Goal: Task Accomplishment & Management: Manage account settings

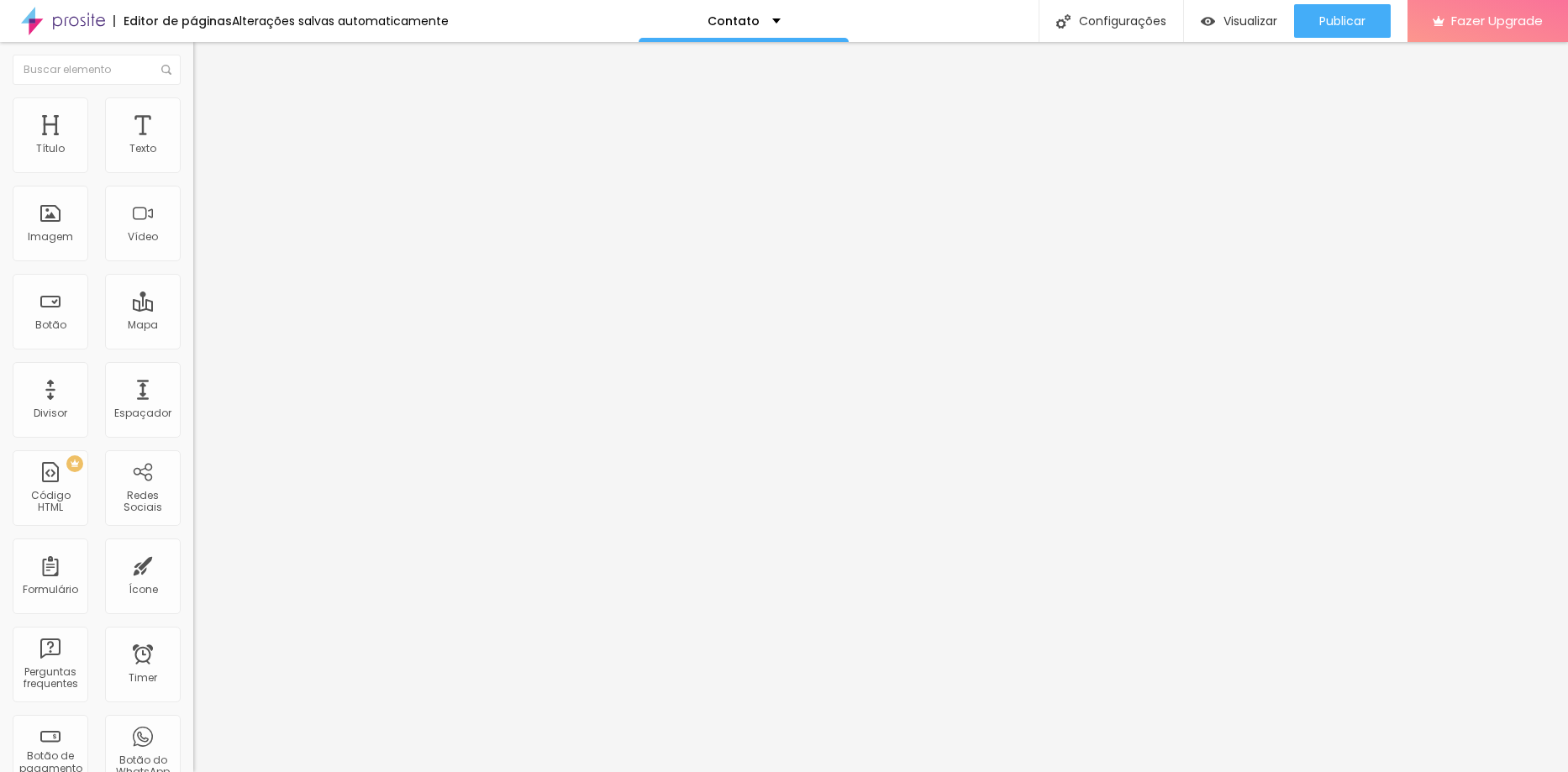
click at [193, 145] on span "Trocar imagem" at bounding box center [239, 138] width 92 height 14
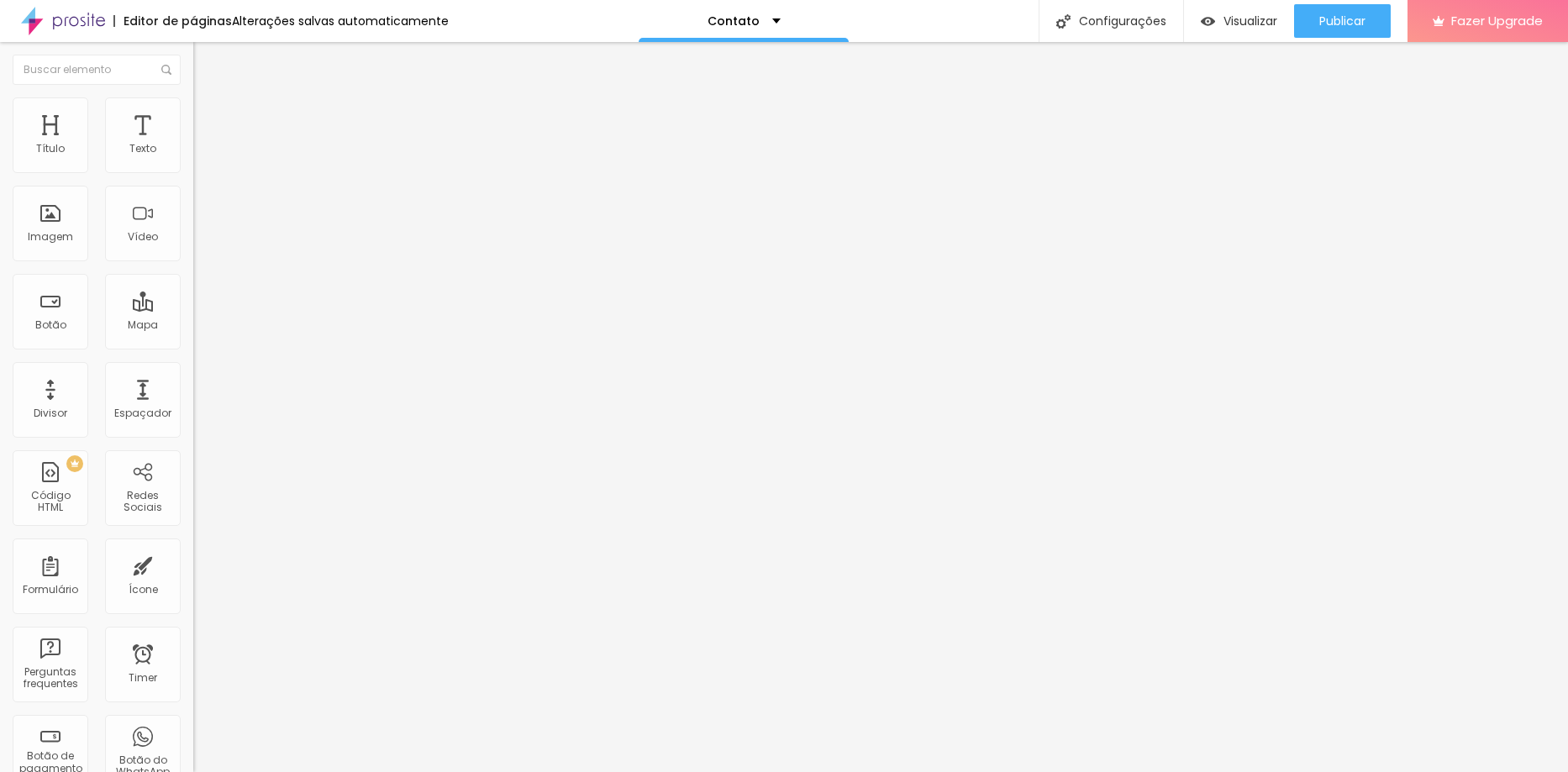
click at [193, 212] on img at bounding box center [199, 206] width 12 height 12
click at [193, 227] on div at bounding box center [290, 220] width 193 height 13
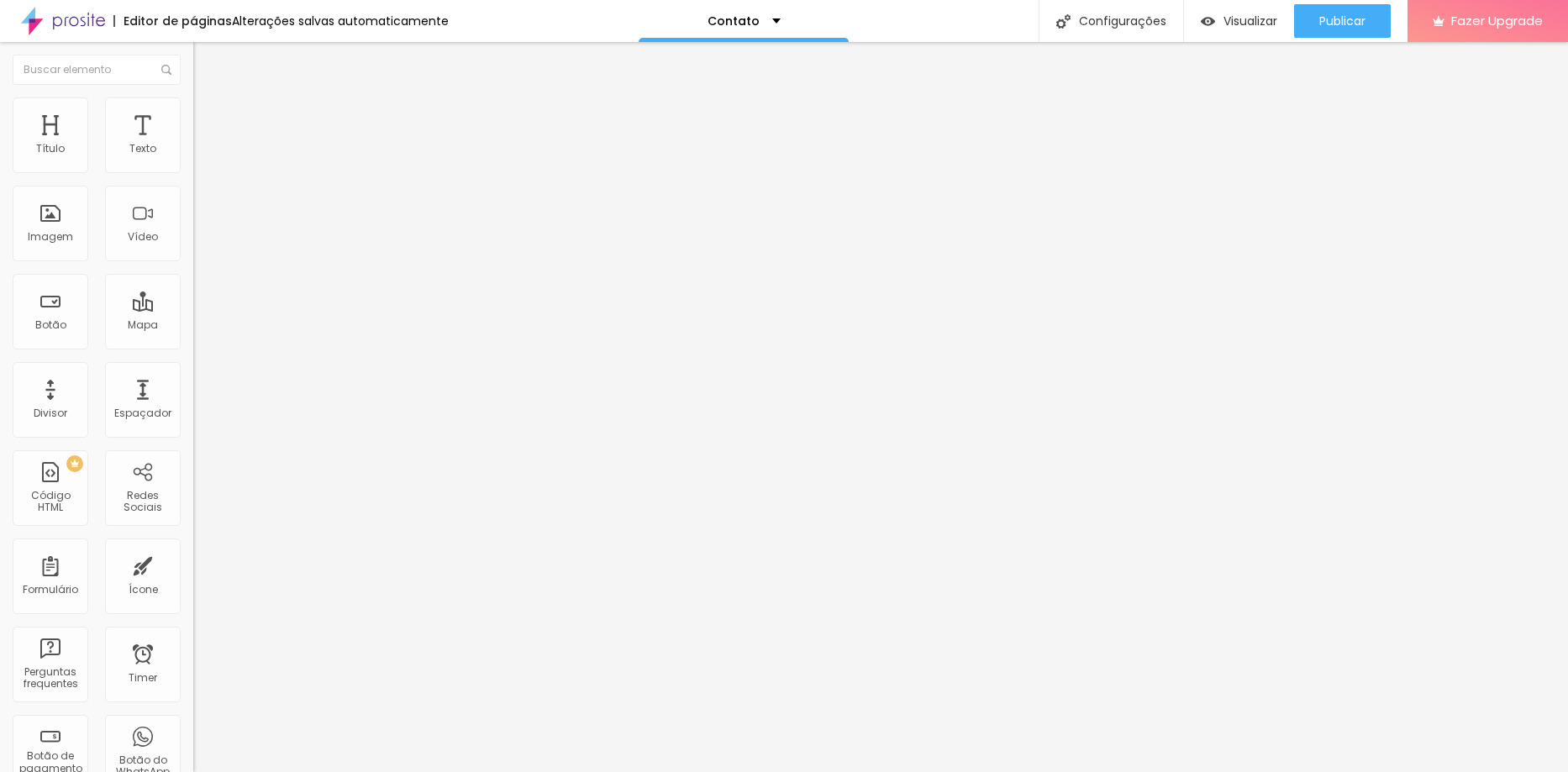
click at [193, 263] on span "16:9 Cinema" at bounding box center [225, 256] width 64 height 14
click at [193, 288] on div "Padrão 4:3" at bounding box center [290, 281] width 193 height 10
click at [193, 273] on span "Cinema" at bounding box center [214, 266] width 42 height 14
click at [193, 114] on ul "Conteúdo Estilo Avançado" at bounding box center [290, 106] width 193 height 50
click at [193, 108] on img at bounding box center [200, 104] width 15 height 15
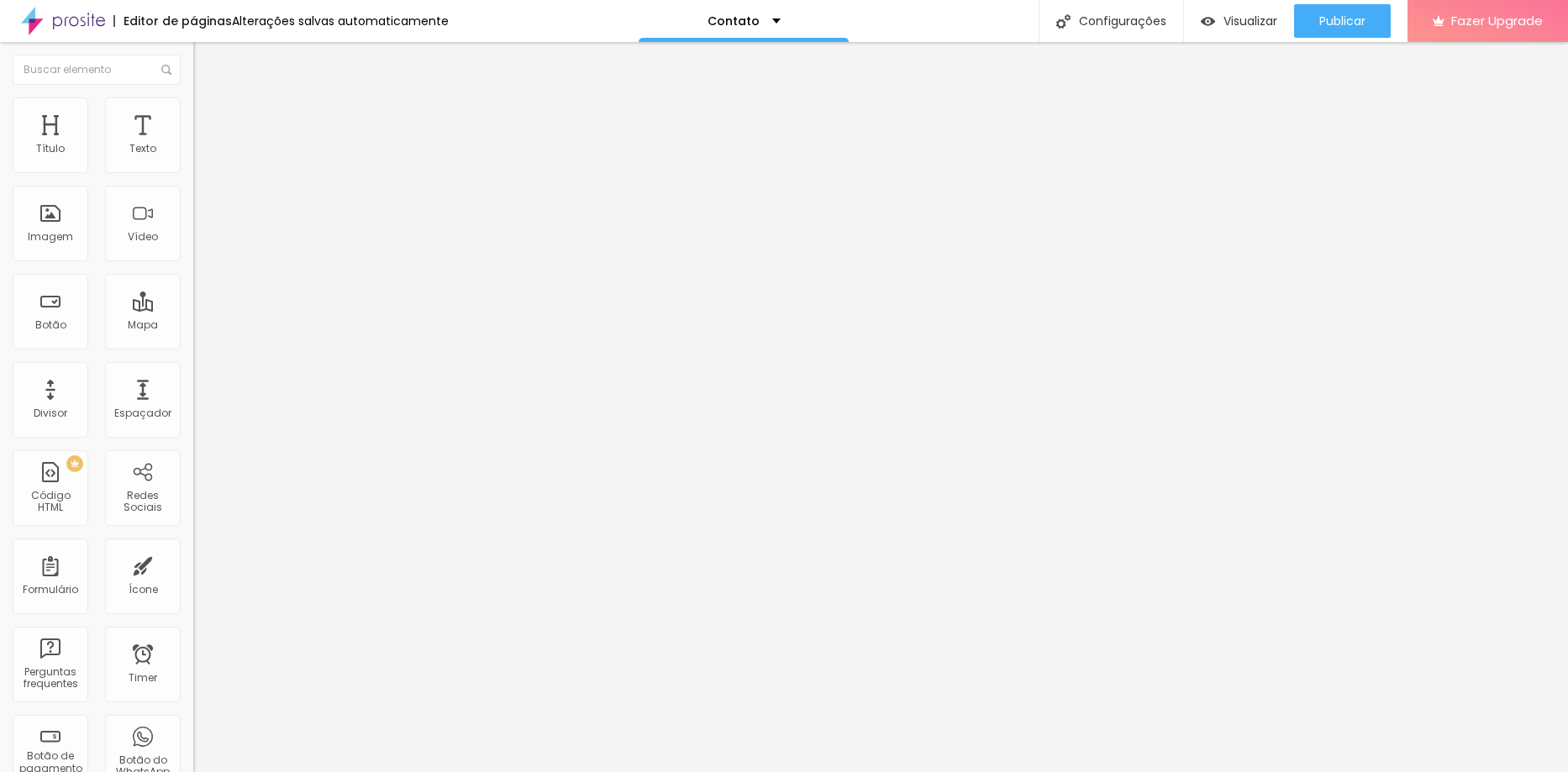
type input "85"
type input "75"
type input "70"
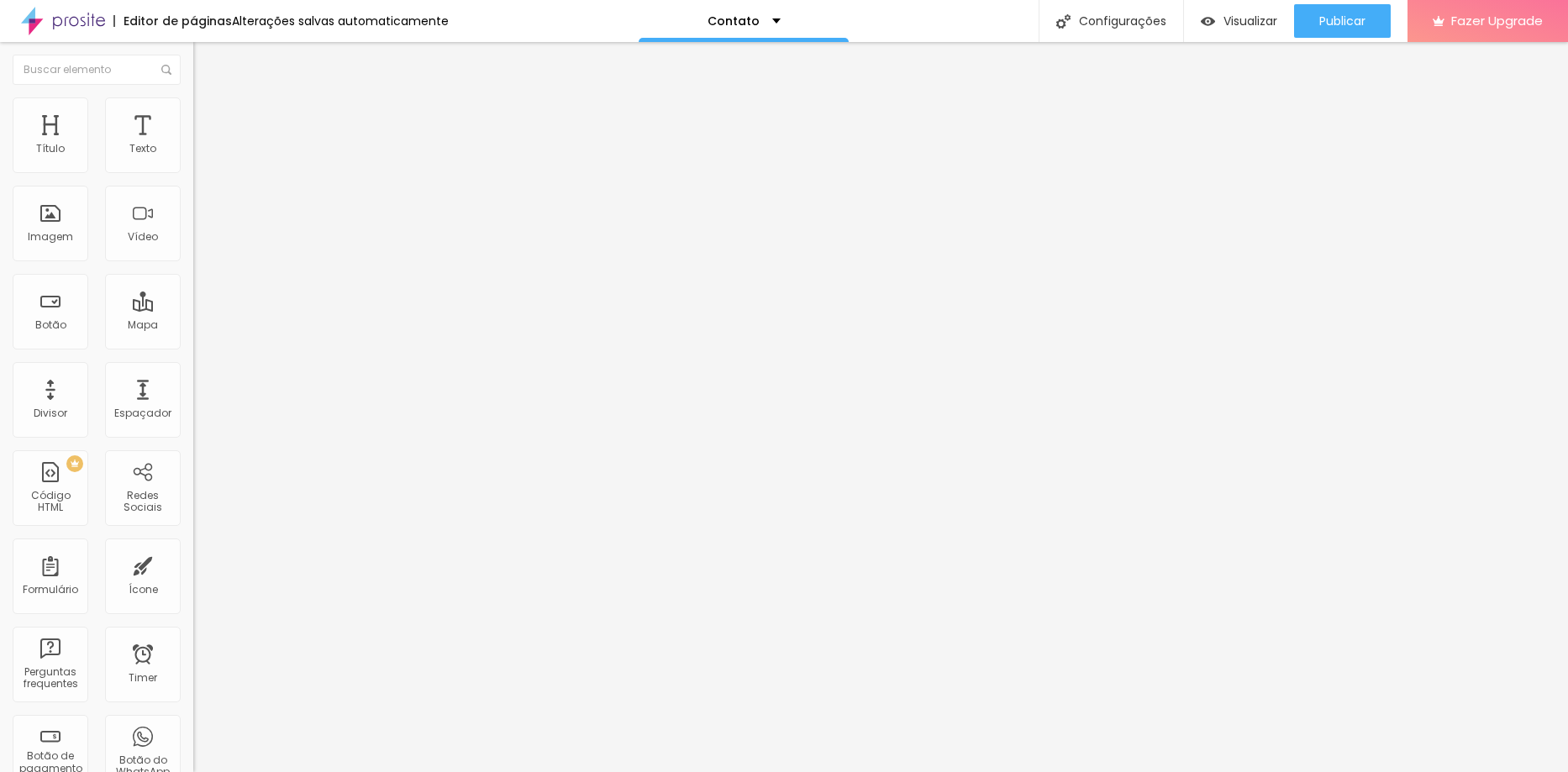
type input "70"
type input "65"
type input "60"
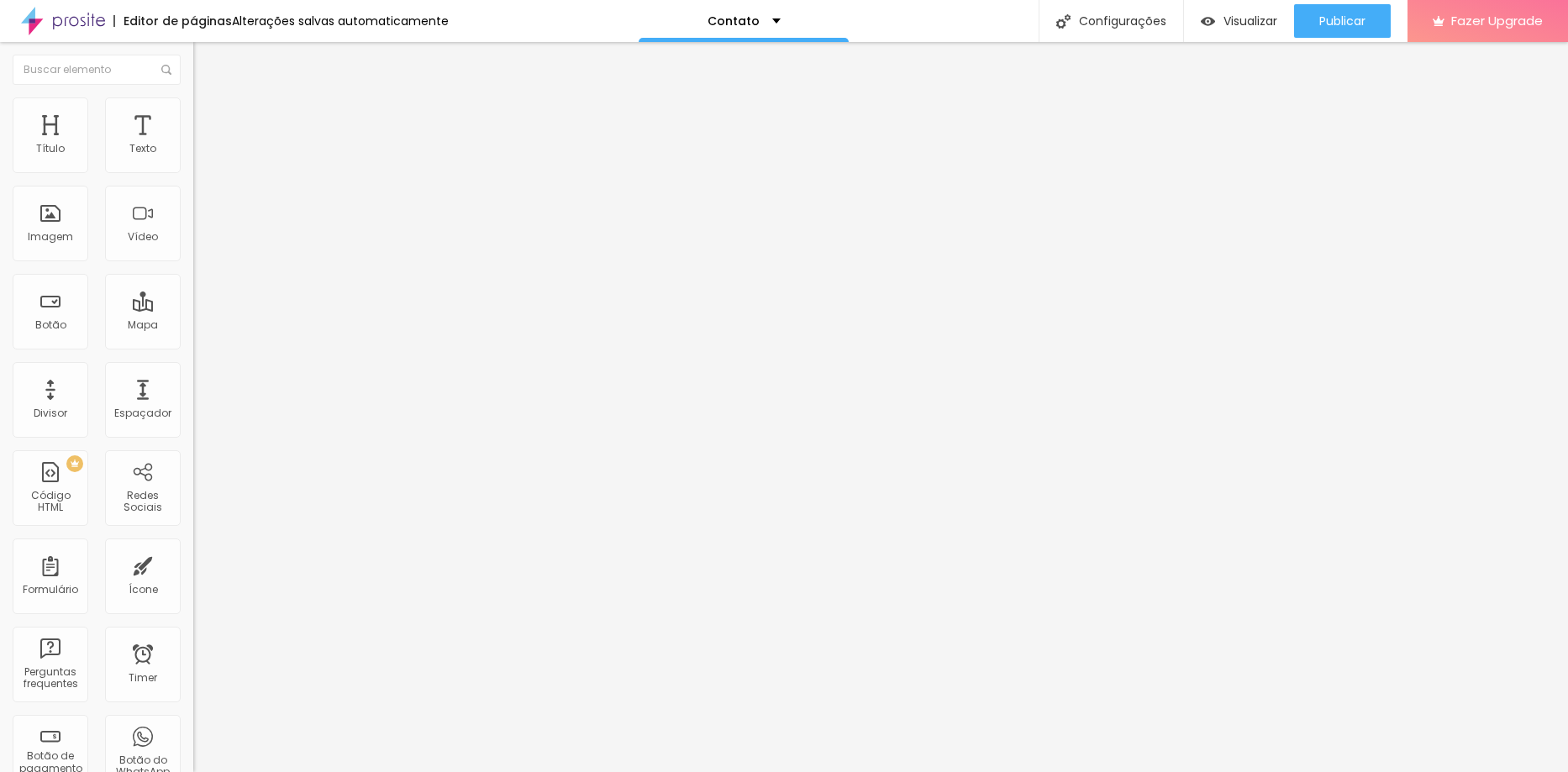
type input "65"
type input "70"
type input "75"
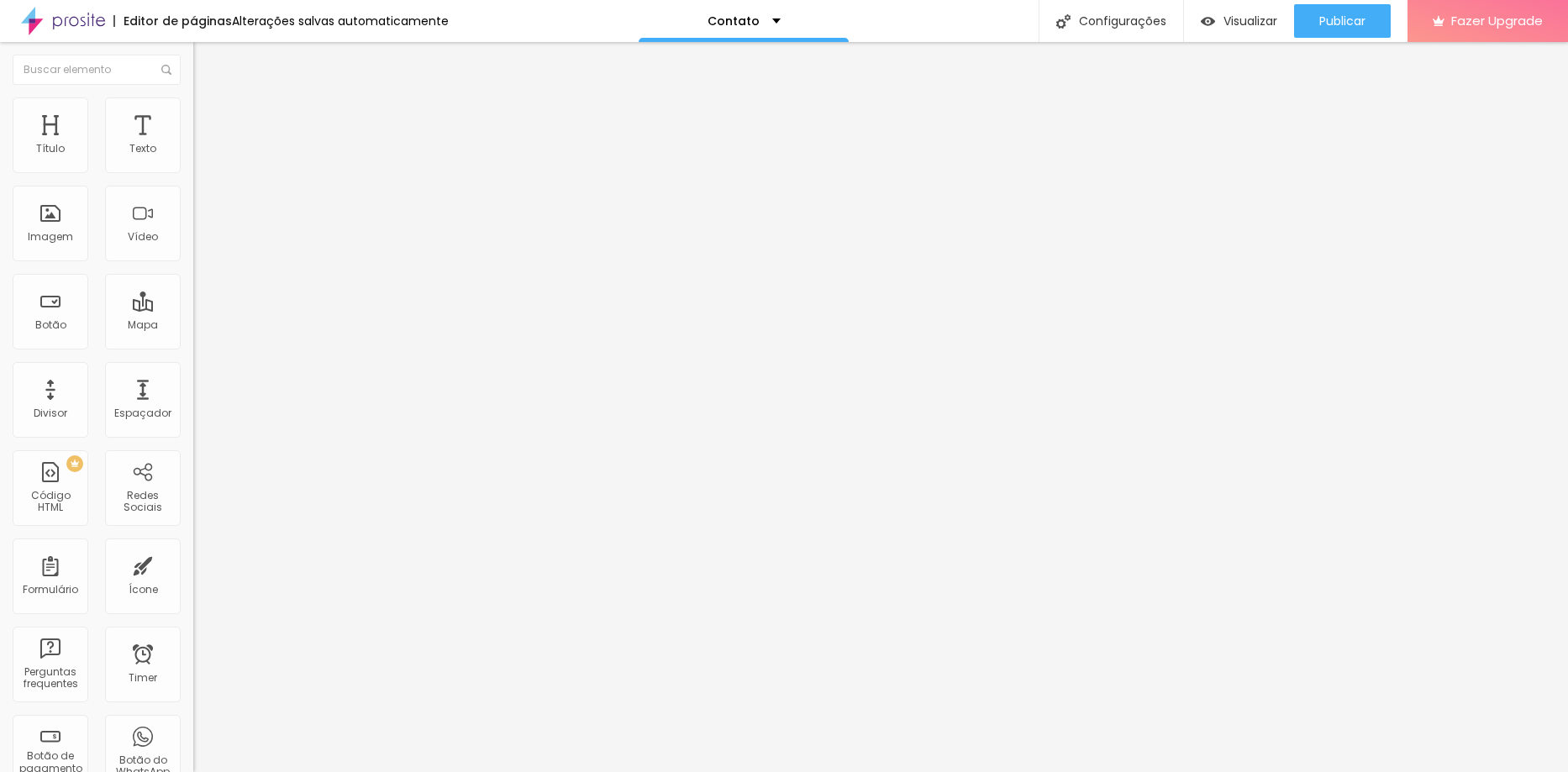
type input "75"
type input "80"
type input "85"
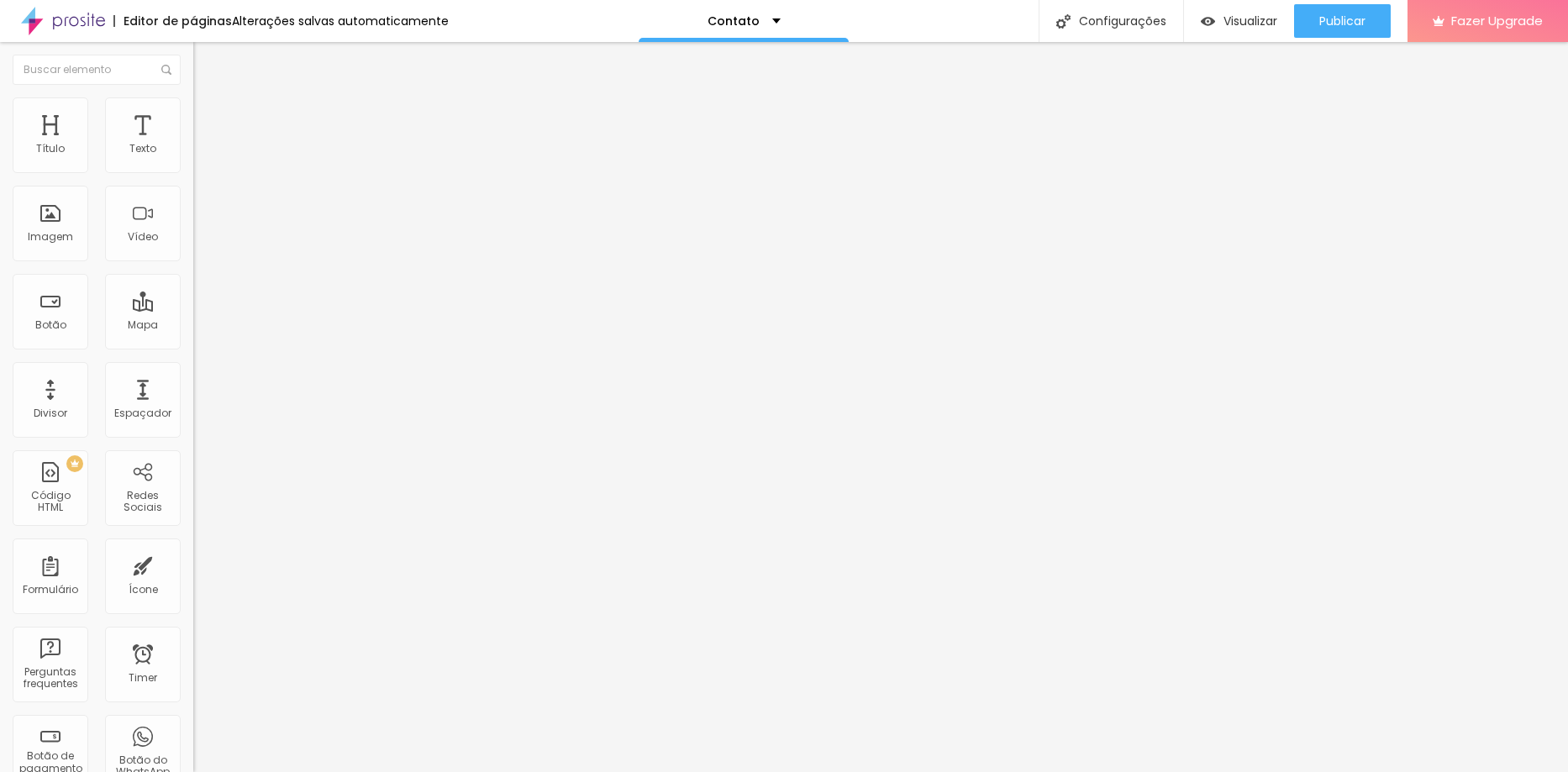
type input "90"
type input "95"
type input "100"
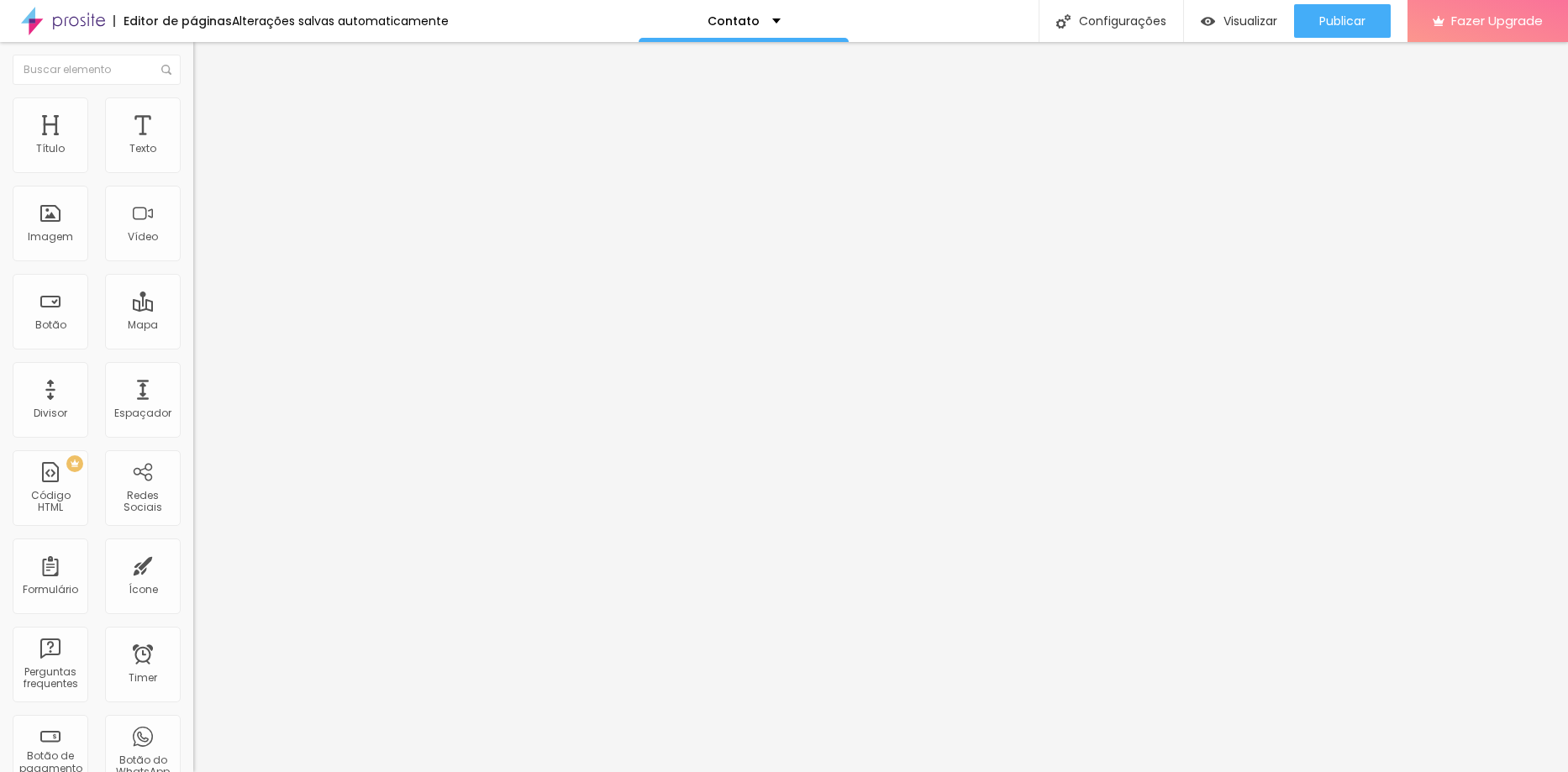
type input "100"
type input "95"
type input "100"
drag, startPoint x: 160, startPoint y: 182, endPoint x: 199, endPoint y: 198, distance: 42.2
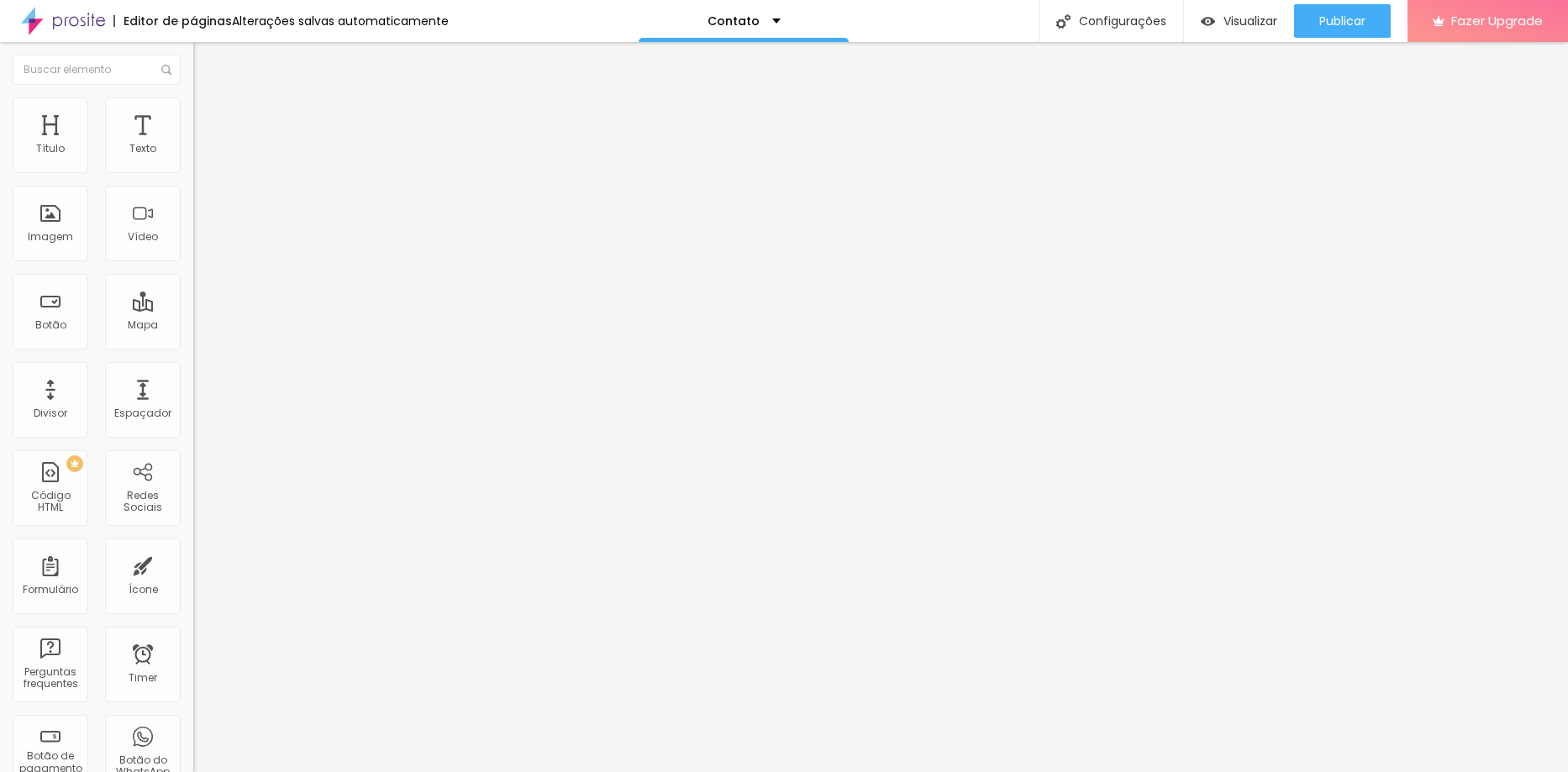
type input "100"
click at [199, 173] on input "range" at bounding box center [247, 165] width 109 height 13
type input "10"
type input "14"
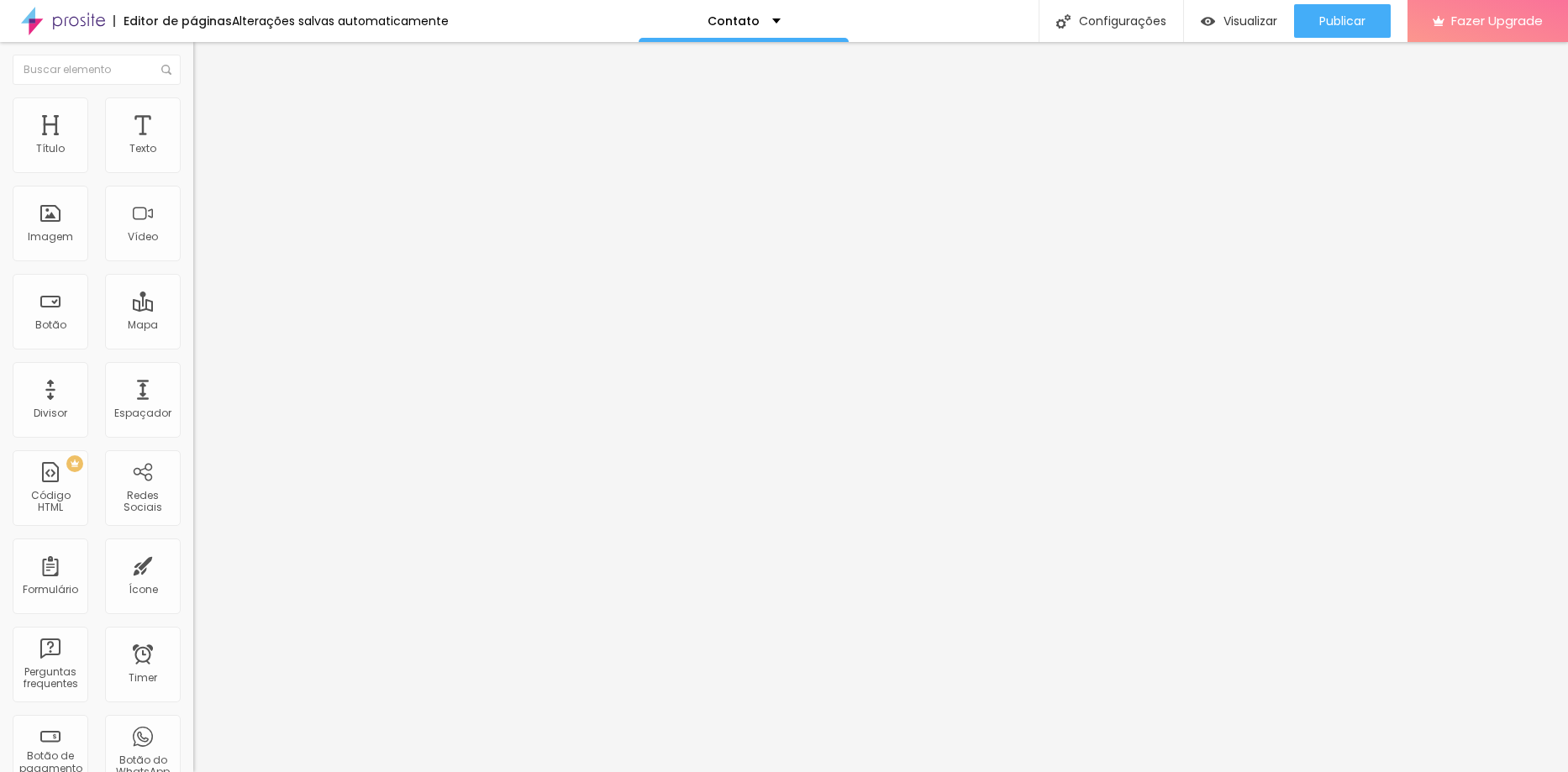
type input "14"
type input "17"
type input "30"
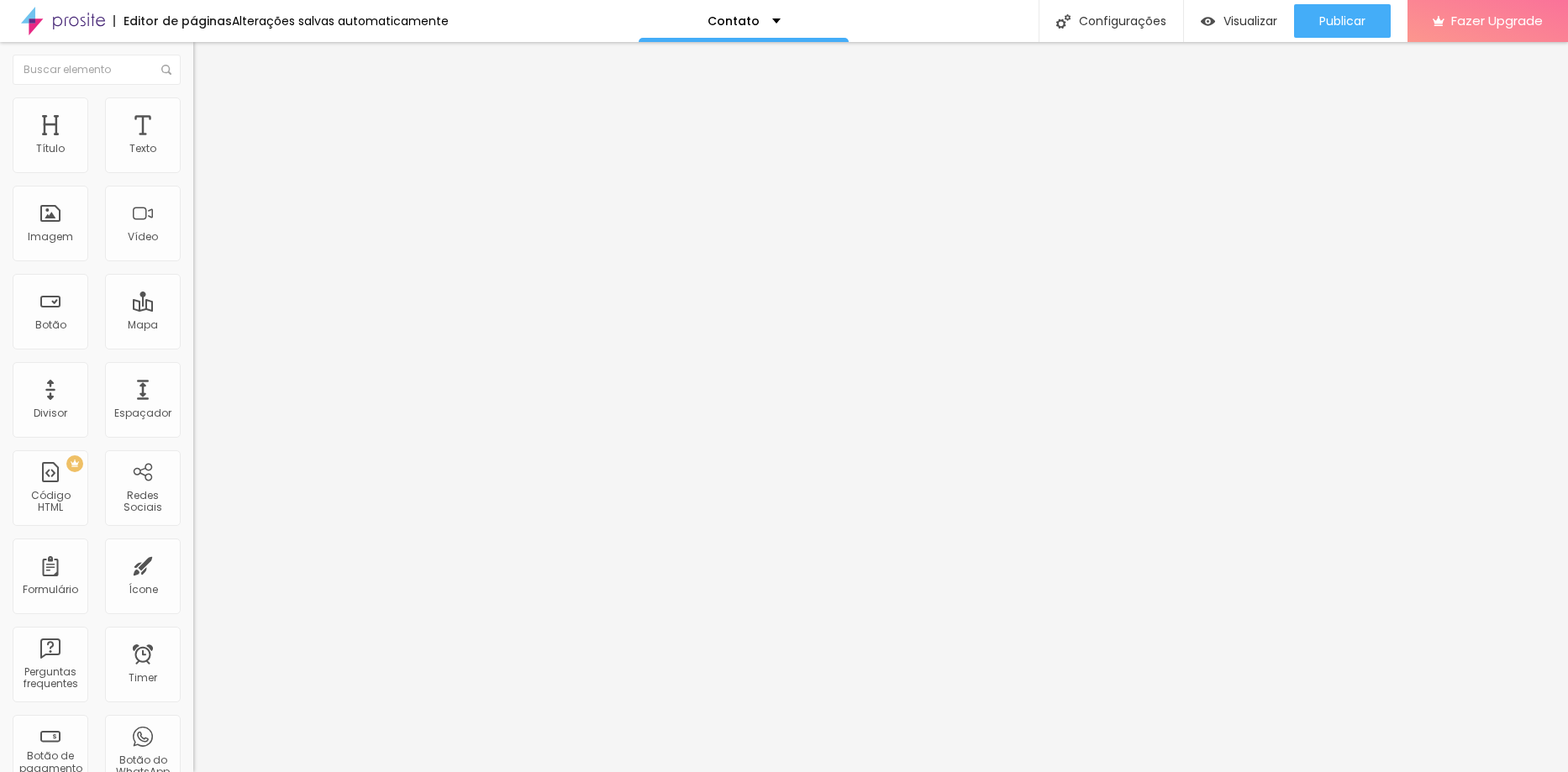
type input "44"
type input "63"
type input "82"
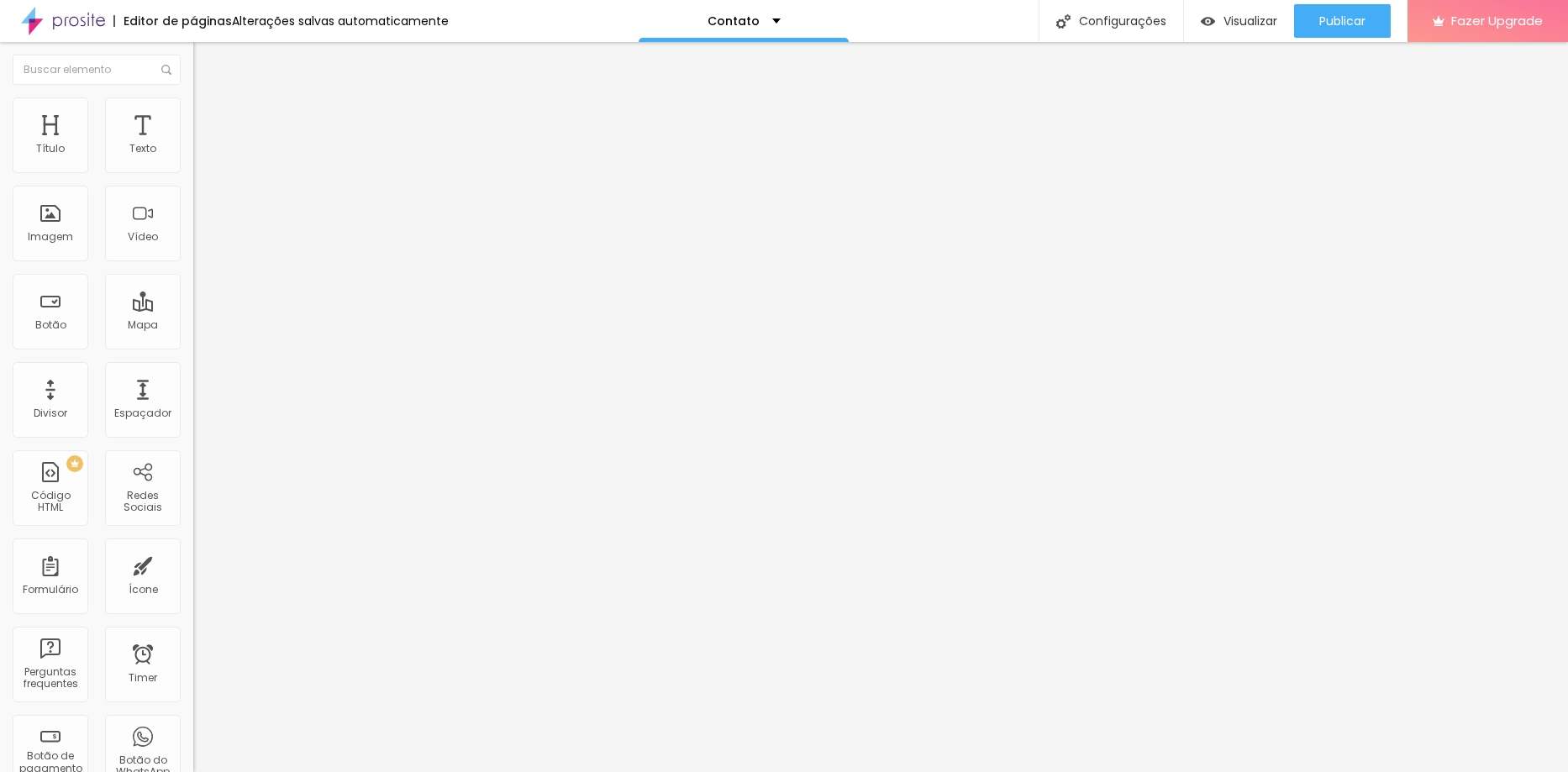
type input "82"
type input "105"
type input "125"
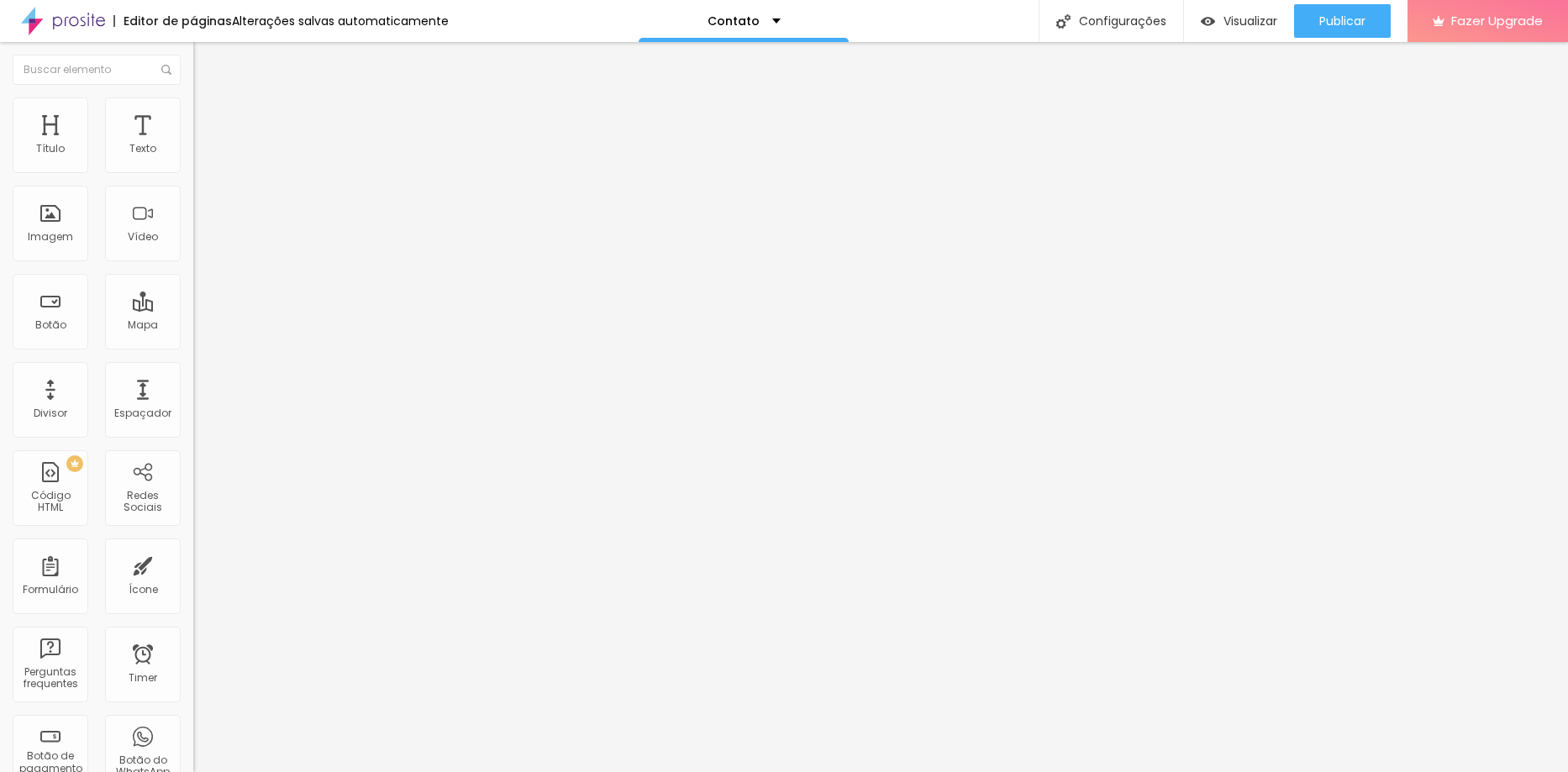
type input "146"
type input "168"
type input "193"
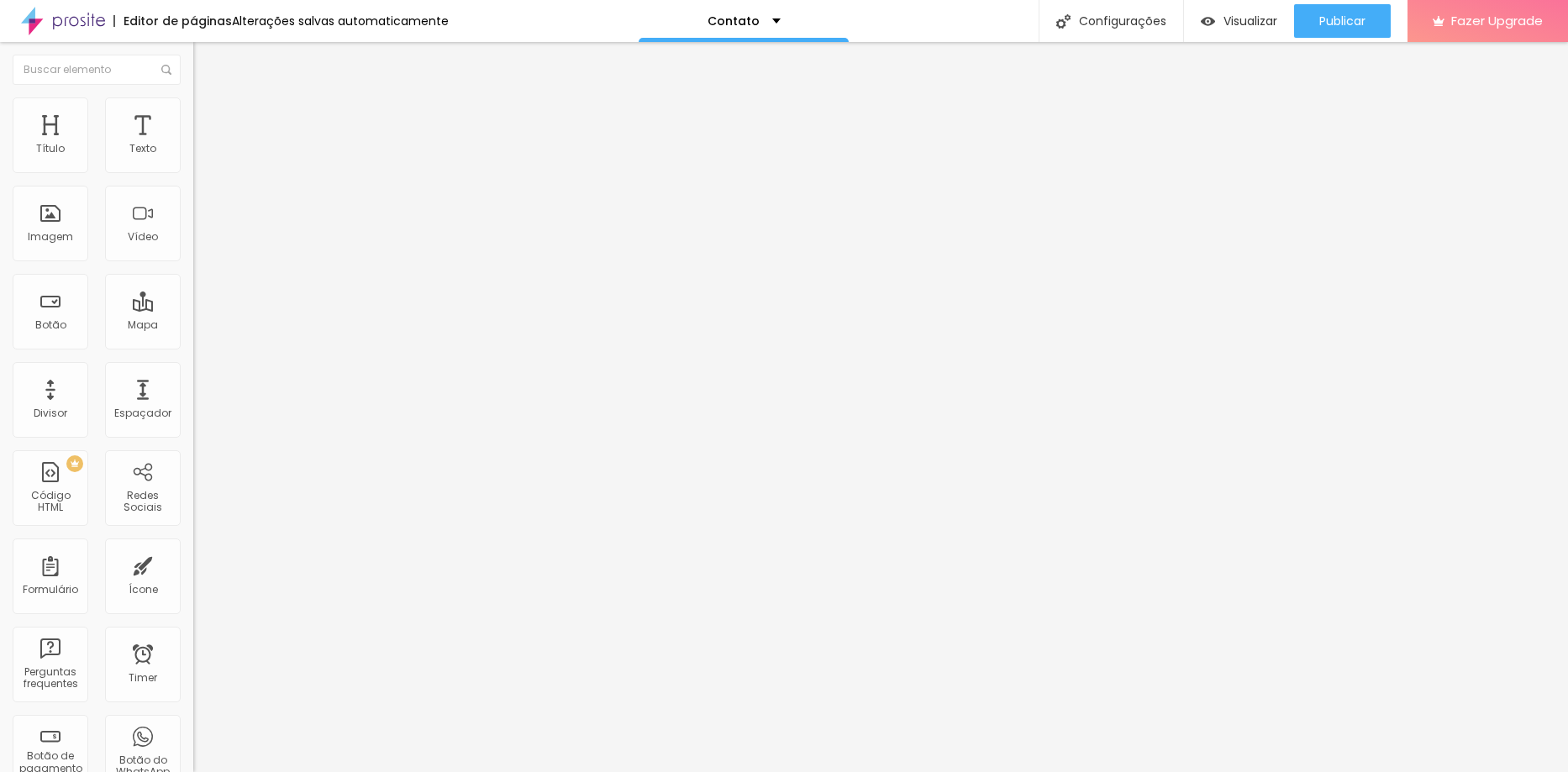
type input "193"
type input "200"
type input "199"
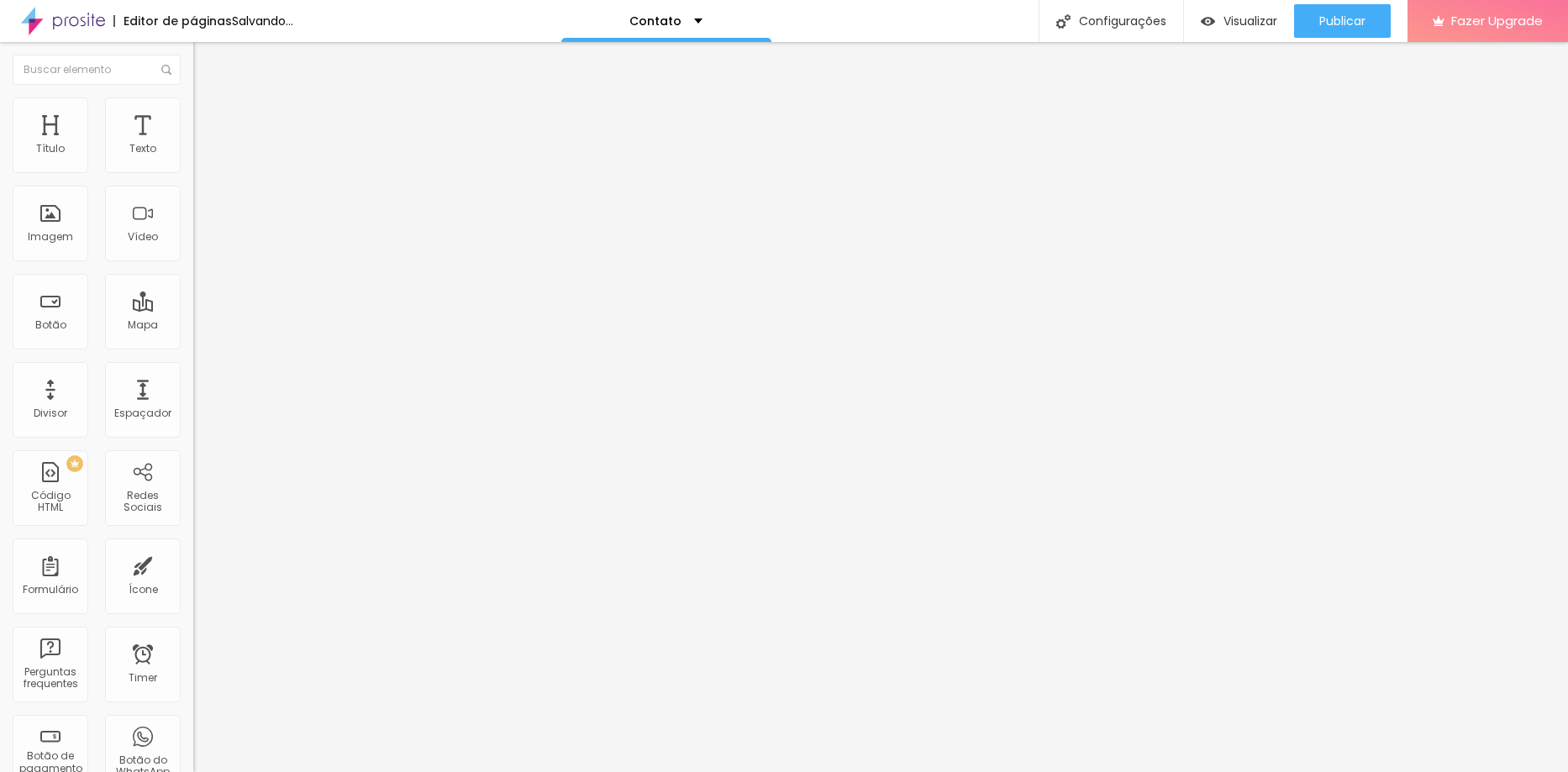
type input "193"
type input "186"
type input "174"
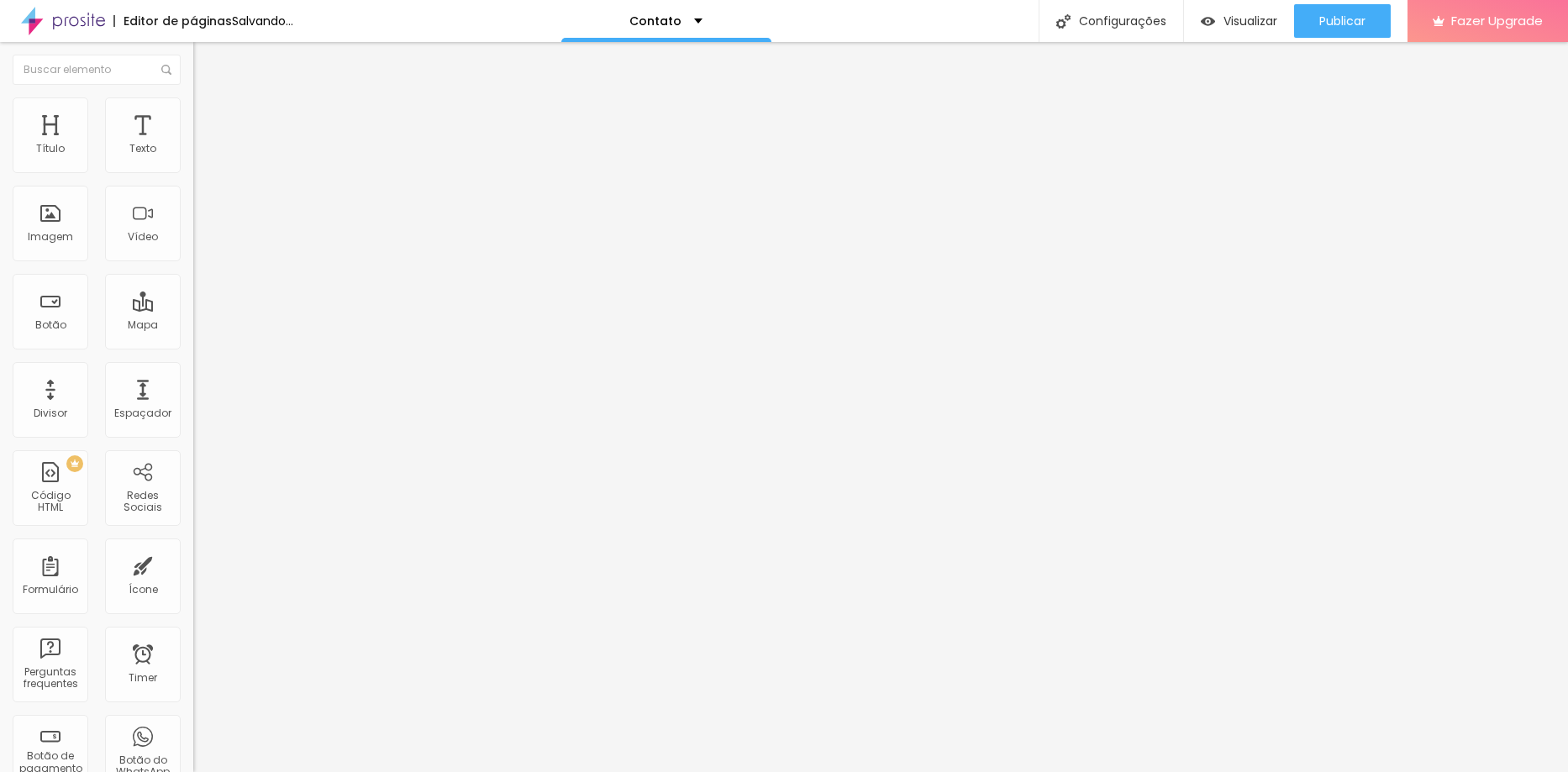
type input "174"
type input "151"
type input "123"
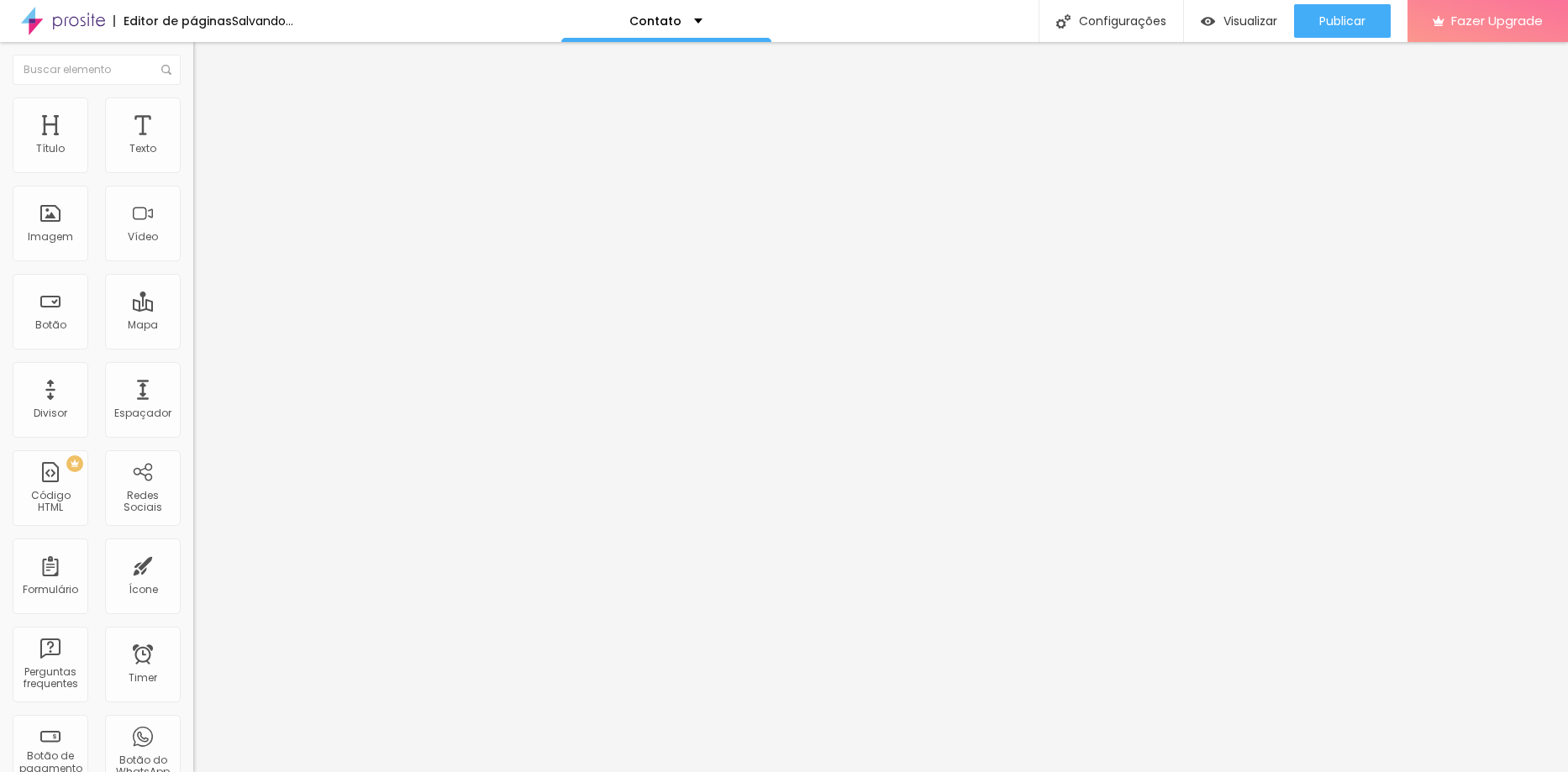
type input "95"
type input "69"
type input "51"
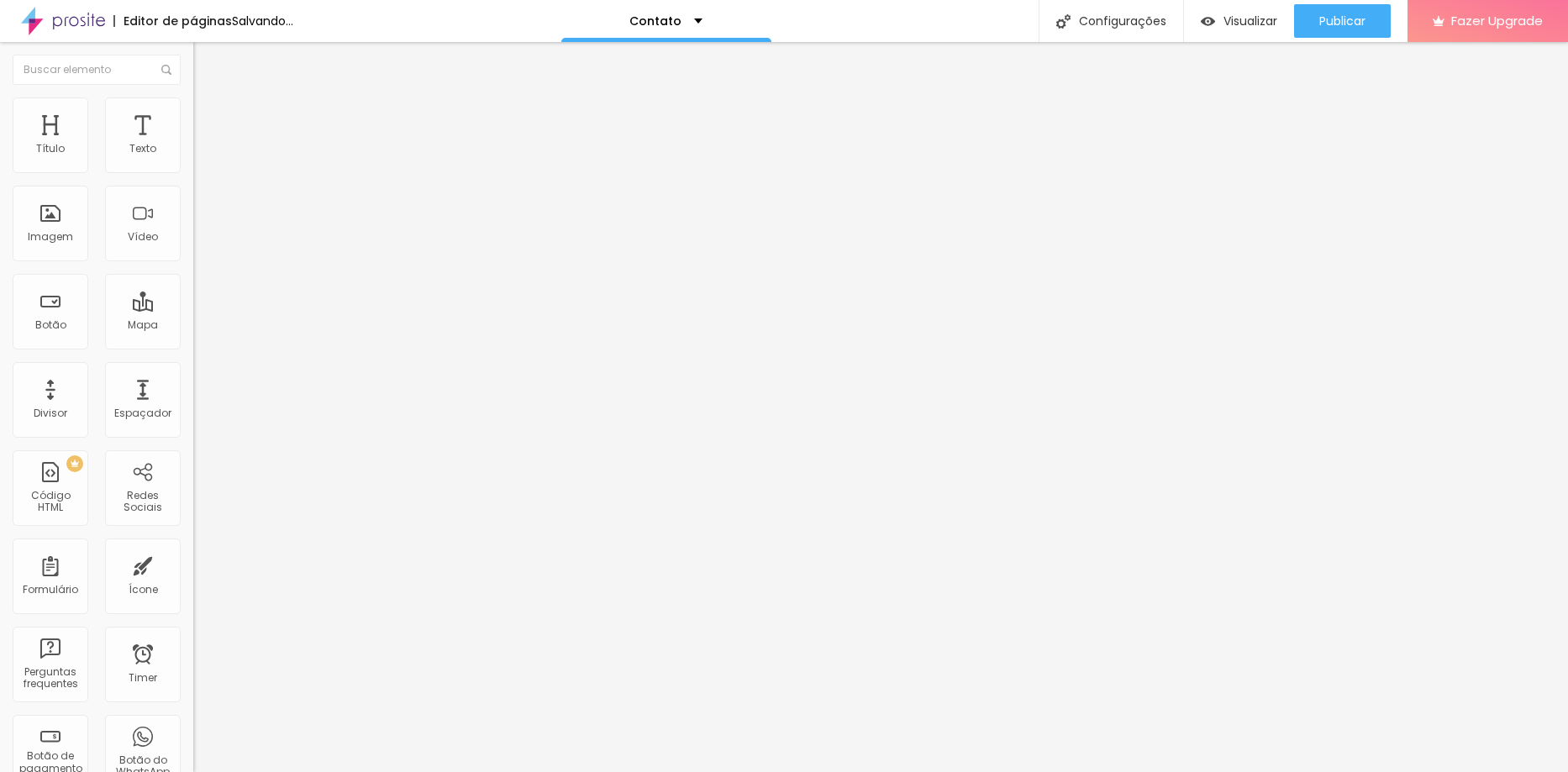
type input "51"
type input "39"
type input "31"
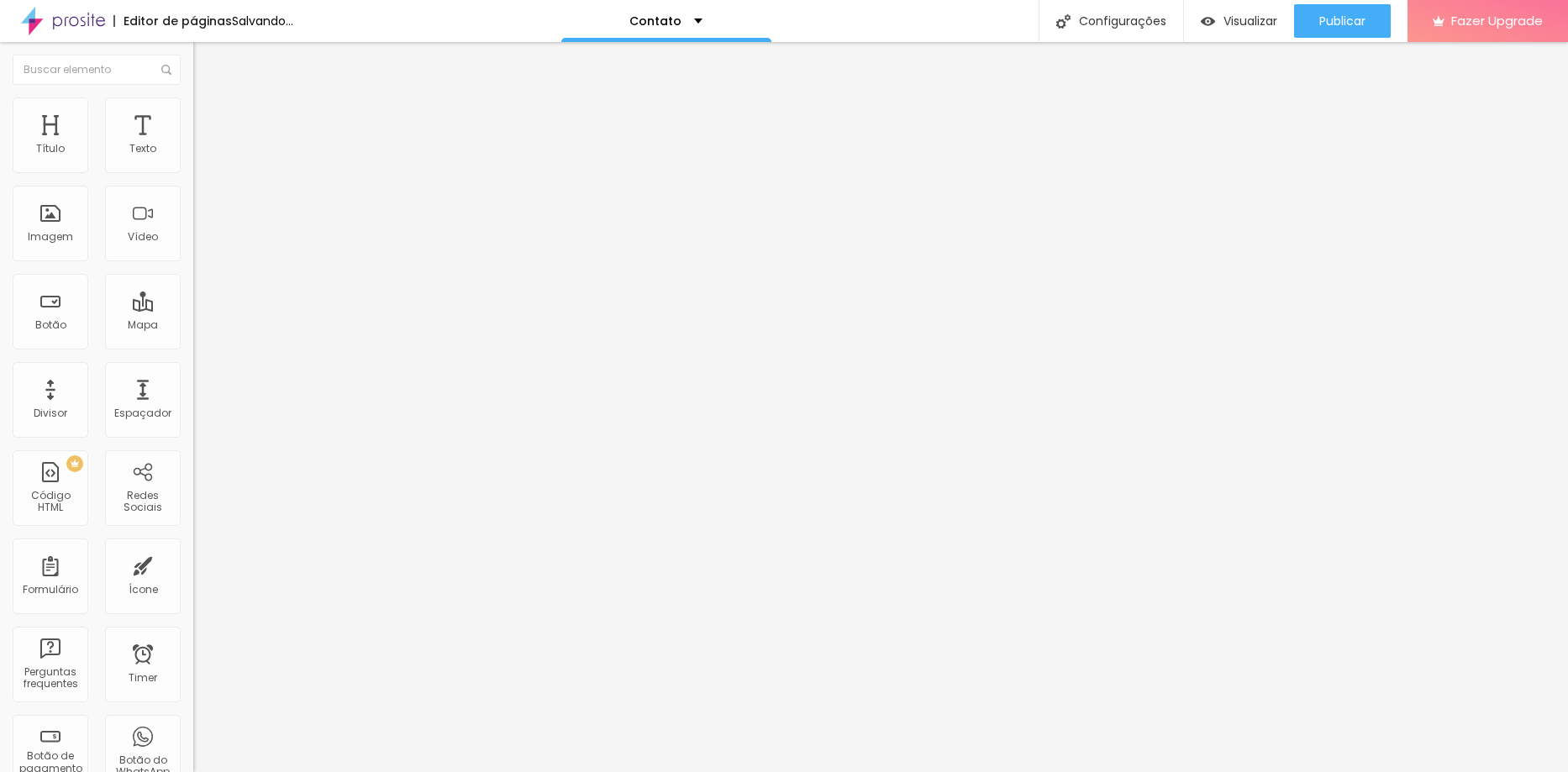
type input "28"
type input "25"
type input "18"
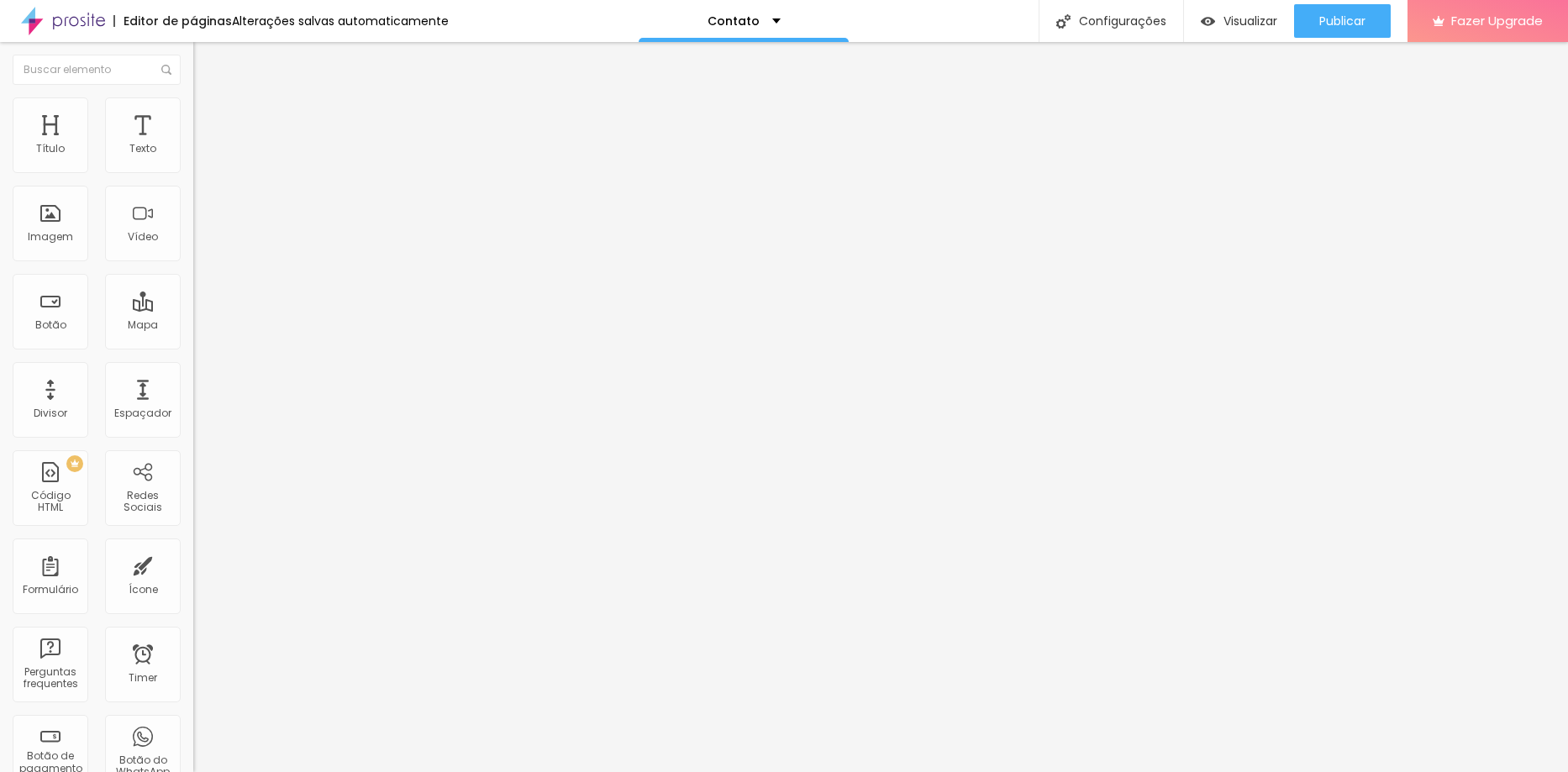
type input "18"
type input "16"
type input "15"
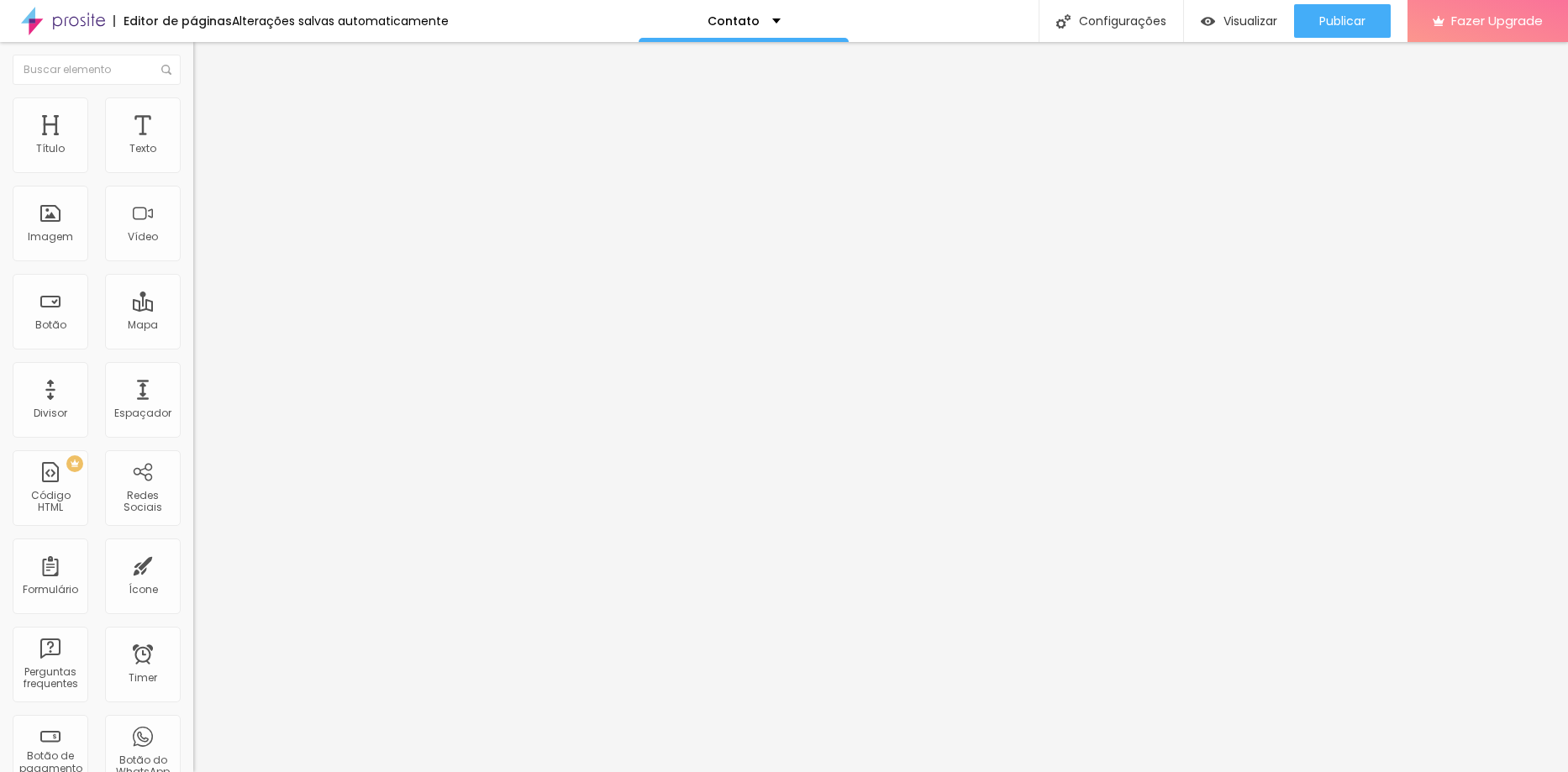
type input "13"
type input "11"
type input "0"
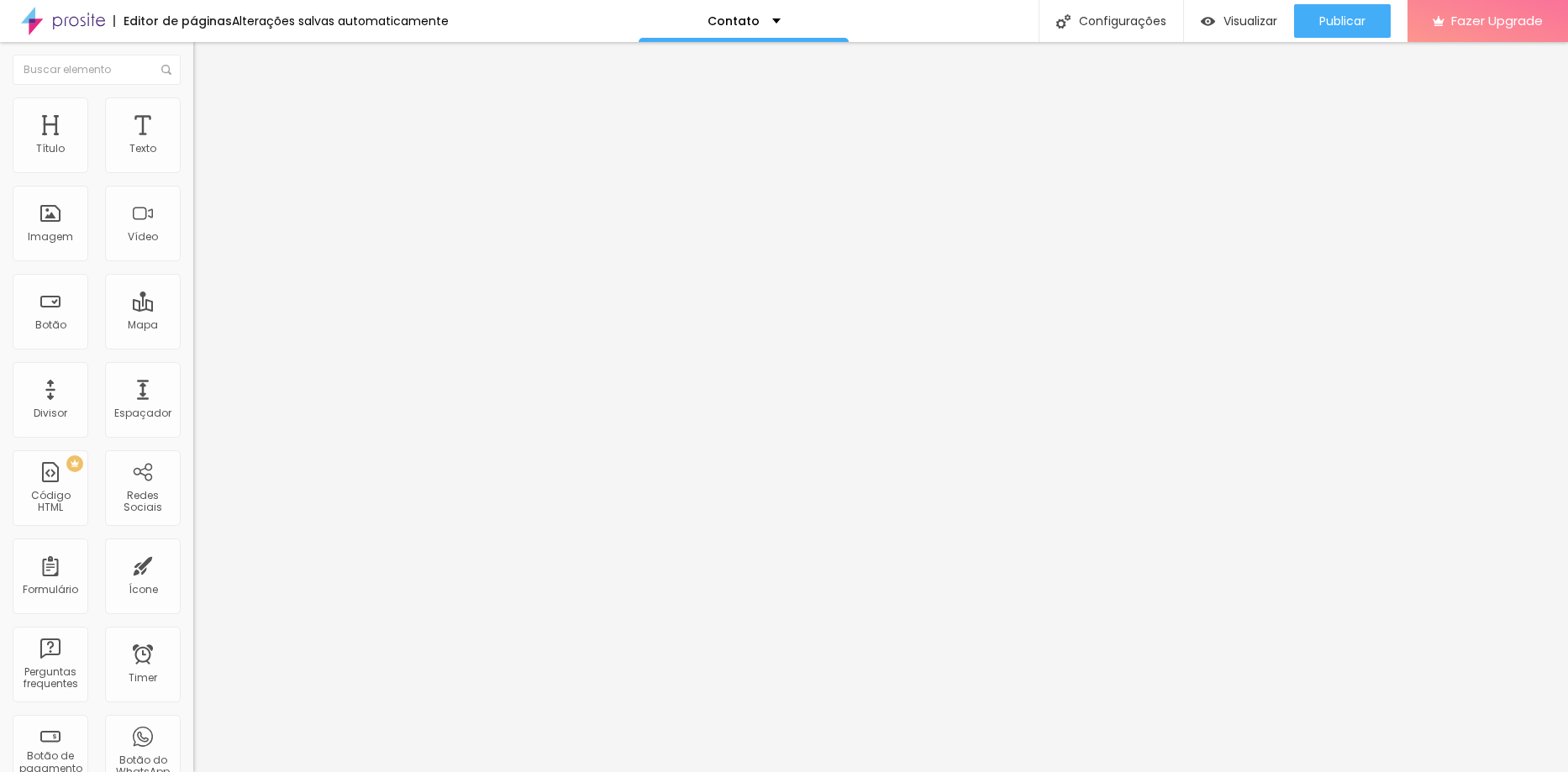
type input "0"
drag, startPoint x: 44, startPoint y: 214, endPoint x: -1, endPoint y: 230, distance: 47.8
click at [193, 368] on input "range" at bounding box center [247, 375] width 109 height 13
type input "25"
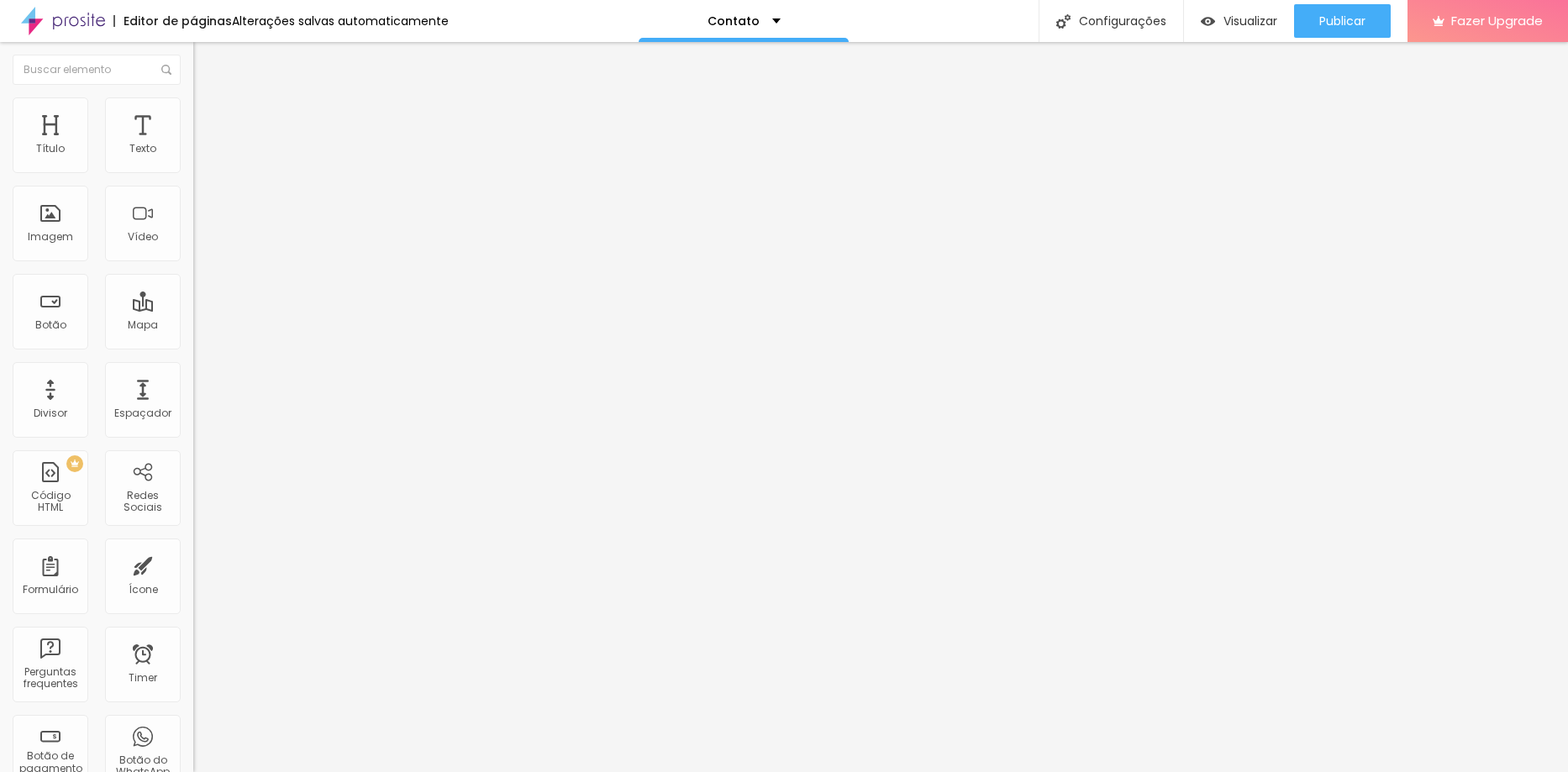
type input "26"
type input "28"
type input "29"
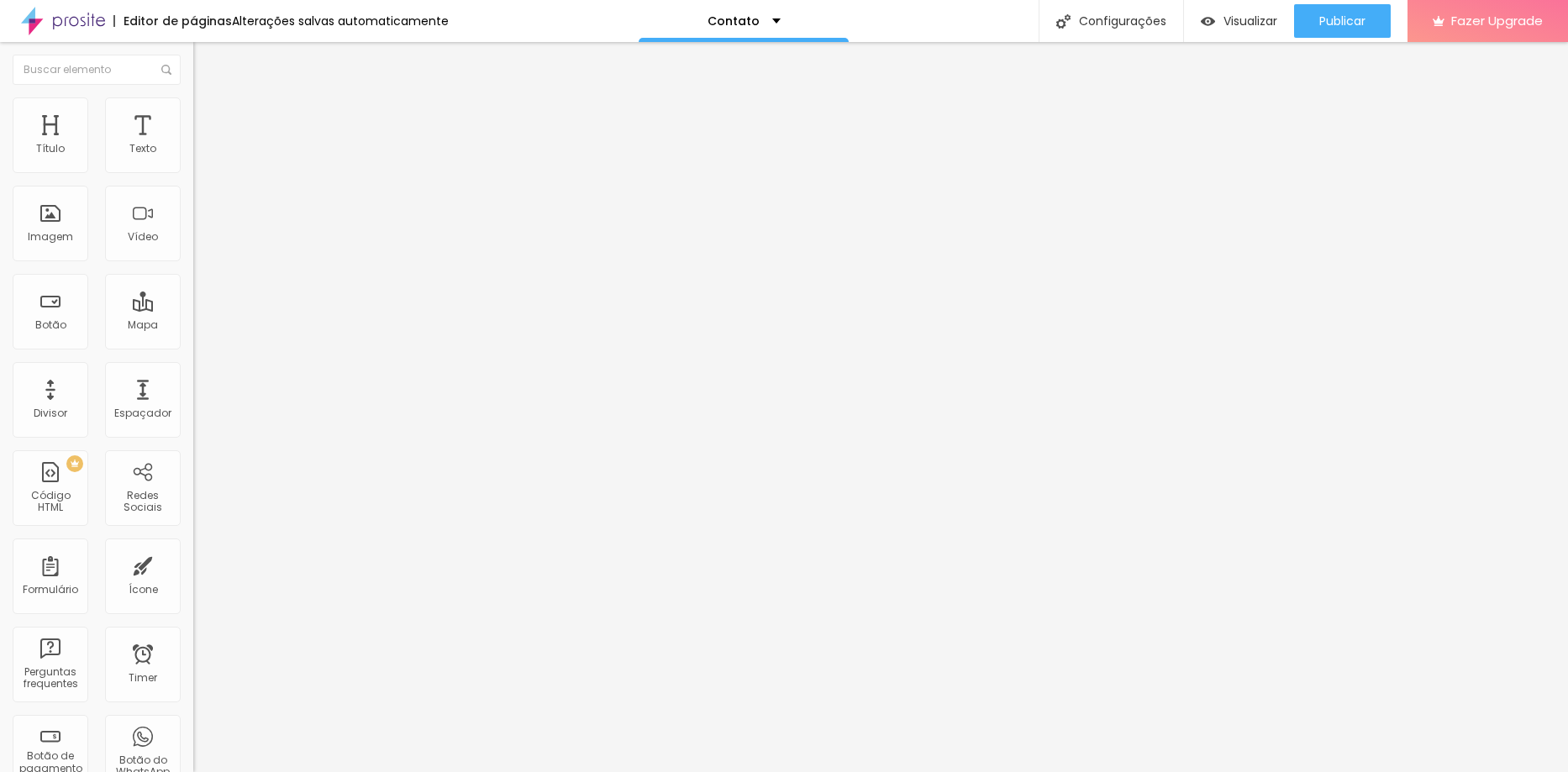
type input "29"
type input "34"
type input "40"
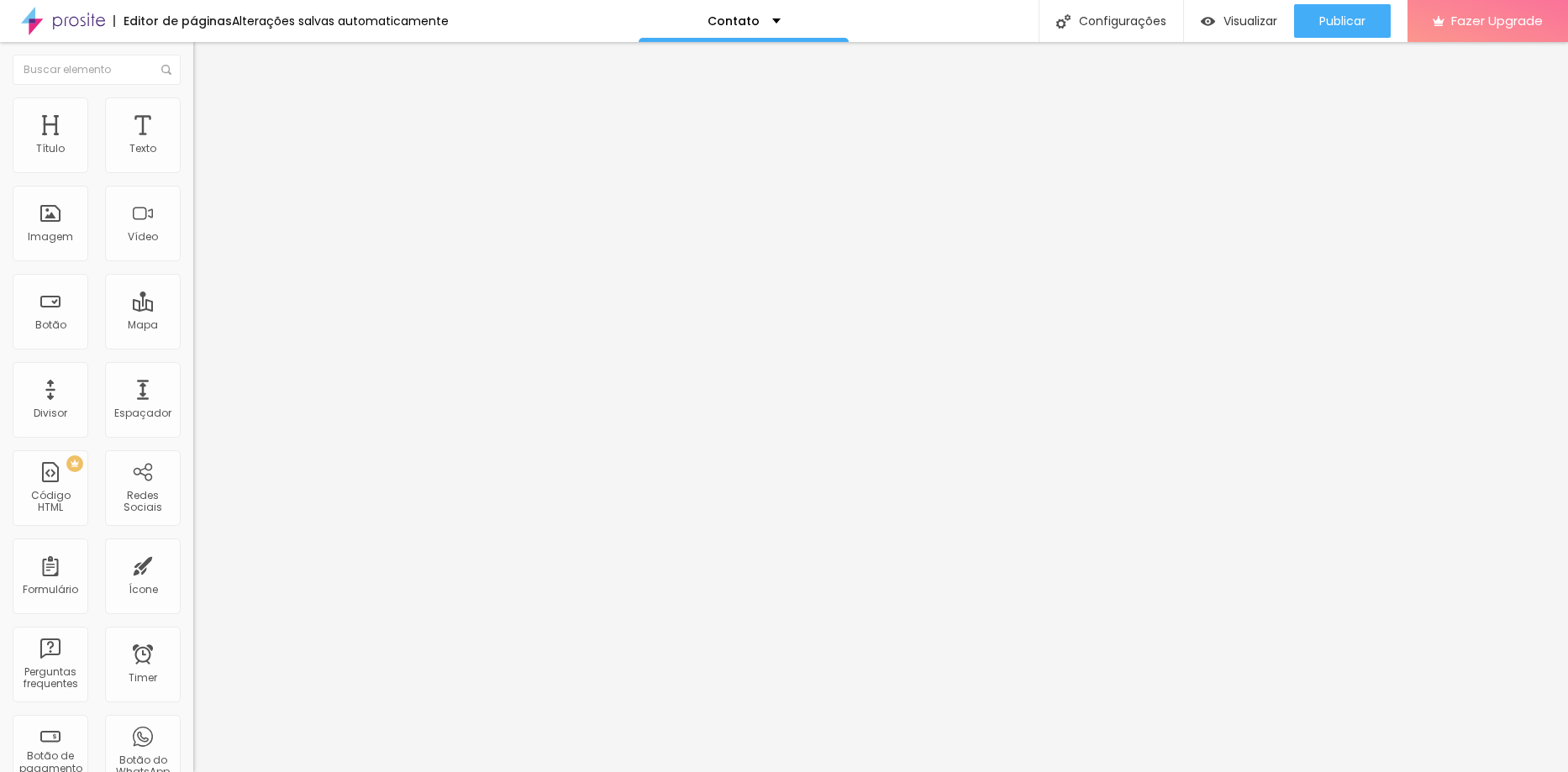
type input "43"
type input "51"
type input "58"
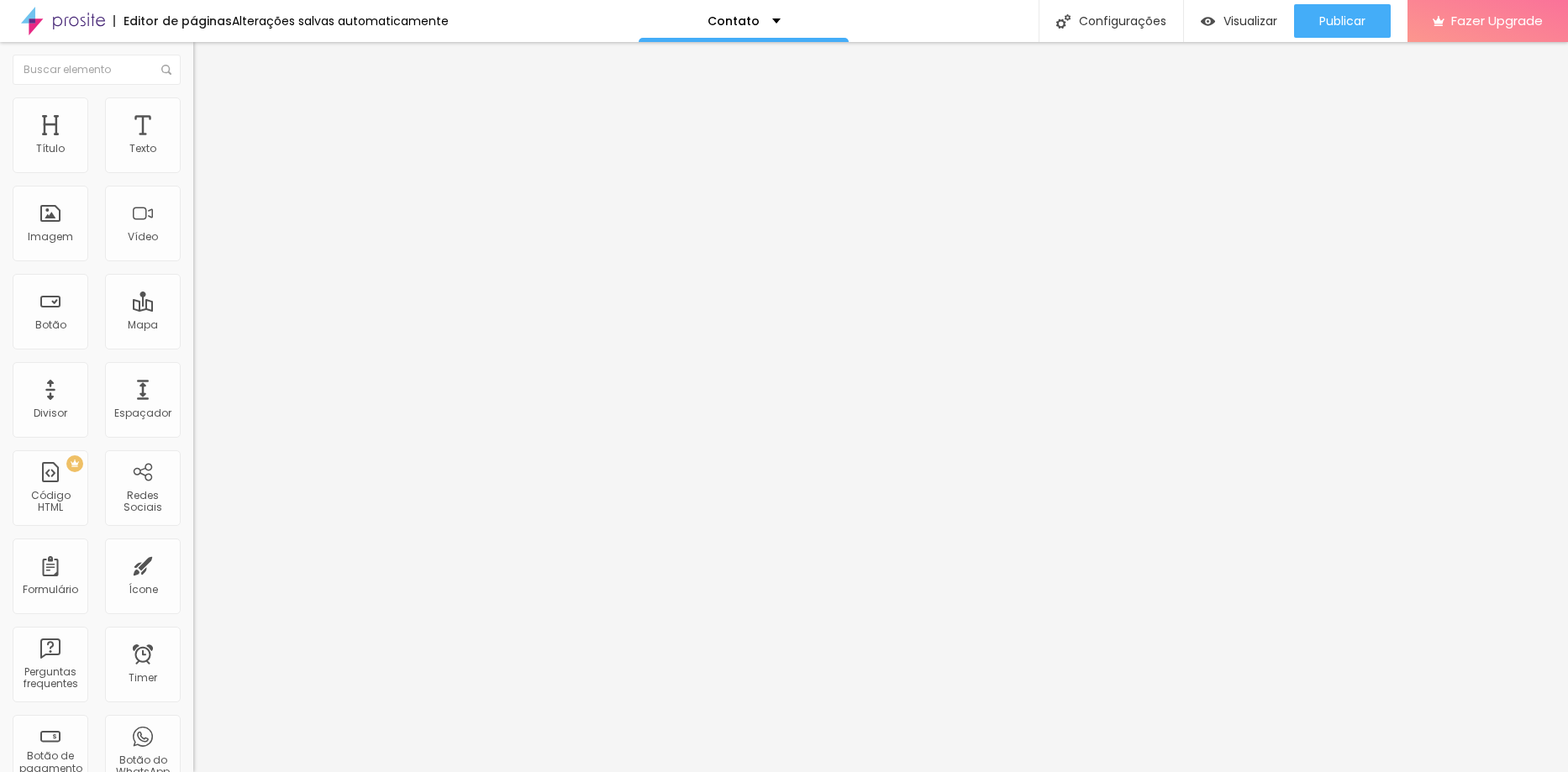
type input "58"
type input "66"
type input "76"
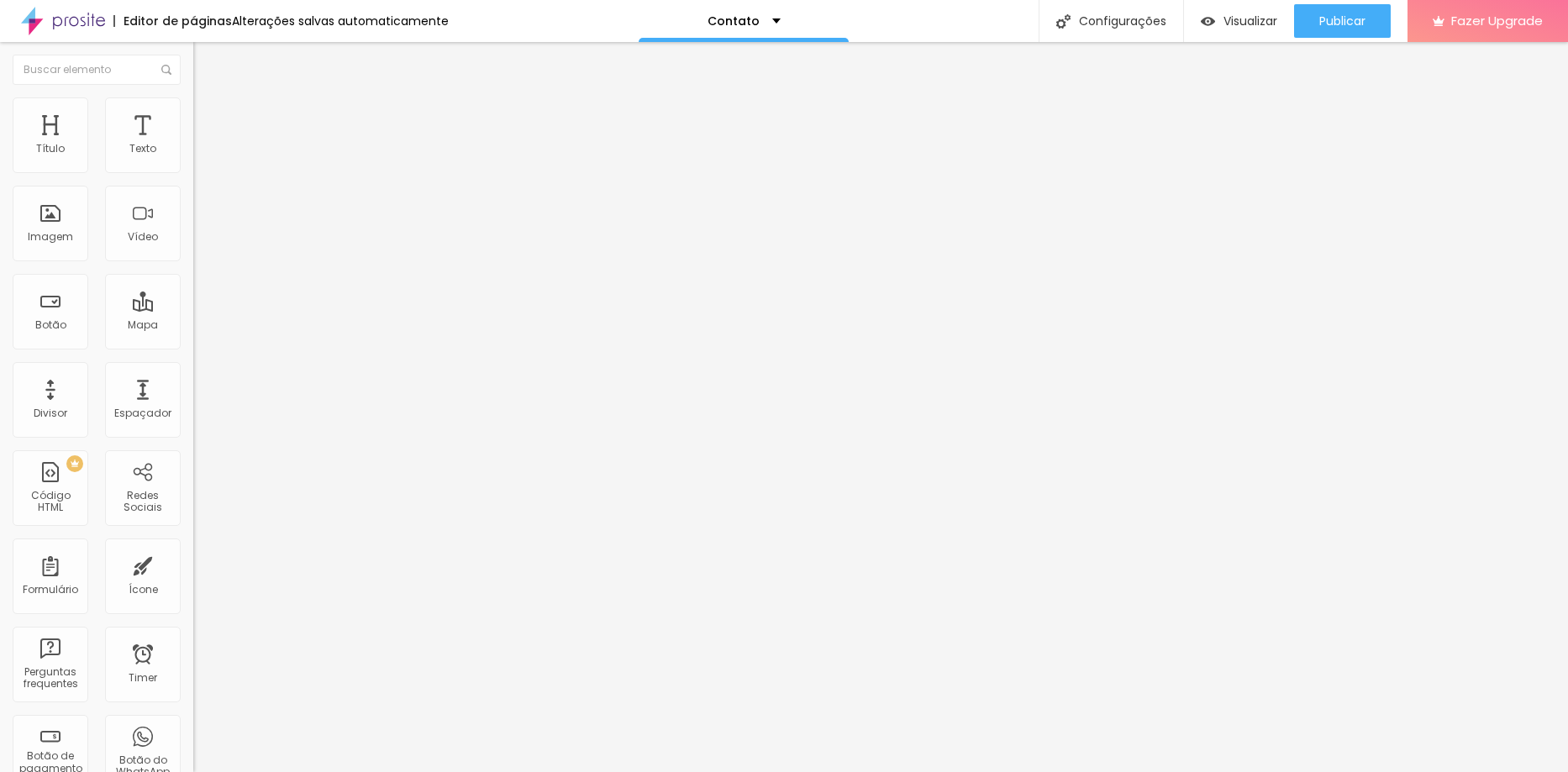
type input "86"
type input "99"
type input "109"
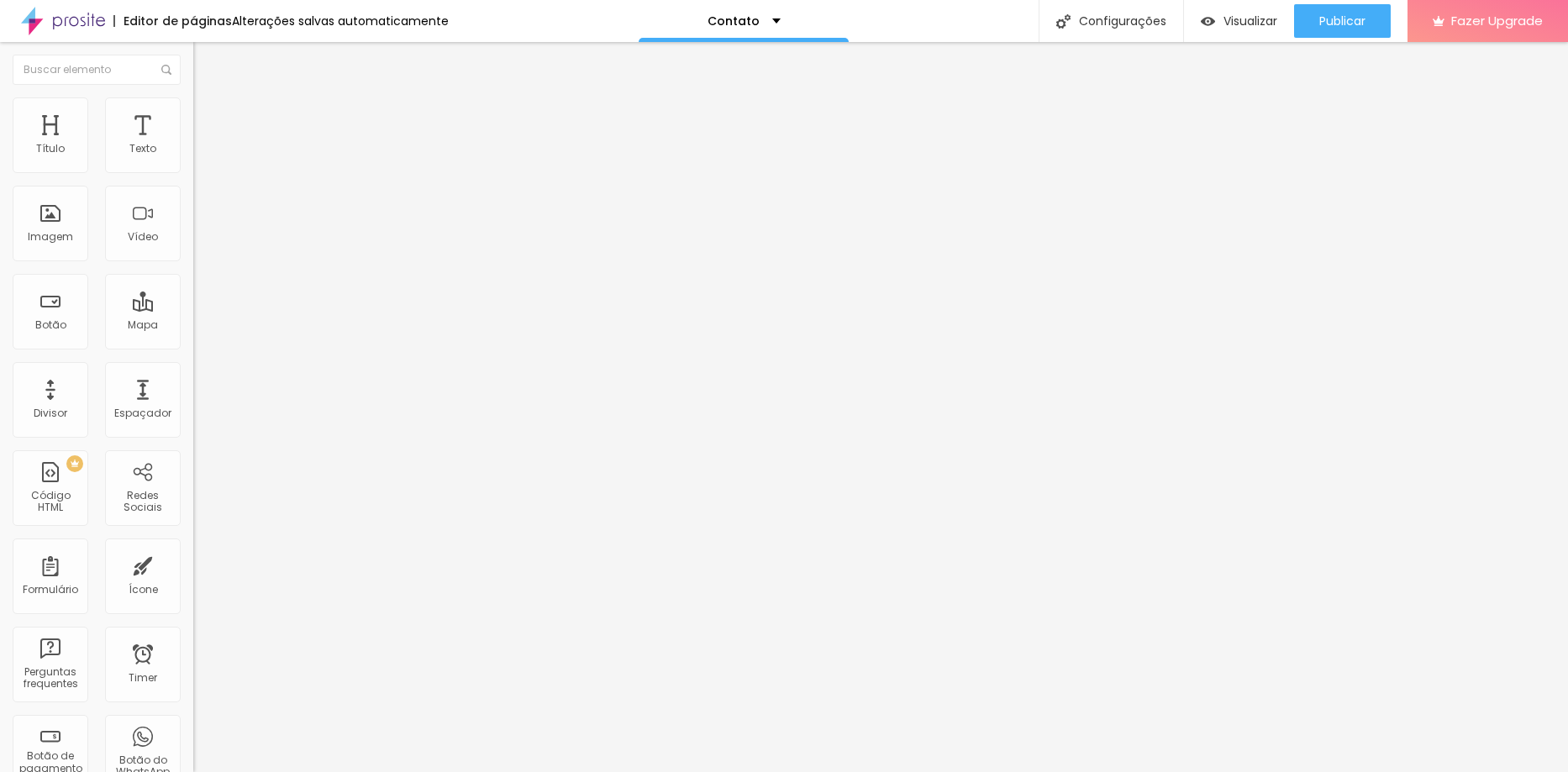
type input "109"
type input "110"
drag, startPoint x: 52, startPoint y: 215, endPoint x: 96, endPoint y: 220, distance: 44.3
type input "110"
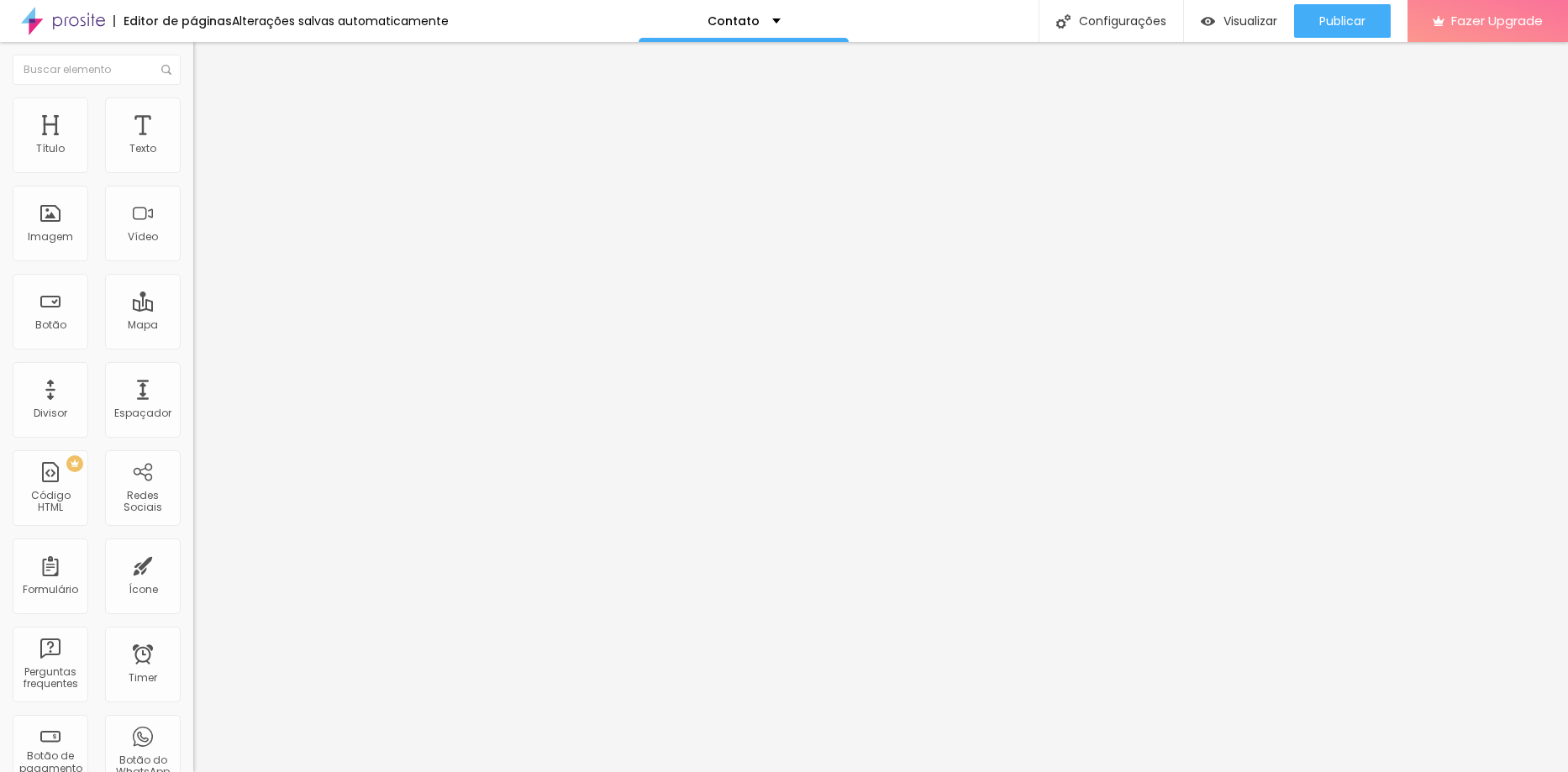
click at [193, 368] on input "range" at bounding box center [247, 375] width 109 height 13
click at [193, 419] on span "DESATIVADO" at bounding box center [224, 426] width 61 height 14
click at [200, 454] on icon "button" at bounding box center [204, 458] width 10 height 10
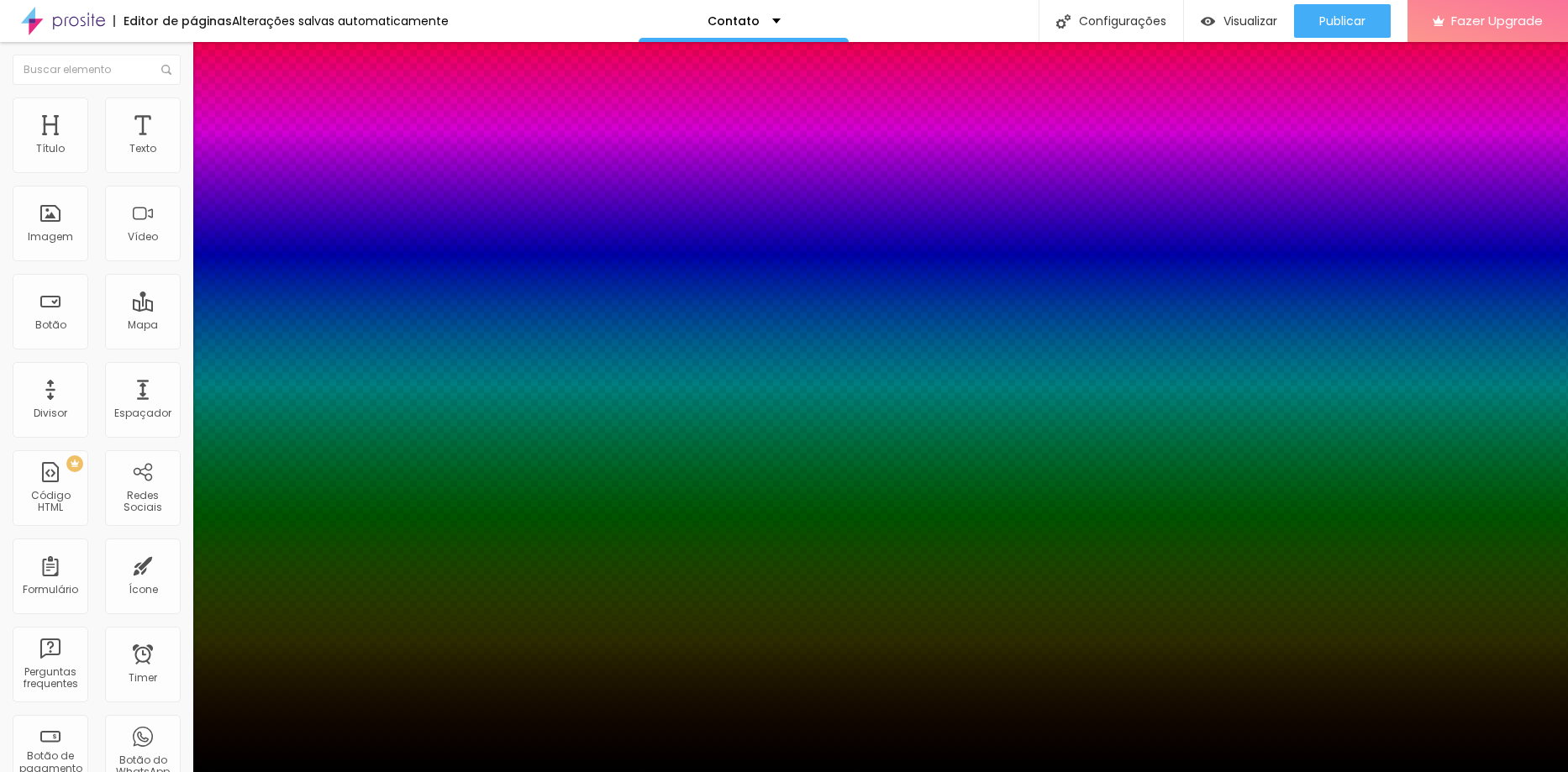
click at [305, 771] on div at bounding box center [784, 782] width 1568 height 0
type input "10"
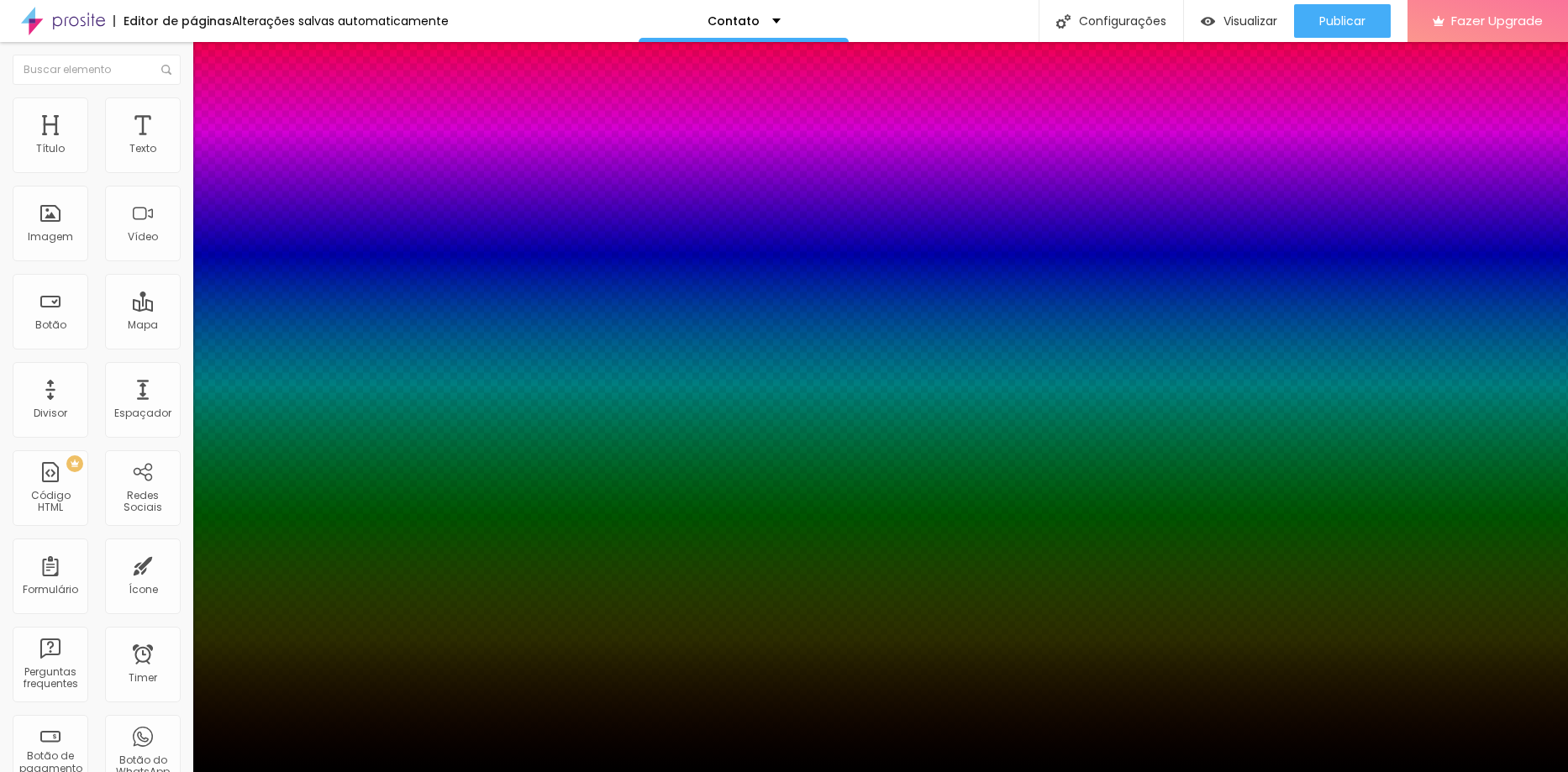
type input "17"
type input "21"
type input "28"
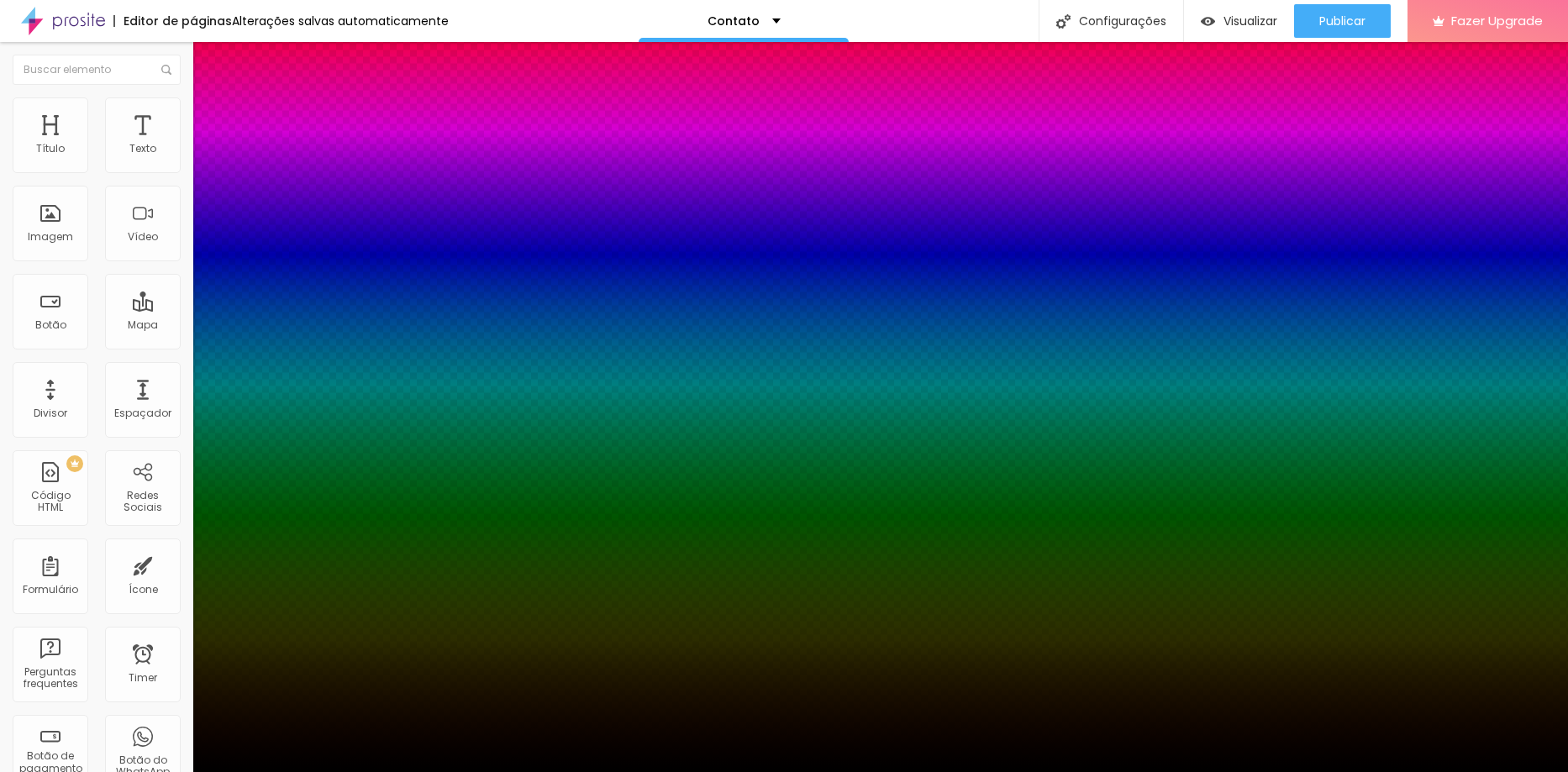
type input "28"
type input "32"
type input "41"
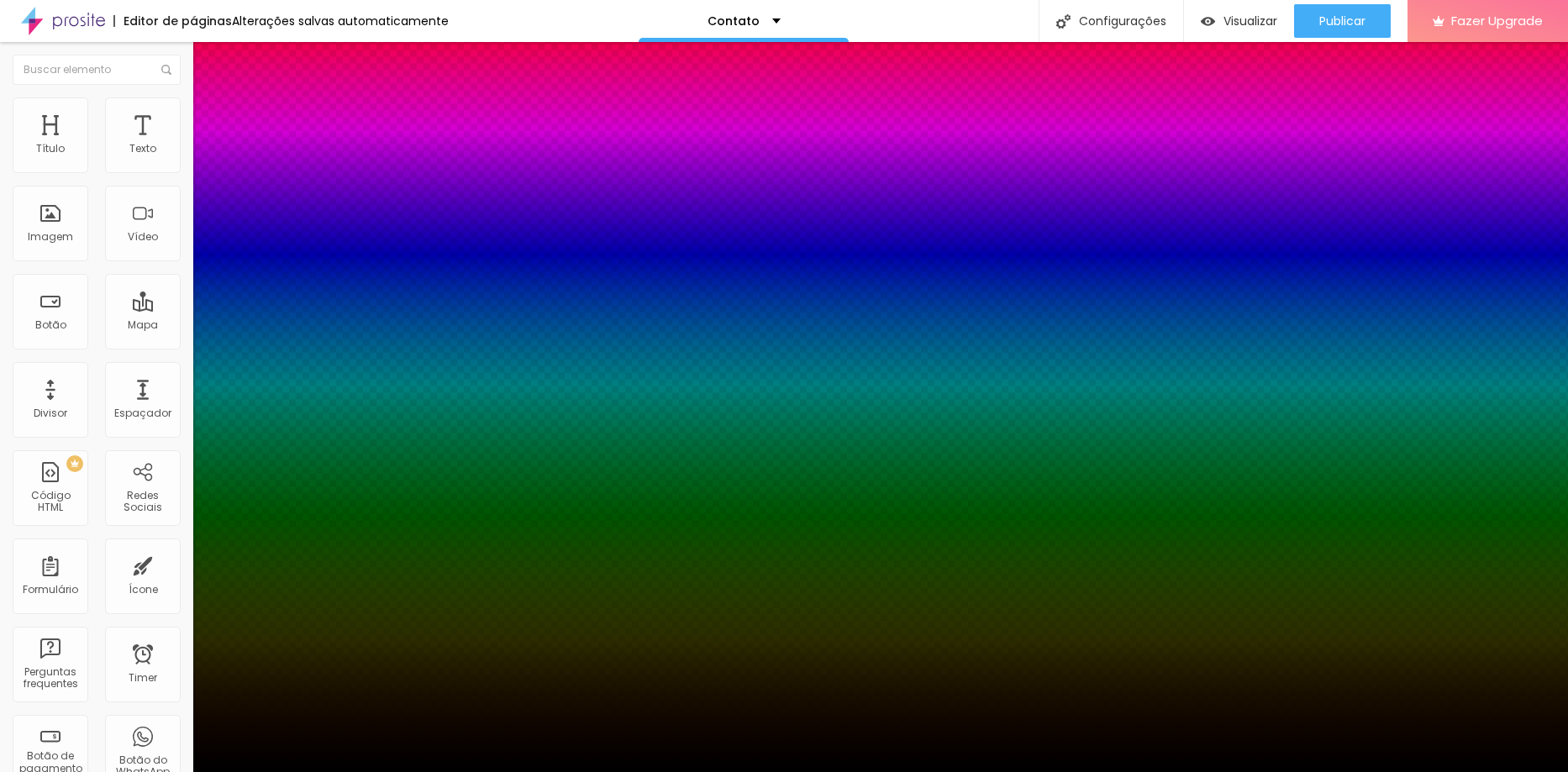
type input "46"
type input "52"
type input "57"
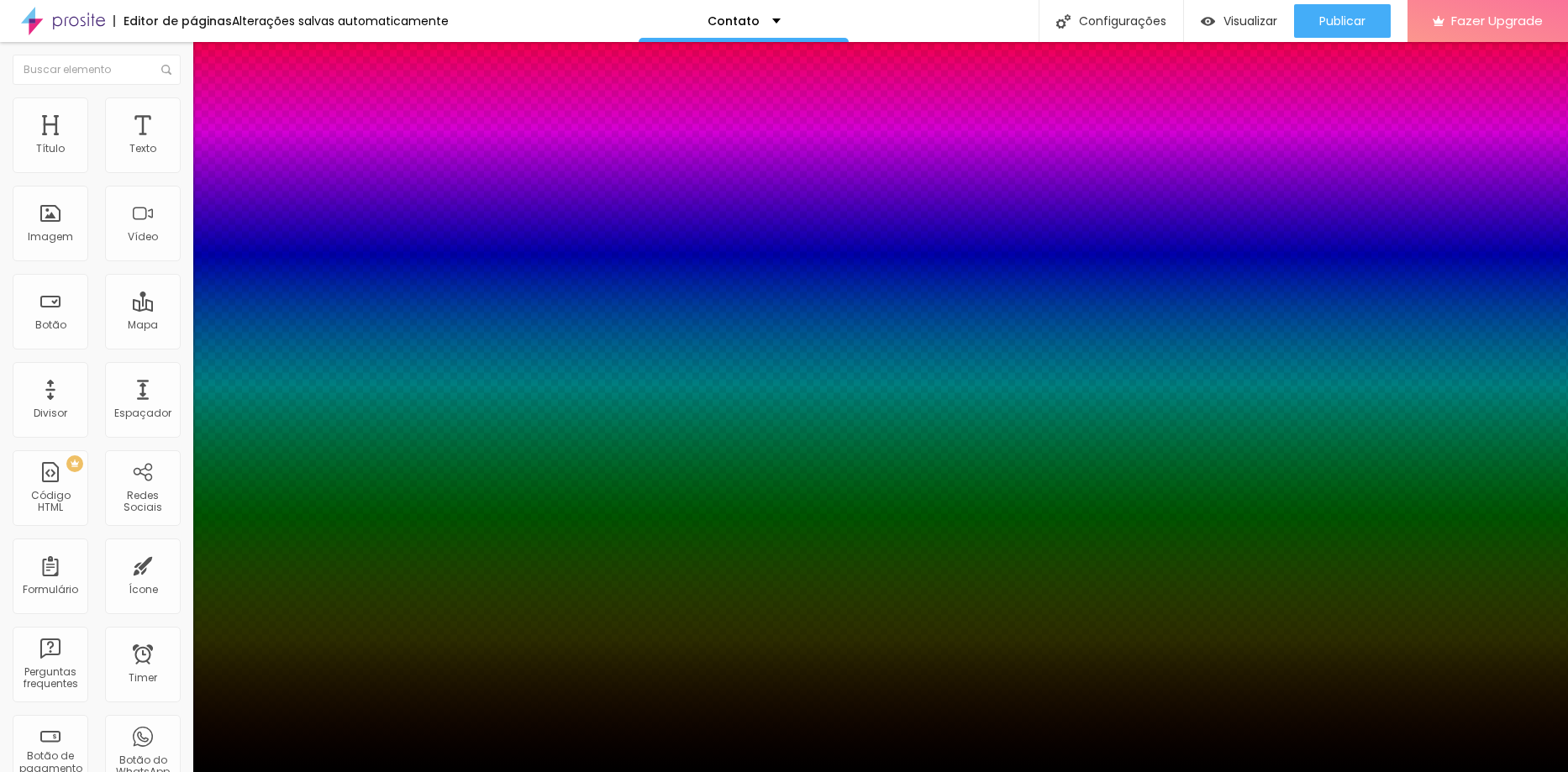
type input "57"
type input "59"
type input "61"
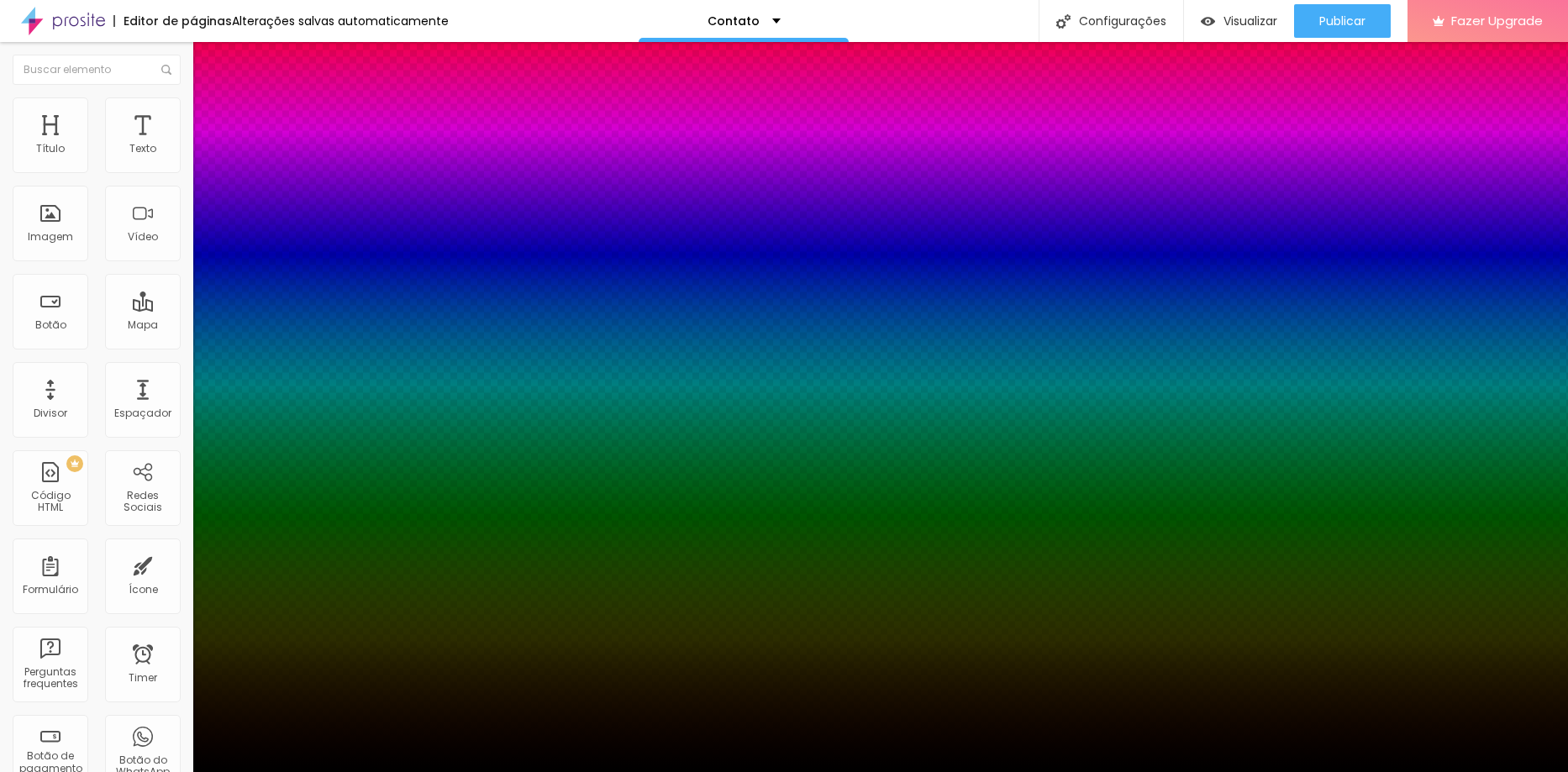
type input "63"
type input "66"
type input "68"
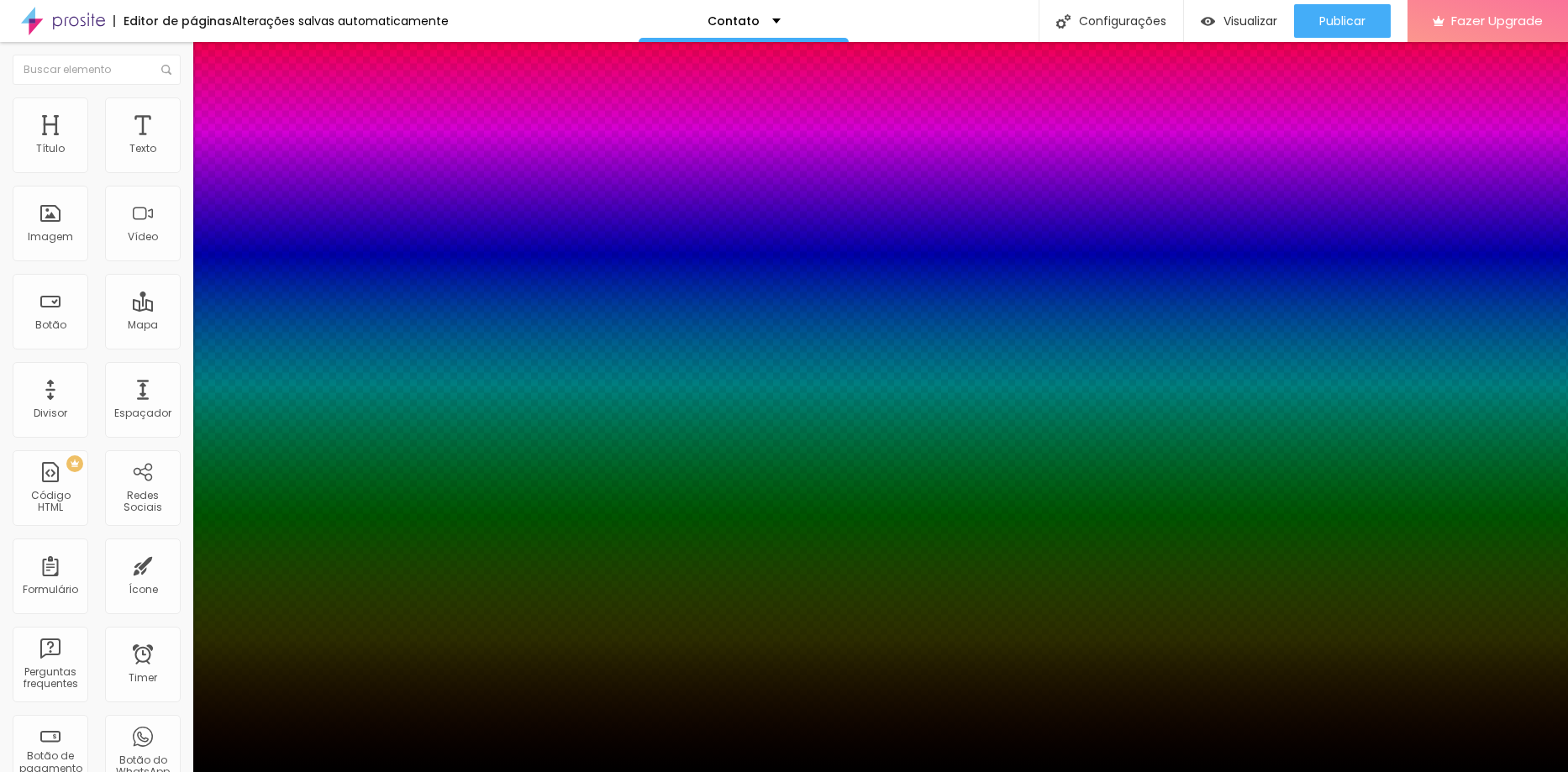
type input "68"
type input "70"
type input "74"
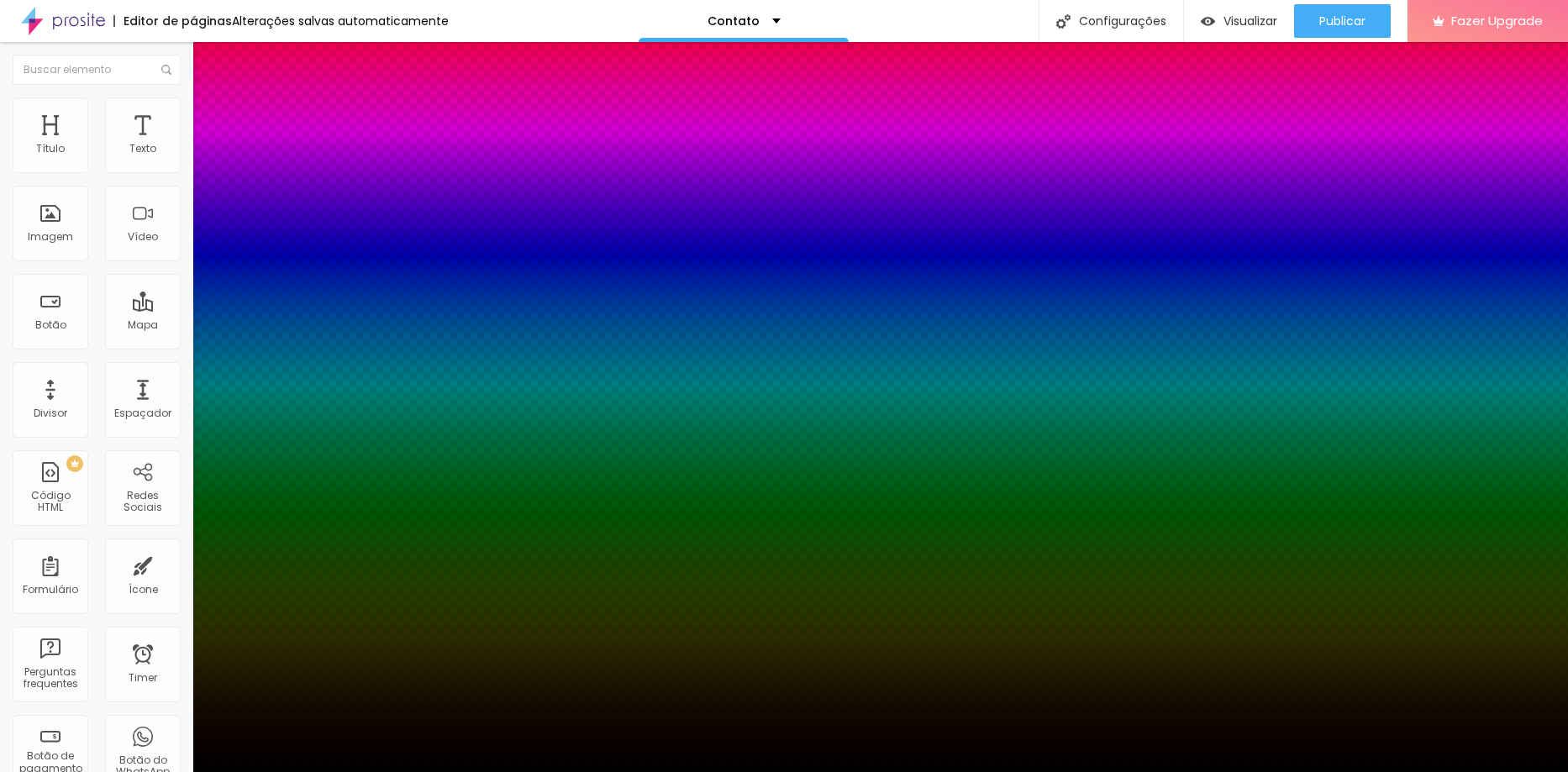
type input "72"
type input "70"
type input "68"
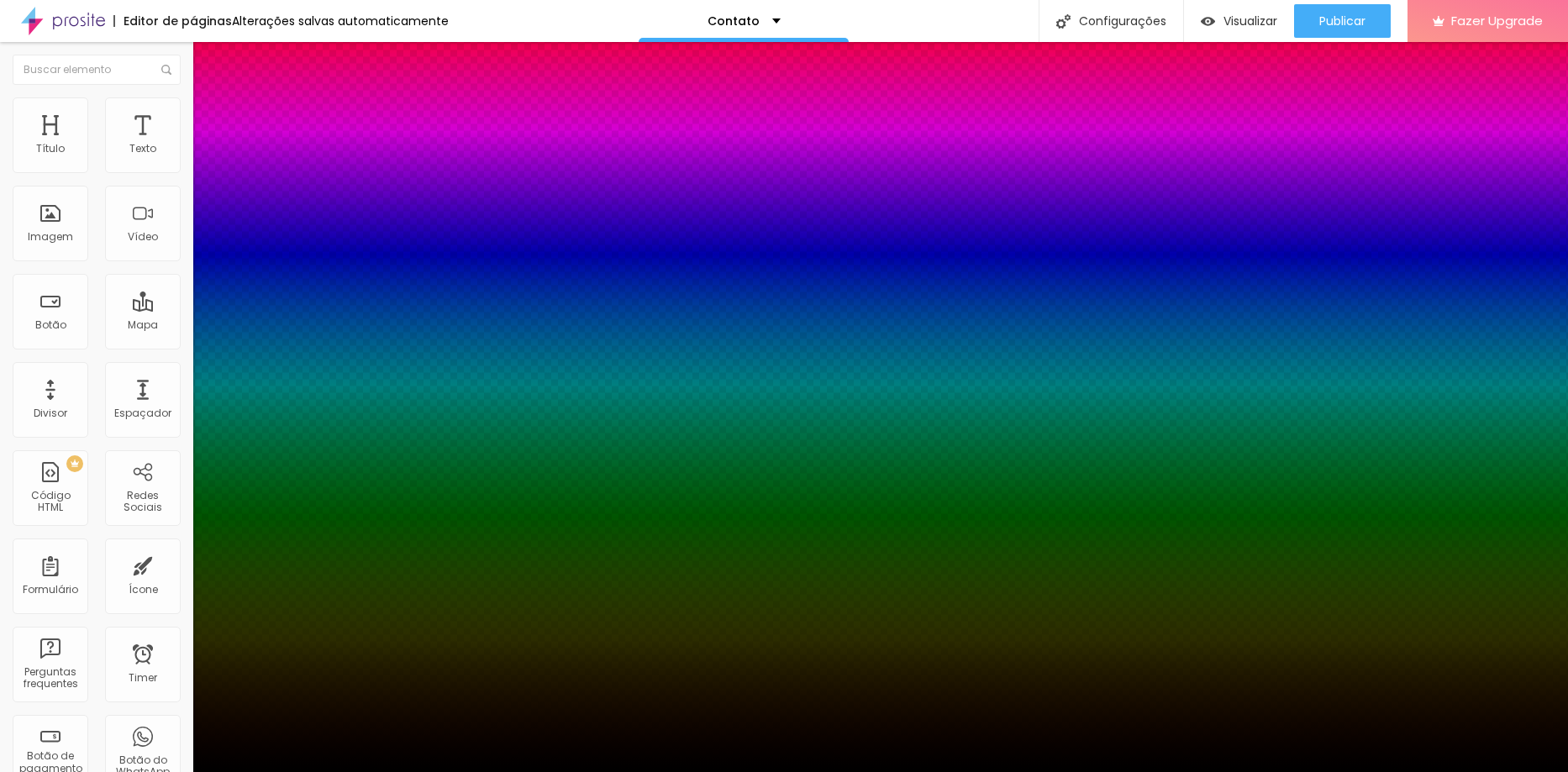
type input "68"
type input "63"
type input "61"
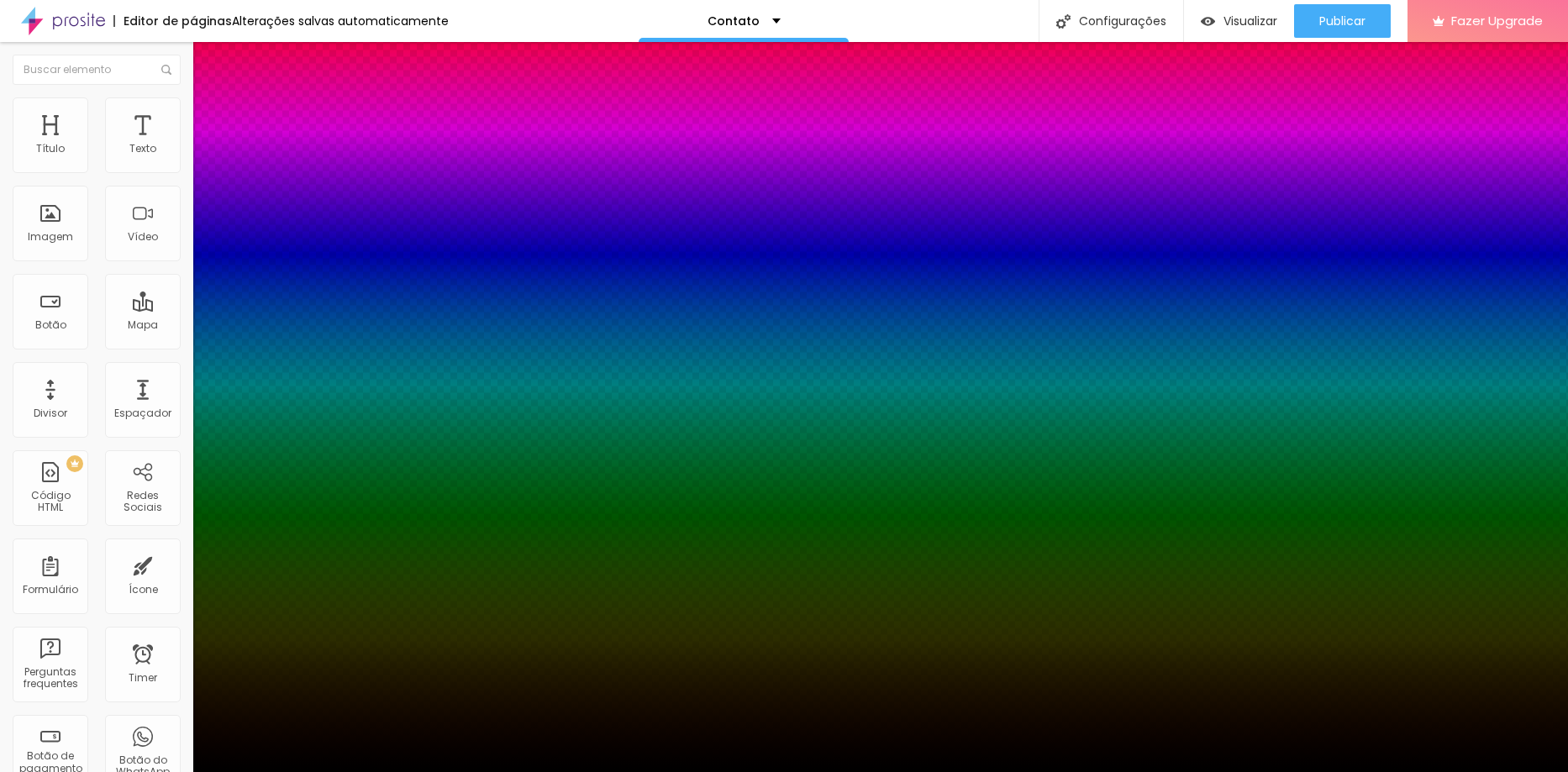
type input "59"
drag, startPoint x: 281, startPoint y: 457, endPoint x: 300, endPoint y: 456, distance: 19.0
type input "59"
type input "72"
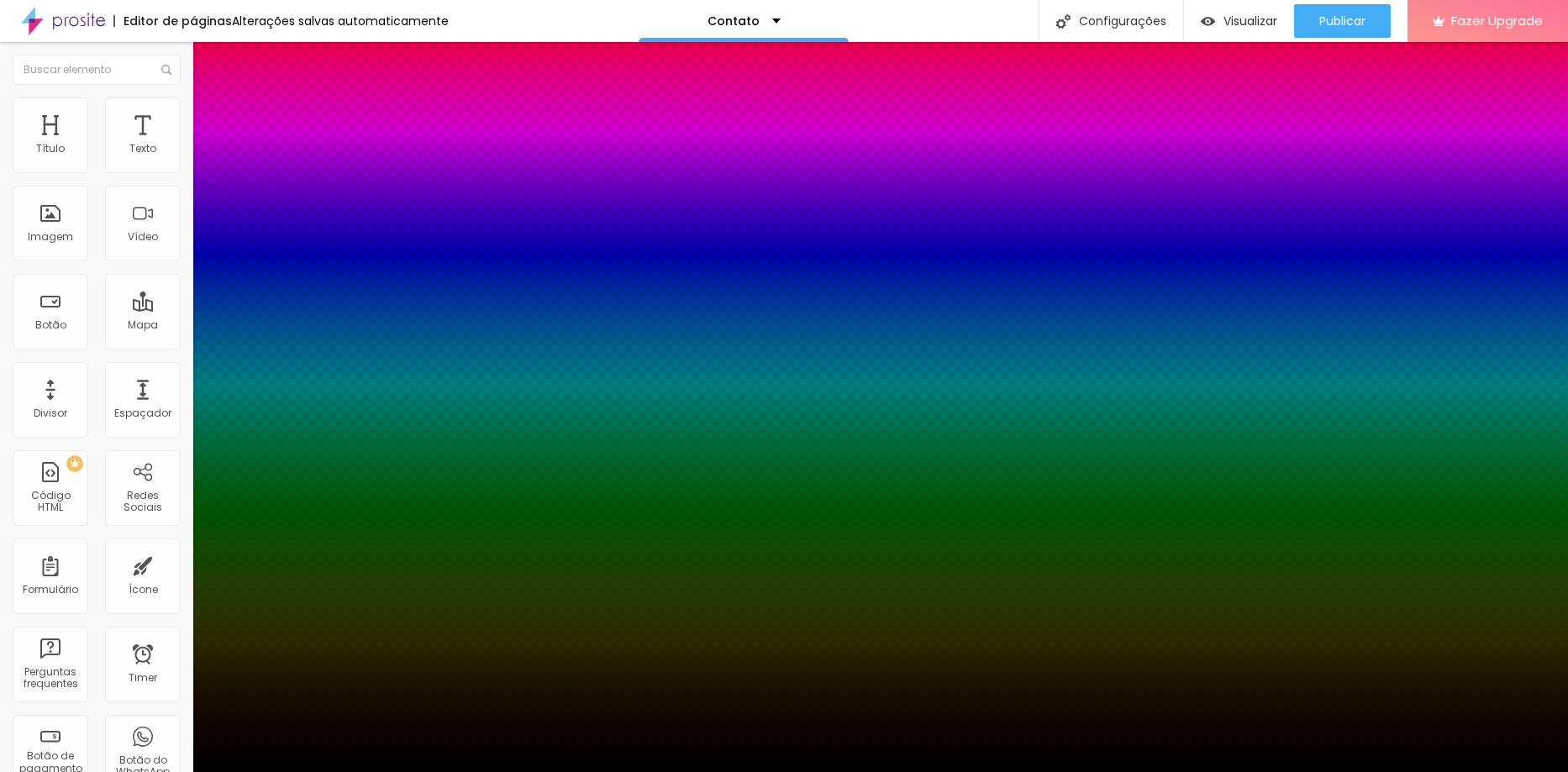
type input "72"
type input "77"
type input "83"
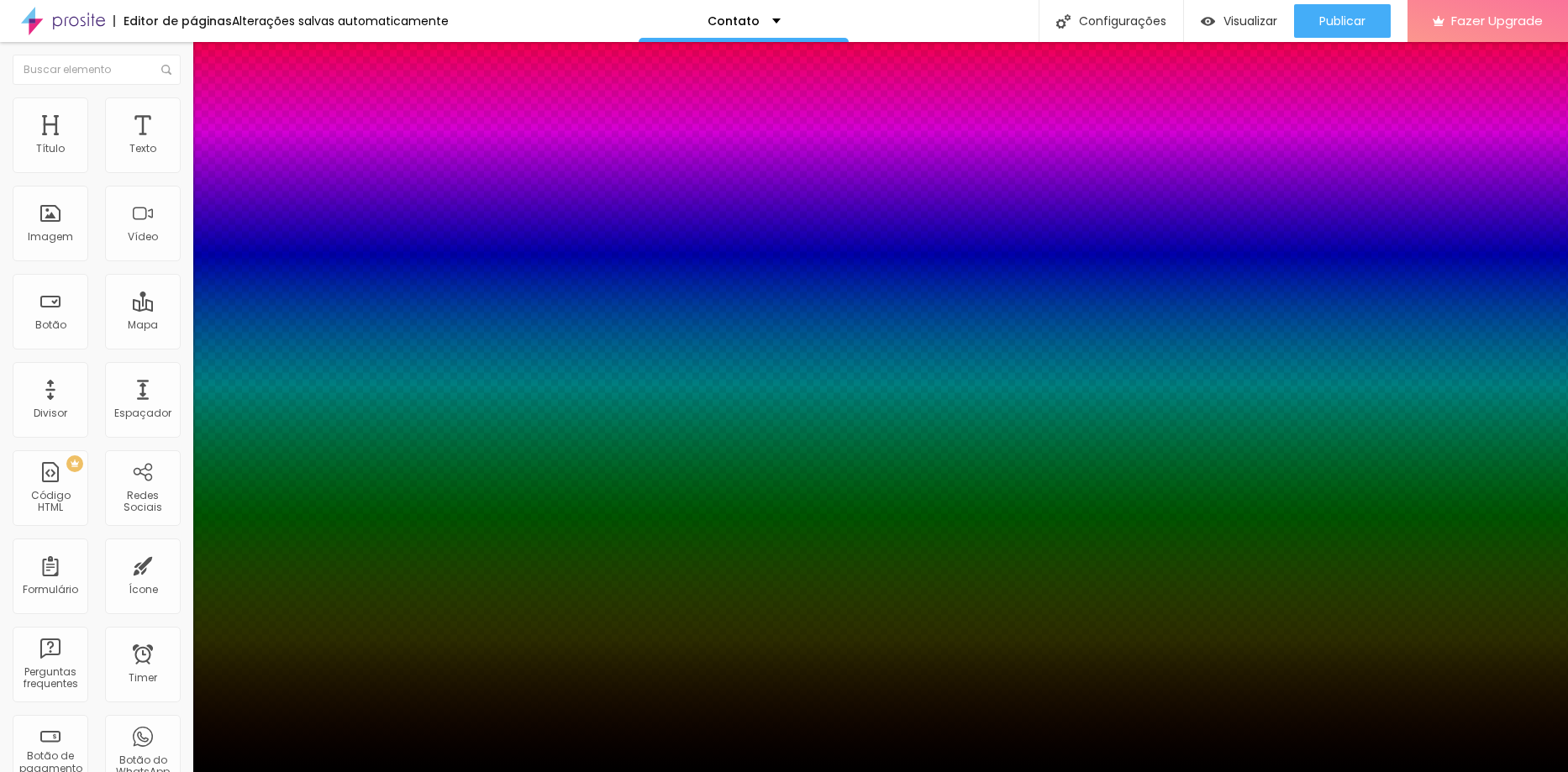
type input "90"
type input "92"
type input "97"
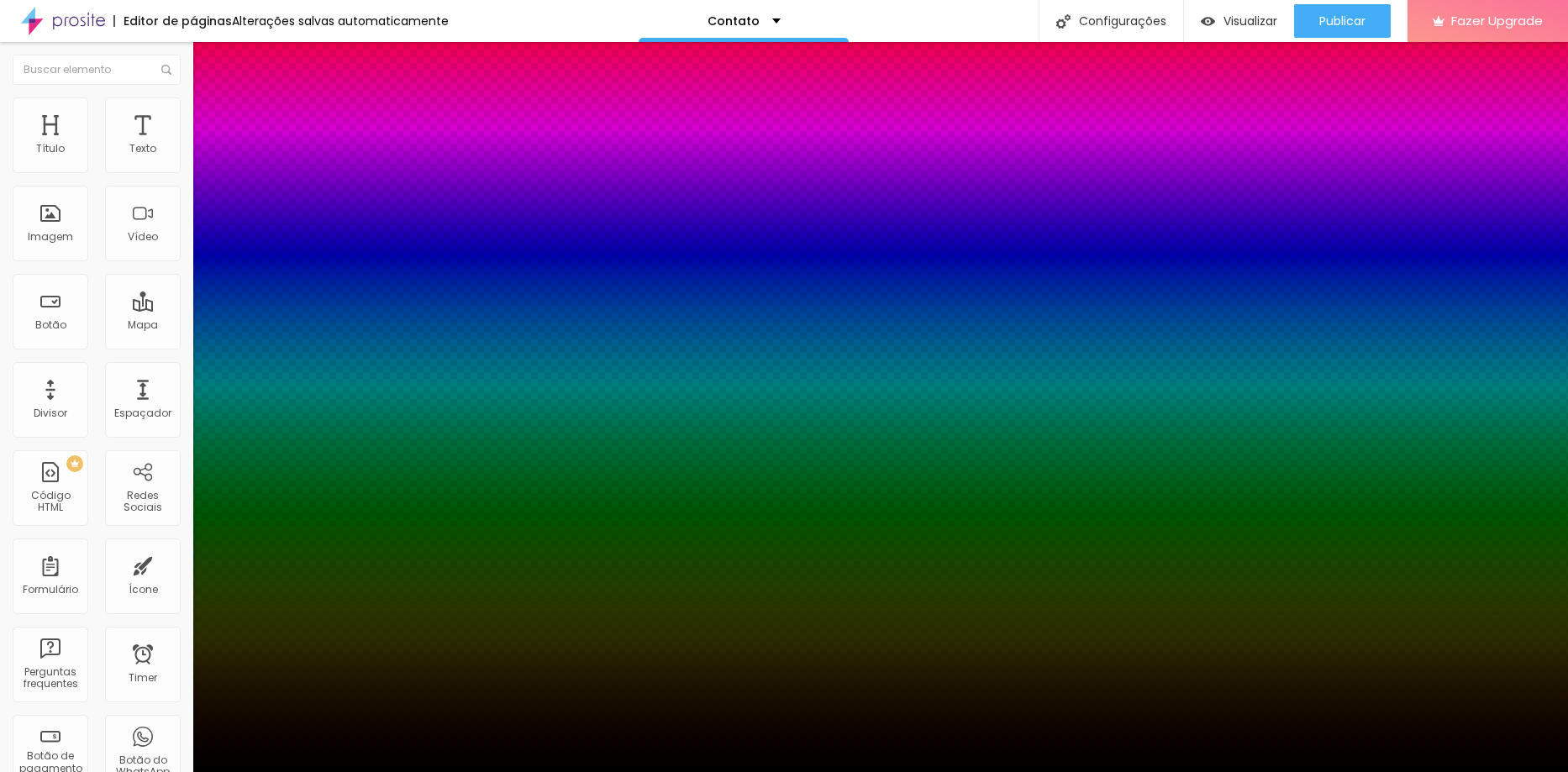
type input "97"
type input "99"
type input "100"
drag, startPoint x: 304, startPoint y: 458, endPoint x: 347, endPoint y: 458, distance: 43.0
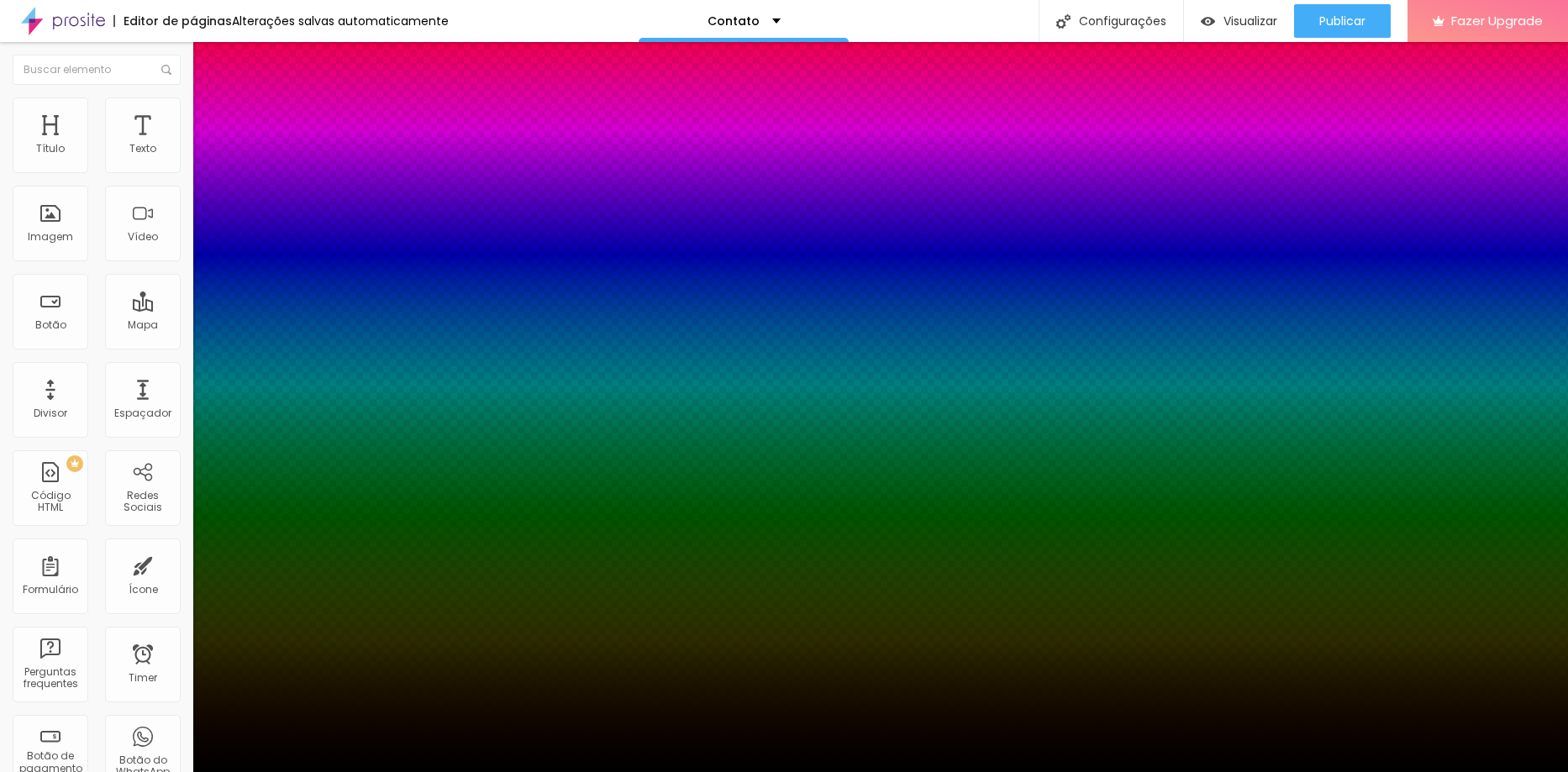
type input "100"
drag, startPoint x: 84, startPoint y: 212, endPoint x: 64, endPoint y: 212, distance: 20.0
click at [64, 771] on div at bounding box center [784, 772] width 1568 height 0
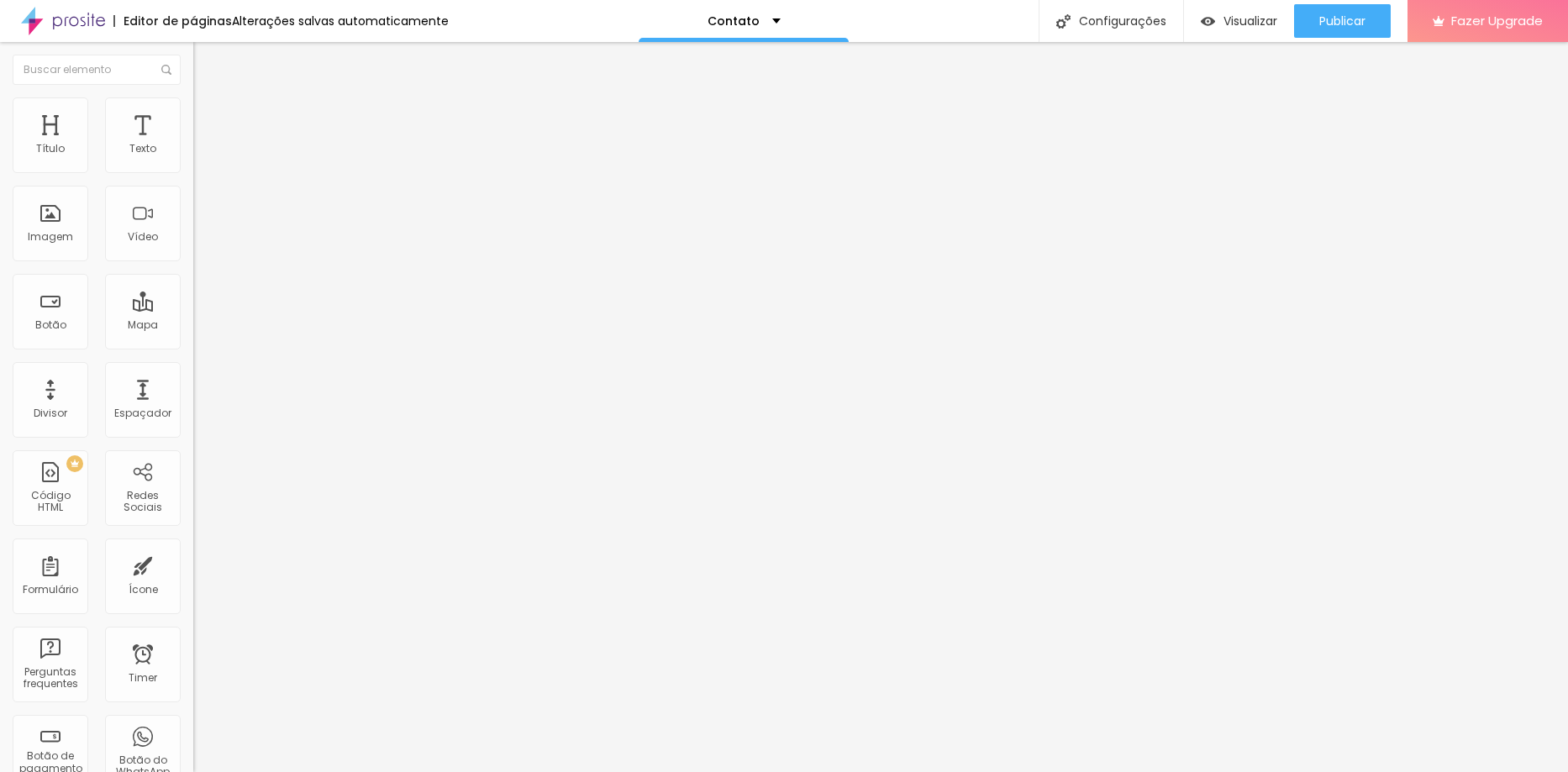
type input "112"
type input "118"
type input "125"
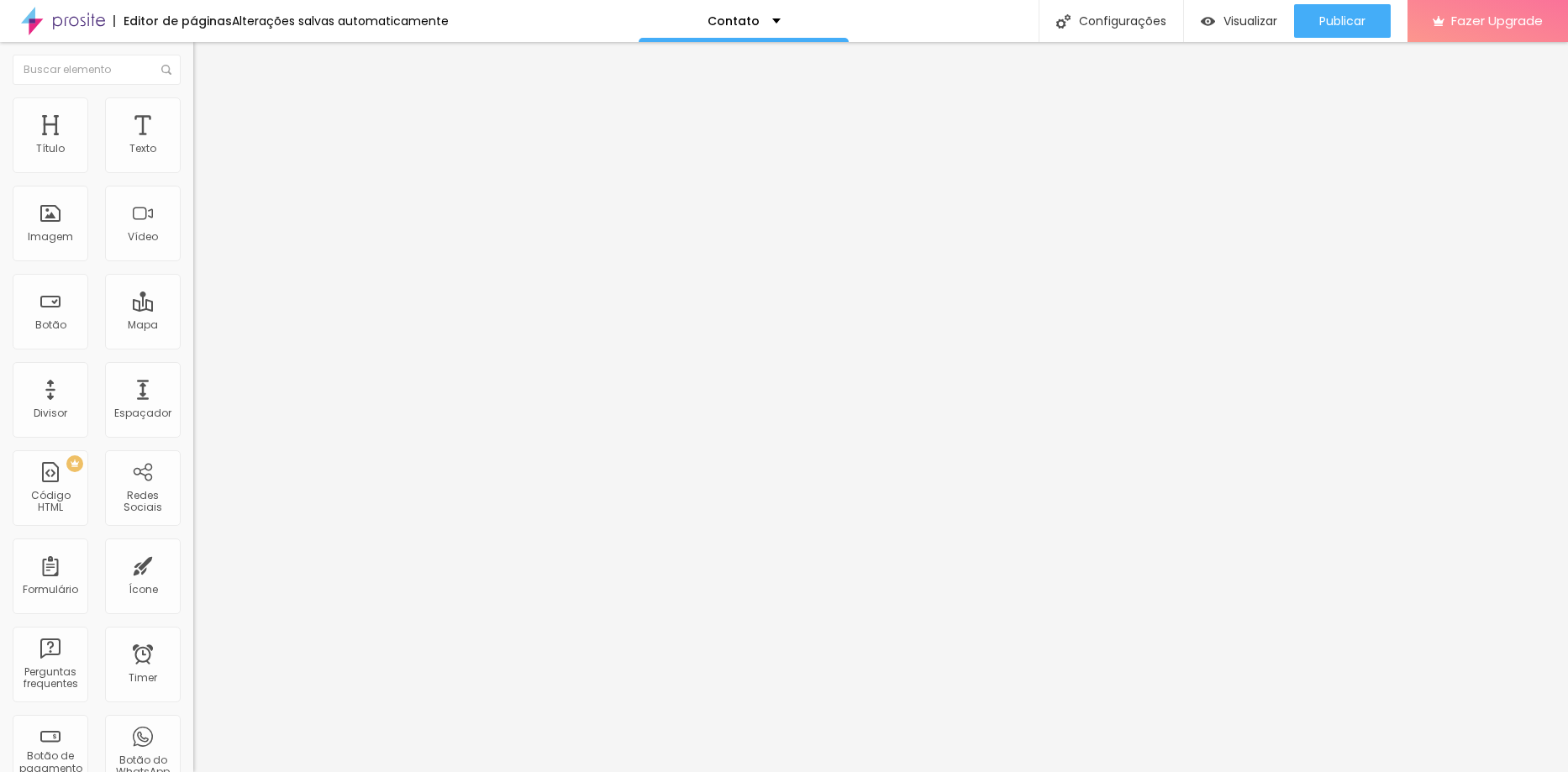
type input "125"
type input "137"
type input "155"
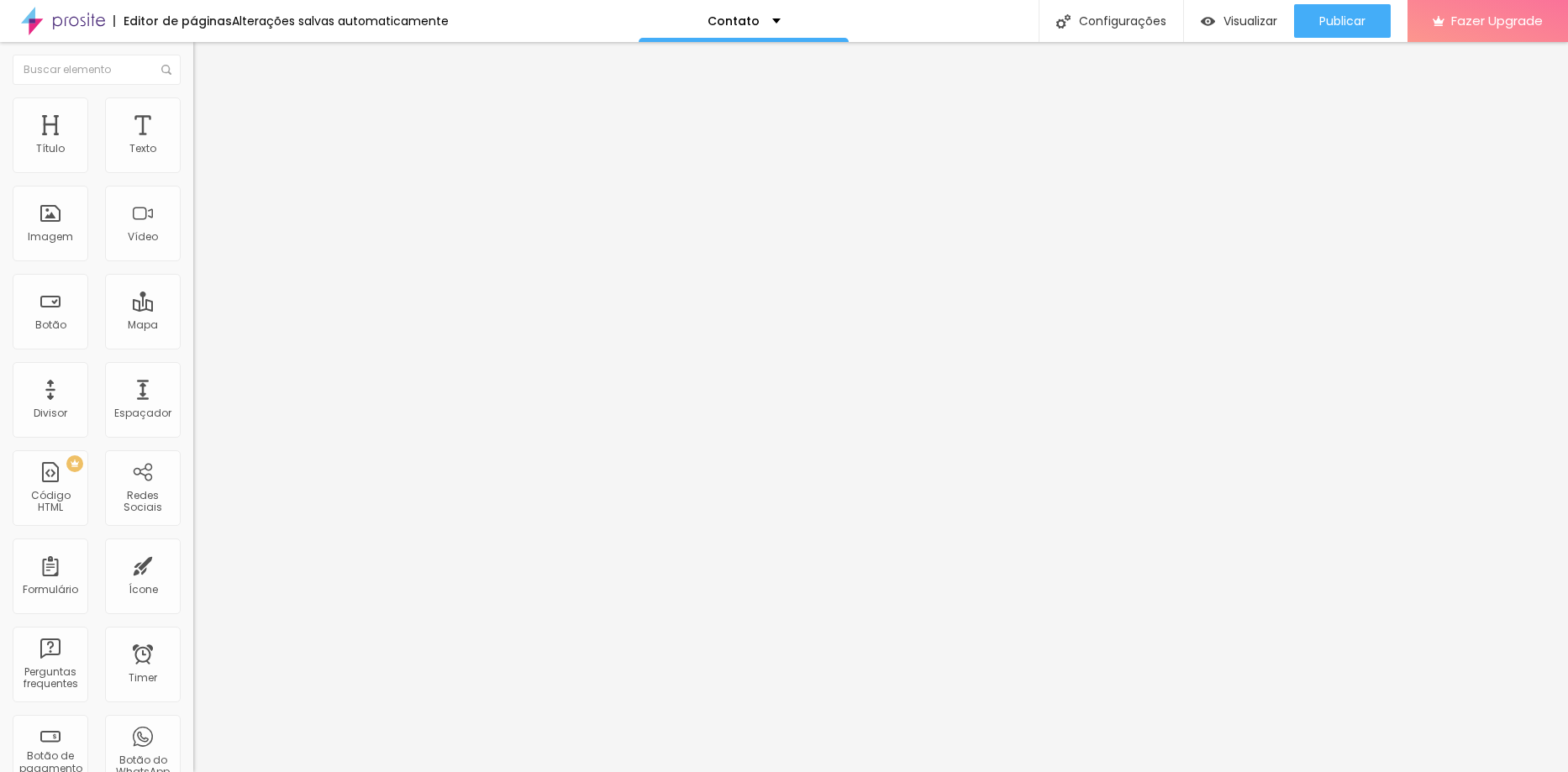
type input "165"
type input "174"
type input "181"
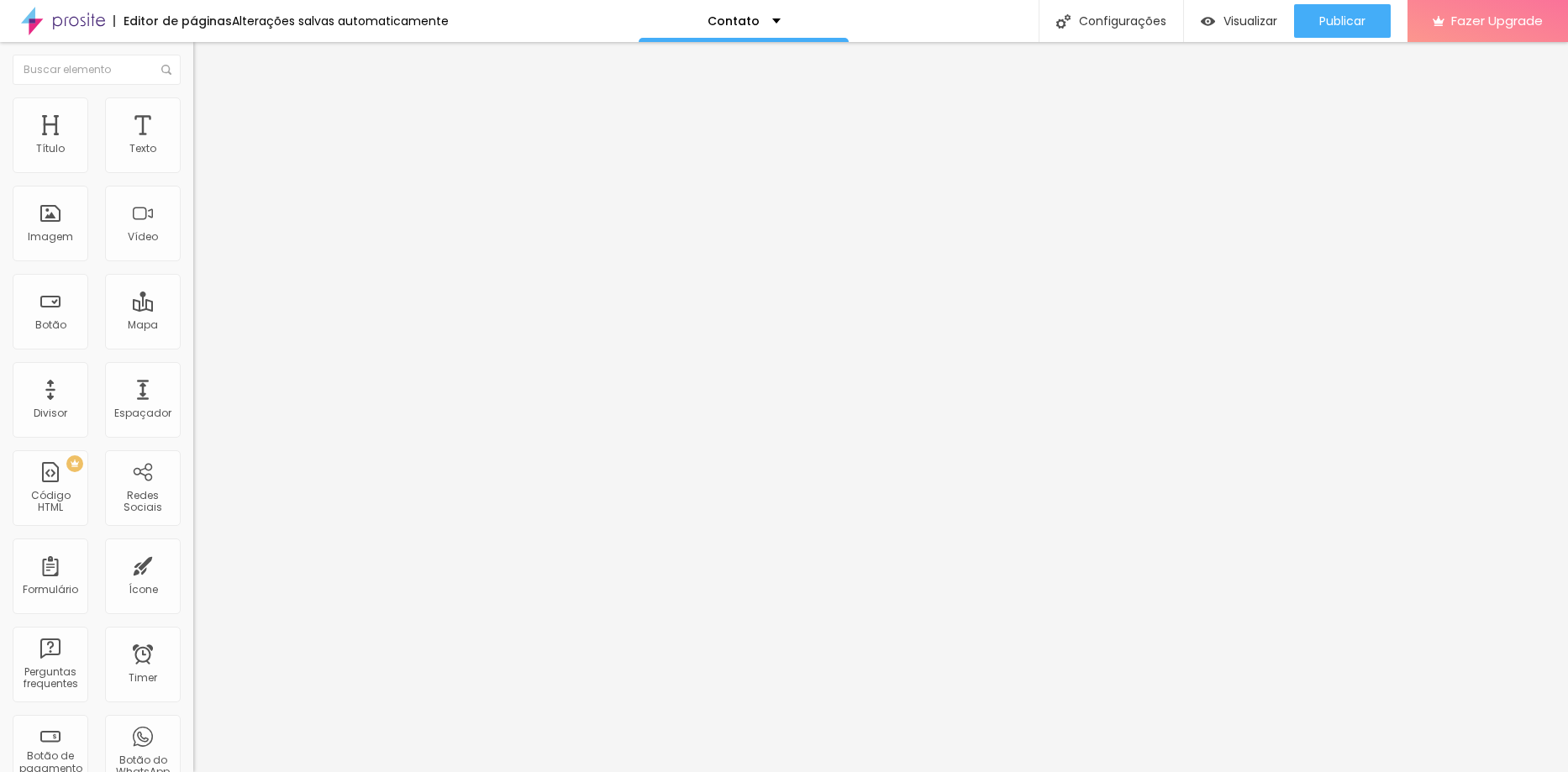
drag, startPoint x: 96, startPoint y: 213, endPoint x: -1, endPoint y: 236, distance: 99.7
click at [193, 368] on input "range" at bounding box center [247, 375] width 109 height 13
click at [193, 419] on span "ATIVO" at bounding box center [208, 426] width 30 height 14
click at [193, 451] on button "button" at bounding box center [205, 460] width 23 height 18
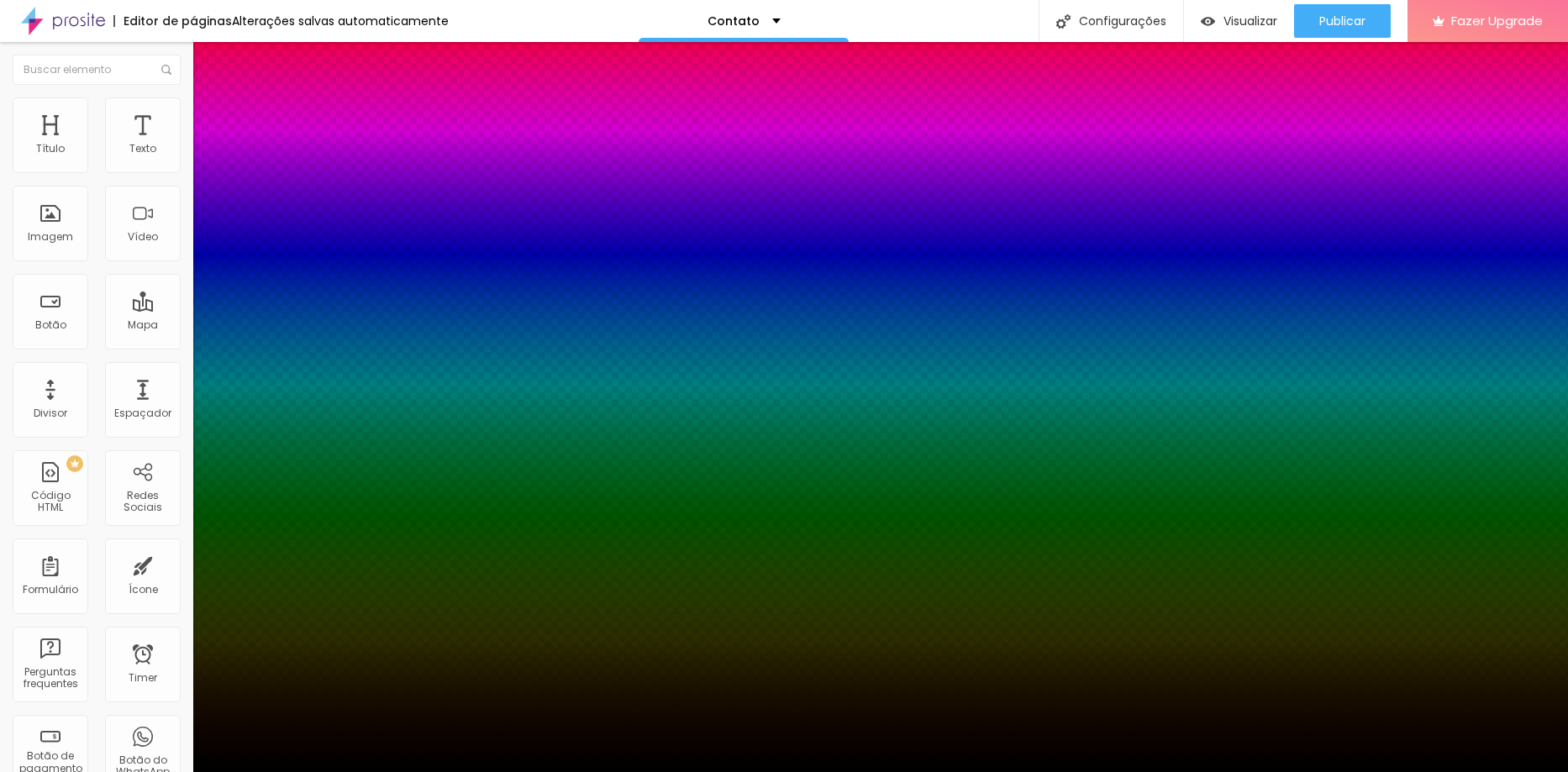
click at [297, 771] on div at bounding box center [784, 782] width 1568 height 0
click at [339, 771] on div at bounding box center [784, 772] width 1568 height 0
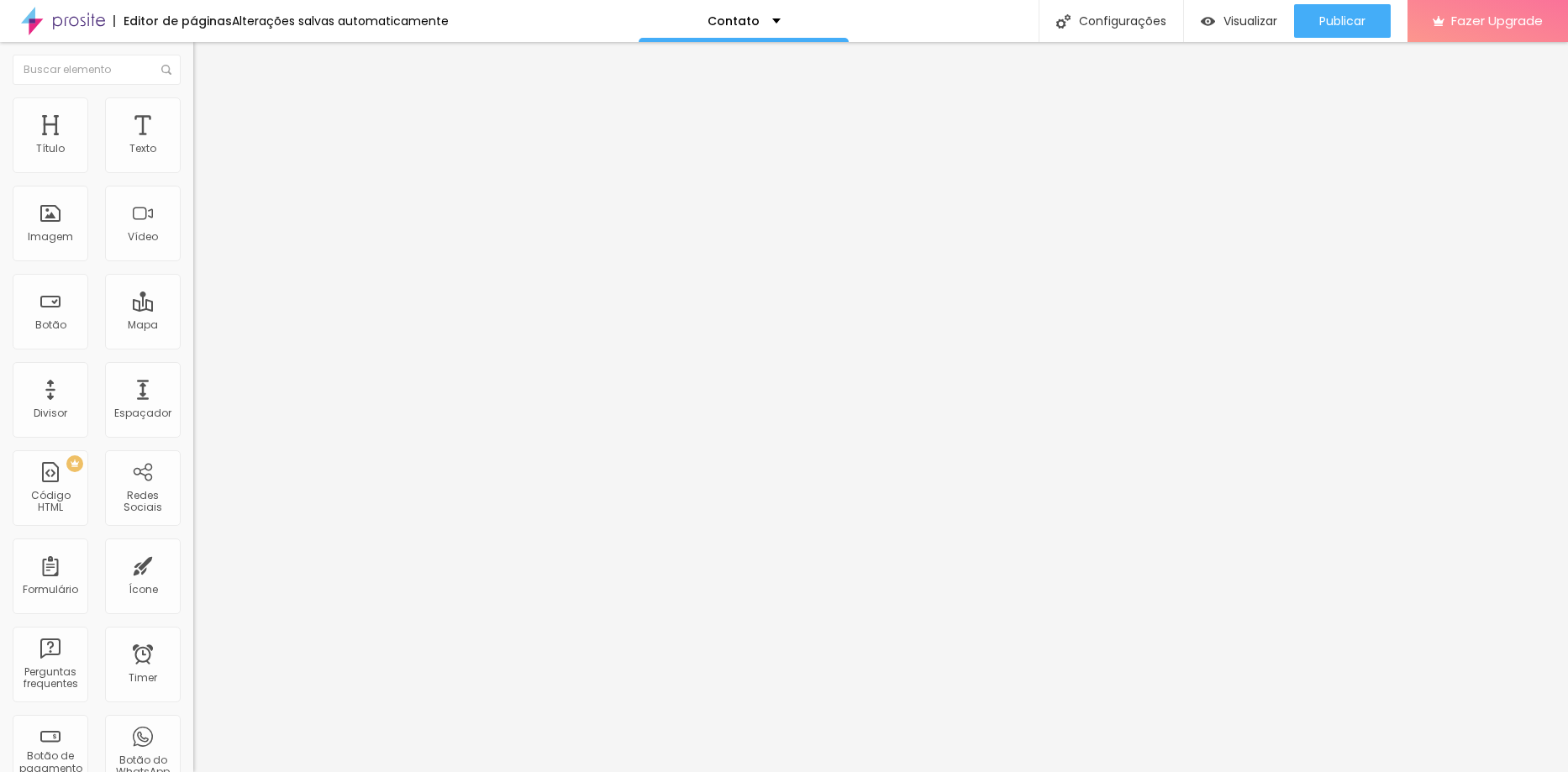
drag, startPoint x: 163, startPoint y: 193, endPoint x: 111, endPoint y: 198, distance: 52.2
click at [193, 172] on input "(21)97477-3718" at bounding box center [294, 163] width 201 height 17
click at [193, 172] on input "(21)99236-4207" at bounding box center [294, 163] width 201 height 17
click at [193, 172] on input "(29)9236-4207" at bounding box center [294, 163] width 201 height 17
drag, startPoint x: 86, startPoint y: 341, endPoint x: -20, endPoint y: 342, distance: 106.0
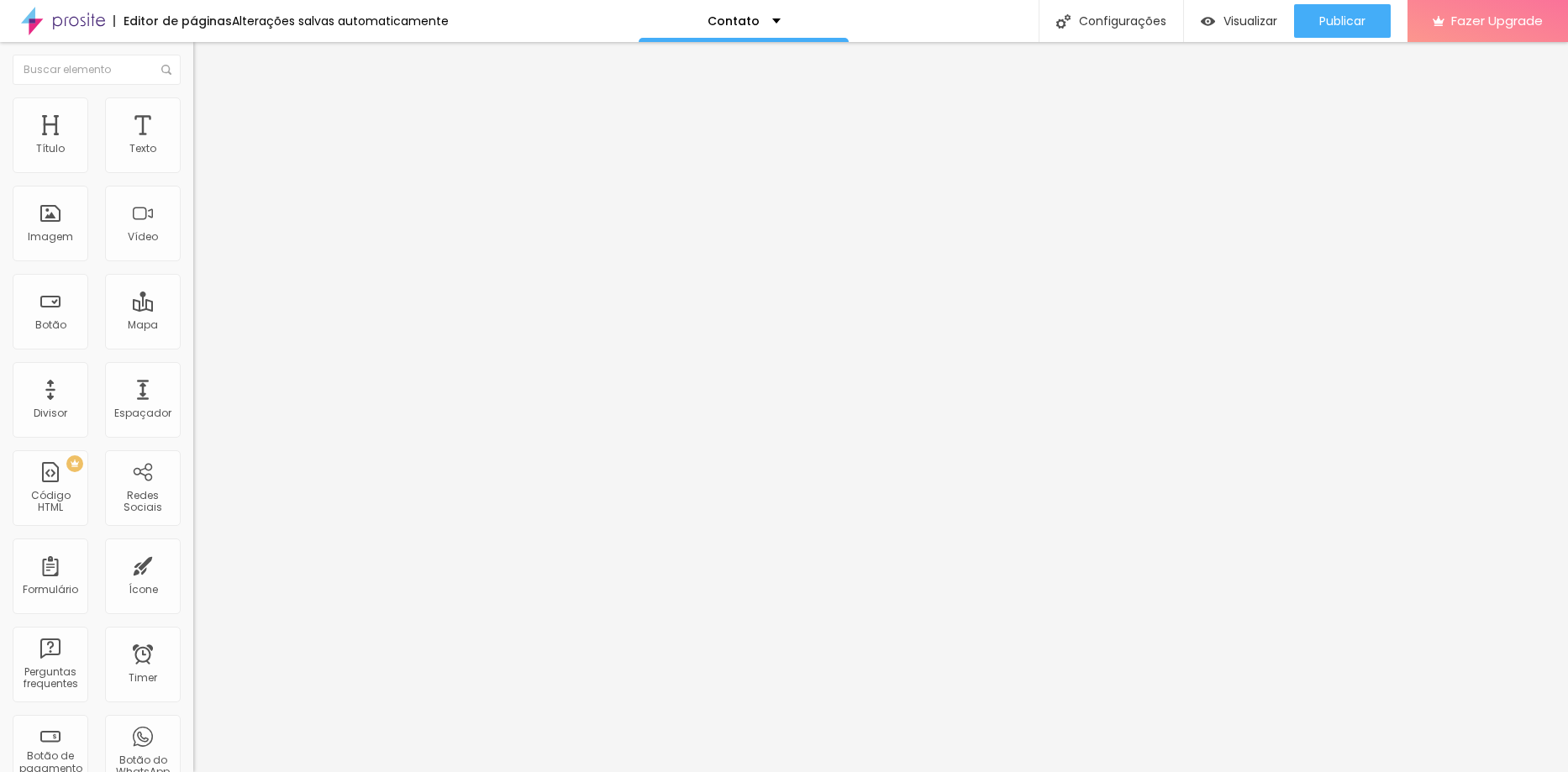
click at [0, 342] on html "Editor de páginas Alterações salvas automaticamente Contato Configurações Confi…" at bounding box center [784, 386] width 1568 height 772
click at [193, 340] on div "Instagram" at bounding box center [290, 344] width 193 height 10
click at [193, 571] on input "https://www.instagram.com/carlosfreitasfotografo/" at bounding box center [294, 579] width 201 height 17
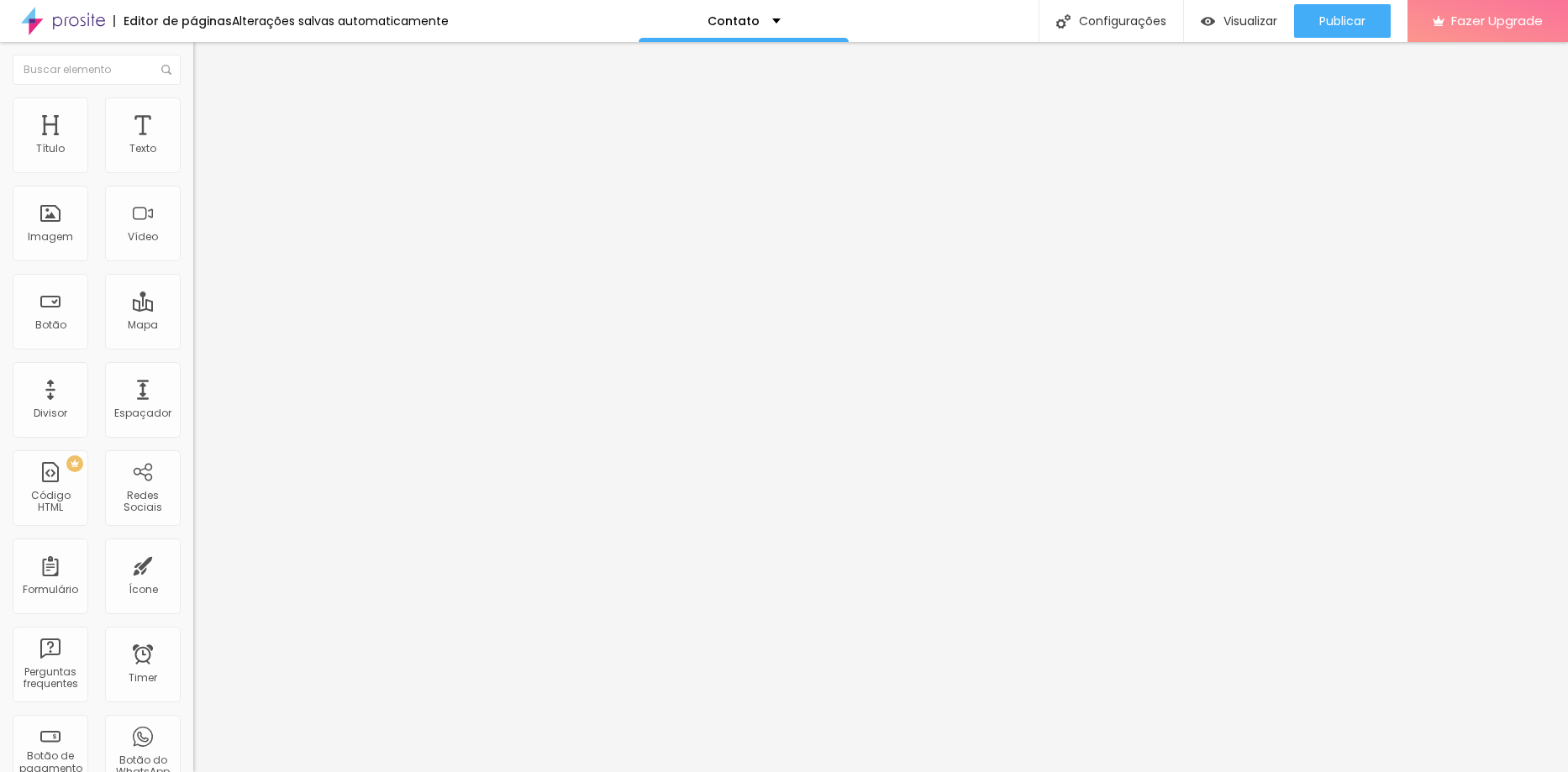
scroll to position [0, 0]
click at [193, 143] on div "Trocar imagem" at bounding box center [290, 137] width 193 height 12
click at [746, 12] on div "Contato" at bounding box center [744, 21] width 210 height 42
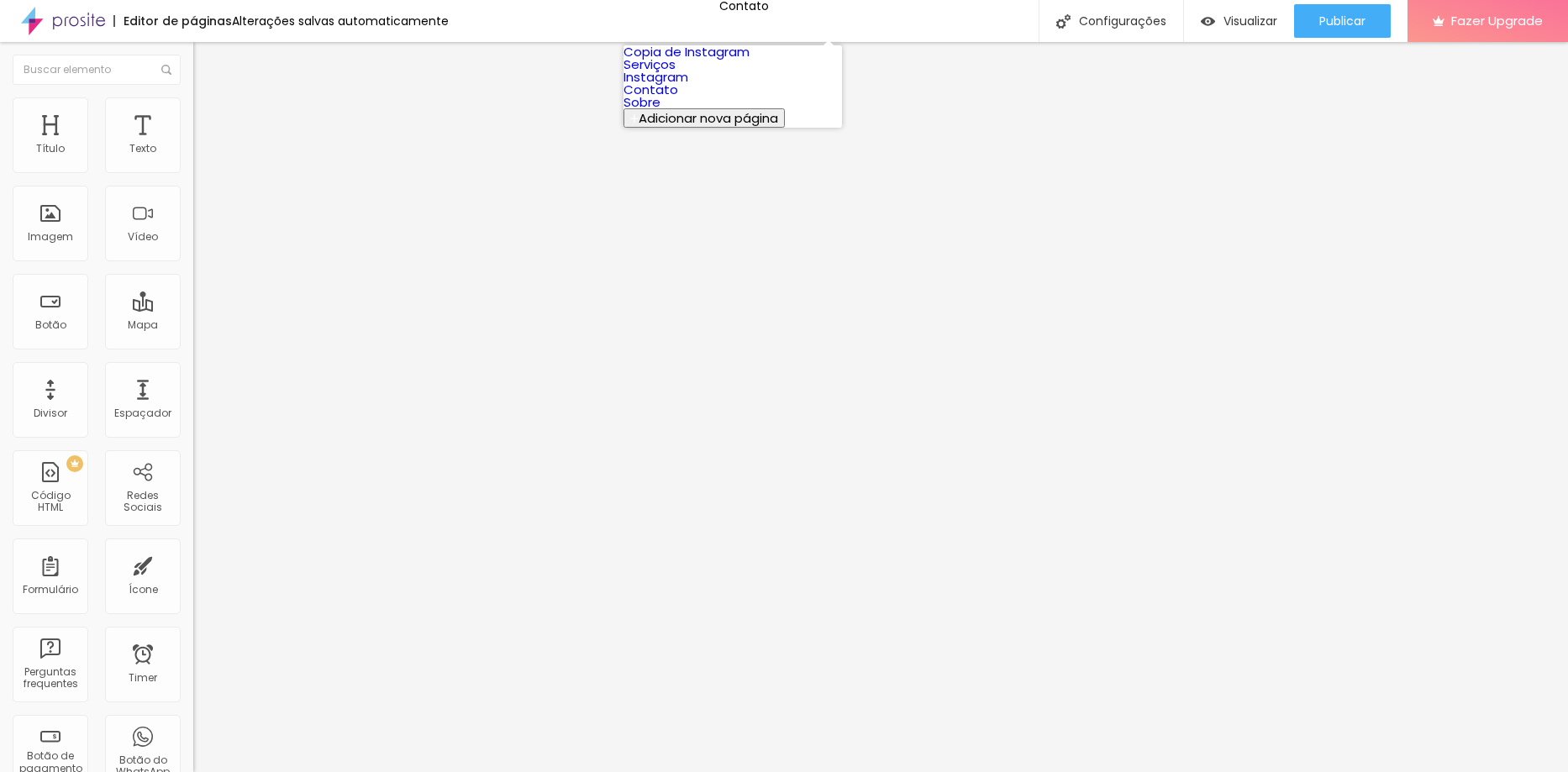
click at [675, 73] on link "Serviços" at bounding box center [649, 65] width 52 height 18
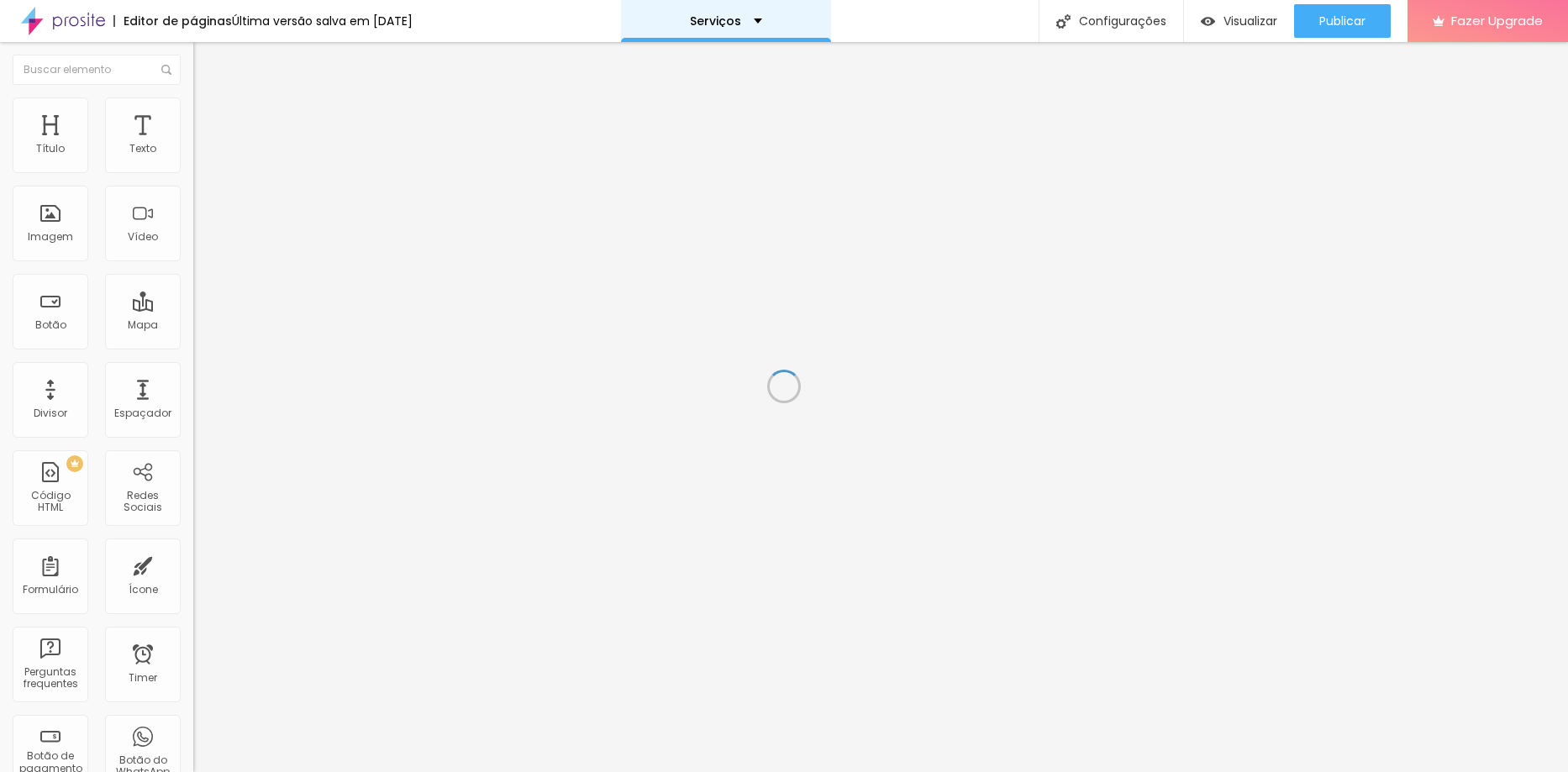
click at [726, 26] on p "Serviços" at bounding box center [715, 21] width 51 height 12
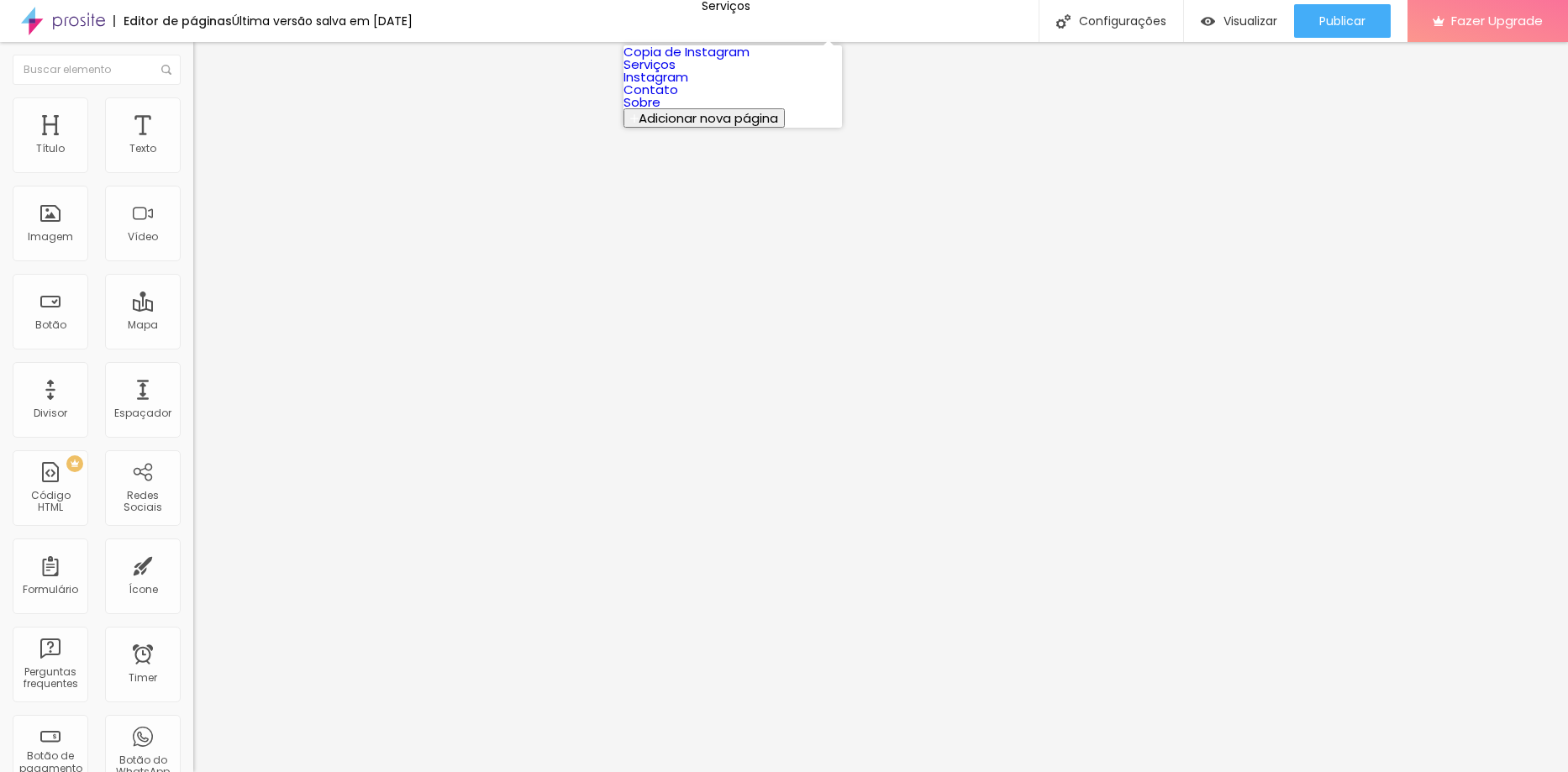
click at [688, 85] on link "Instagram" at bounding box center [655, 77] width 65 height 18
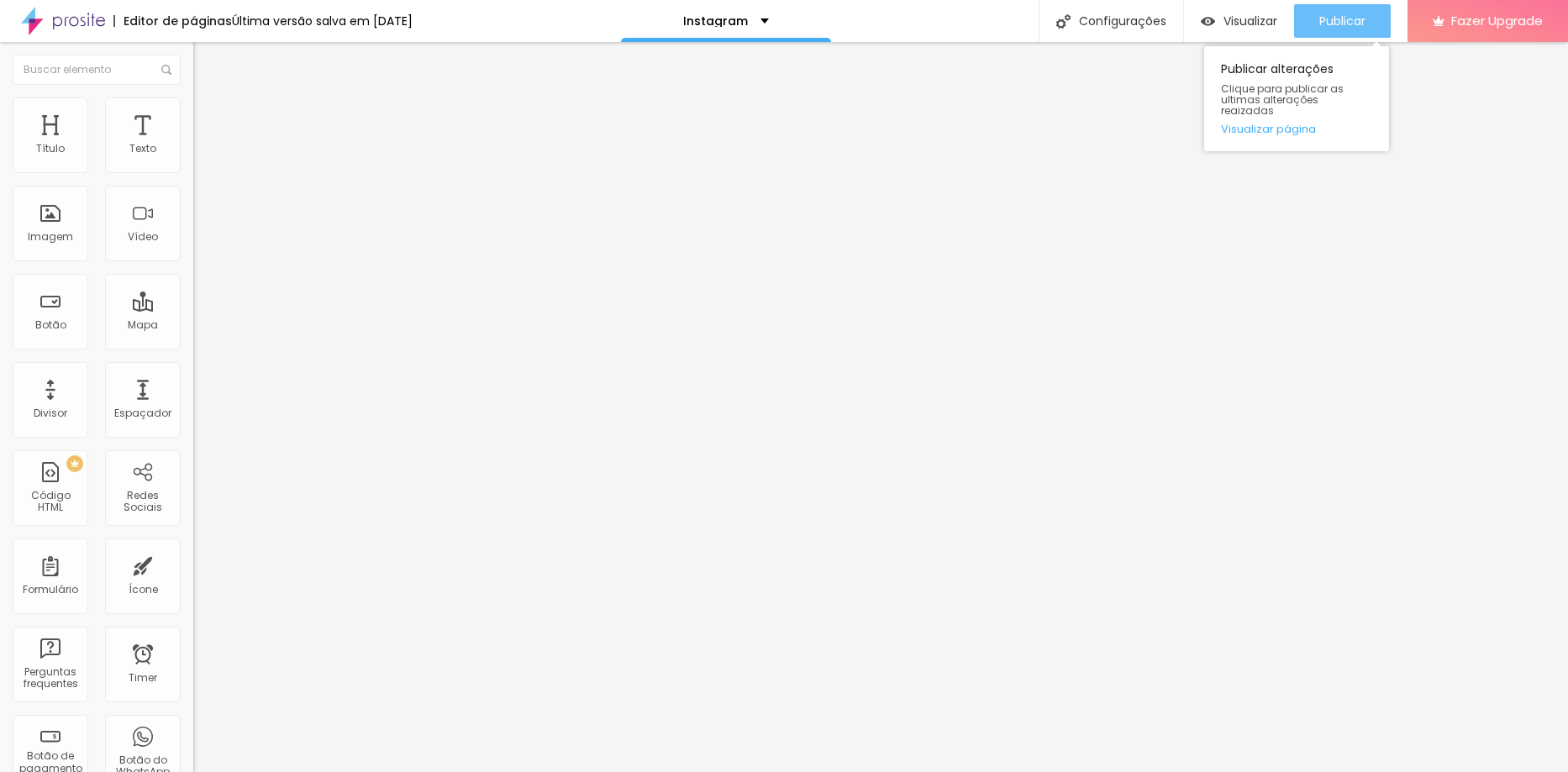
click at [1325, 15] on span "Publicar" at bounding box center [1341, 21] width 46 height 13
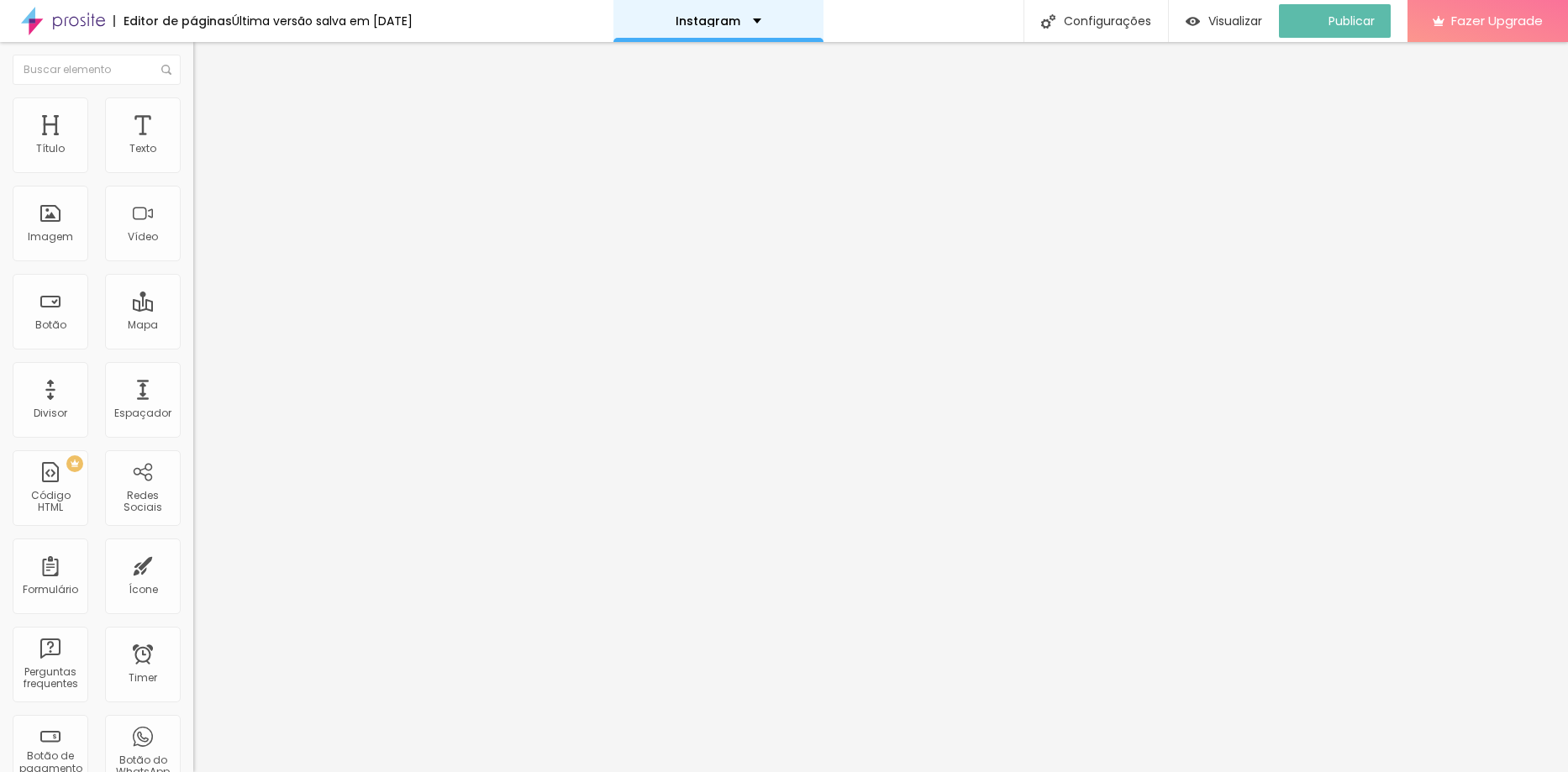
click at [764, 10] on div "Instagram" at bounding box center [718, 21] width 210 height 42
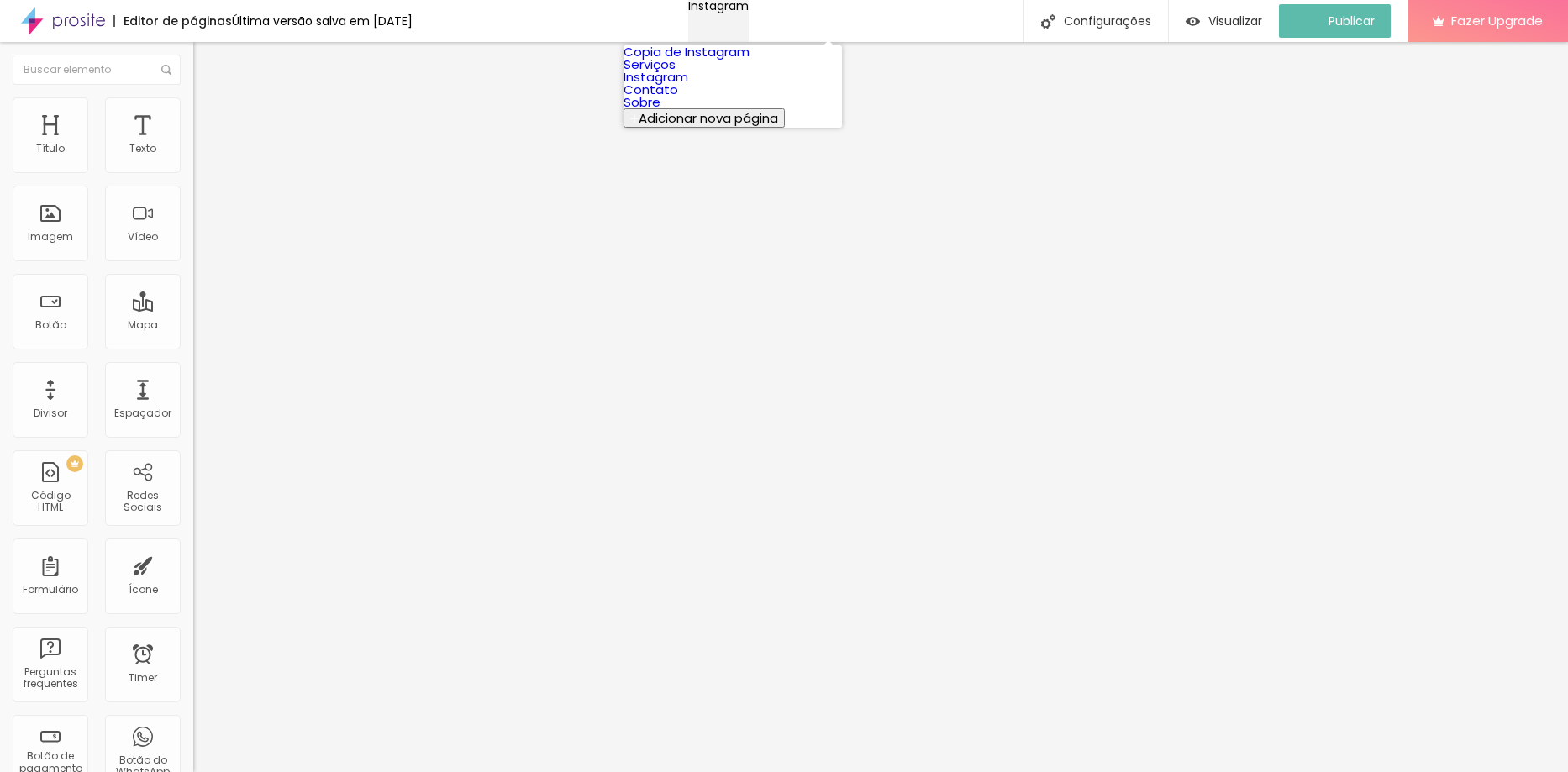
click at [749, 11] on div "Instagram" at bounding box center [717, 5] width 60 height 12
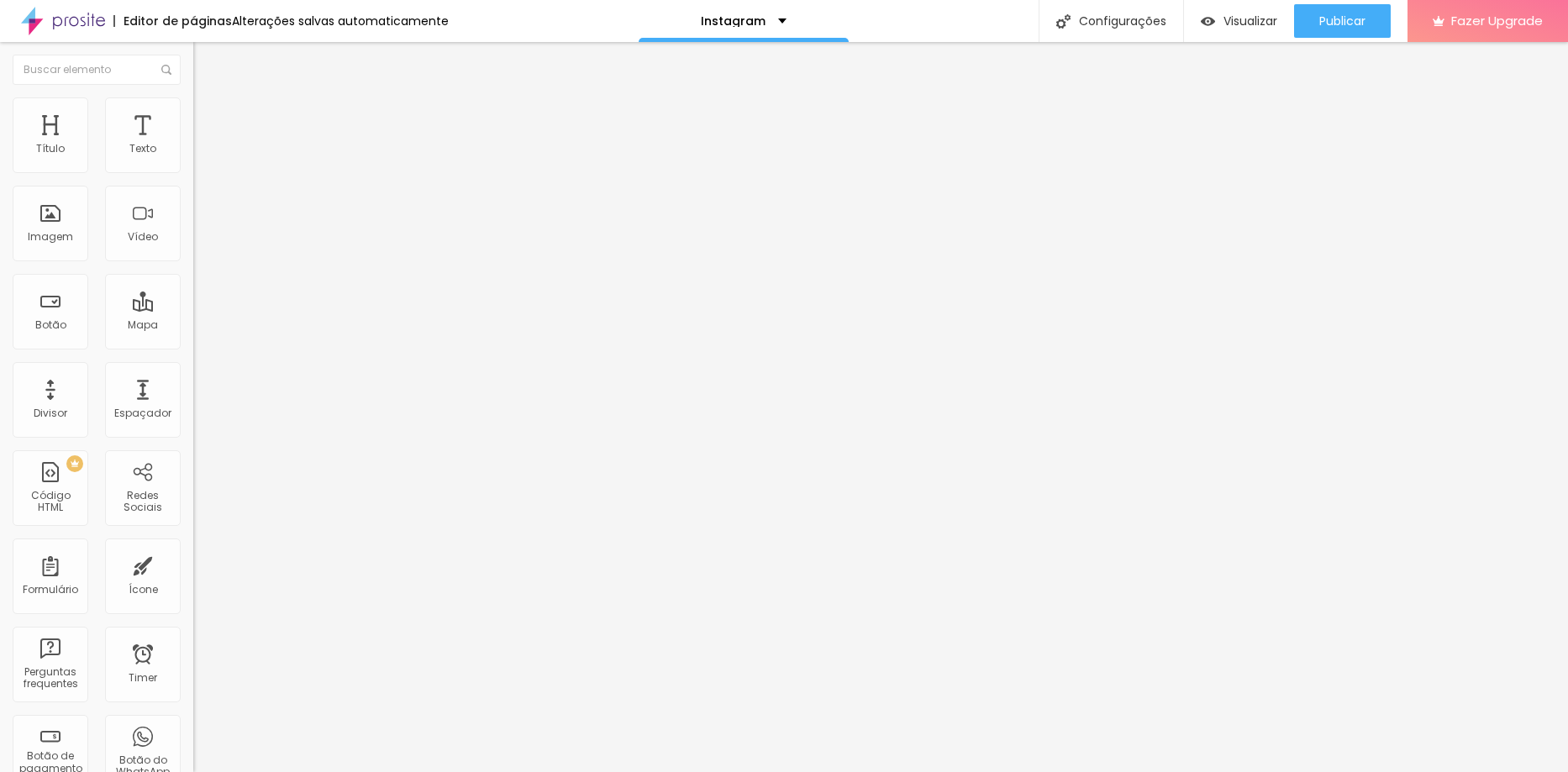
drag, startPoint x: 107, startPoint y: 184, endPoint x: -45, endPoint y: 199, distance: 152.7
click at [0, 199] on html "Editor de páginas Alterações salvas automaticamente Instagram Configurações Con…" at bounding box center [784, 386] width 1568 height 772
drag, startPoint x: 72, startPoint y: 188, endPoint x: -45, endPoint y: 191, distance: 117.0
click at [0, 191] on html "Editor de páginas Alterações salvas automaticamente Instagram Configurações Con…" at bounding box center [784, 386] width 1568 height 772
type input "E"
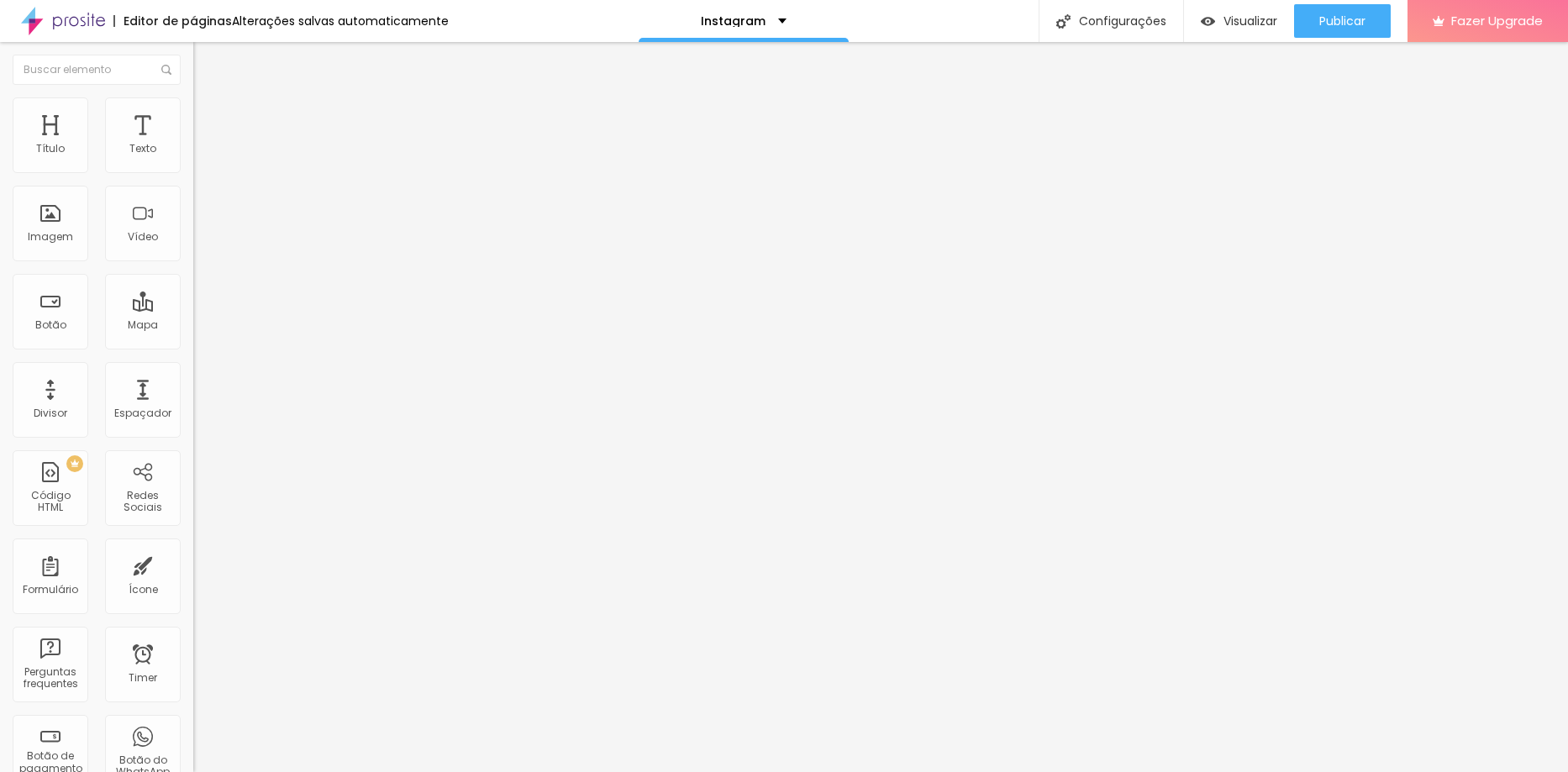
type input "F"
type input "E"
type input "F"
drag, startPoint x: 124, startPoint y: 349, endPoint x: 114, endPoint y: 349, distance: 10.0
click at [193, 346] on input "[URL][DOMAIN_NAME]" at bounding box center [294, 337] width 201 height 17
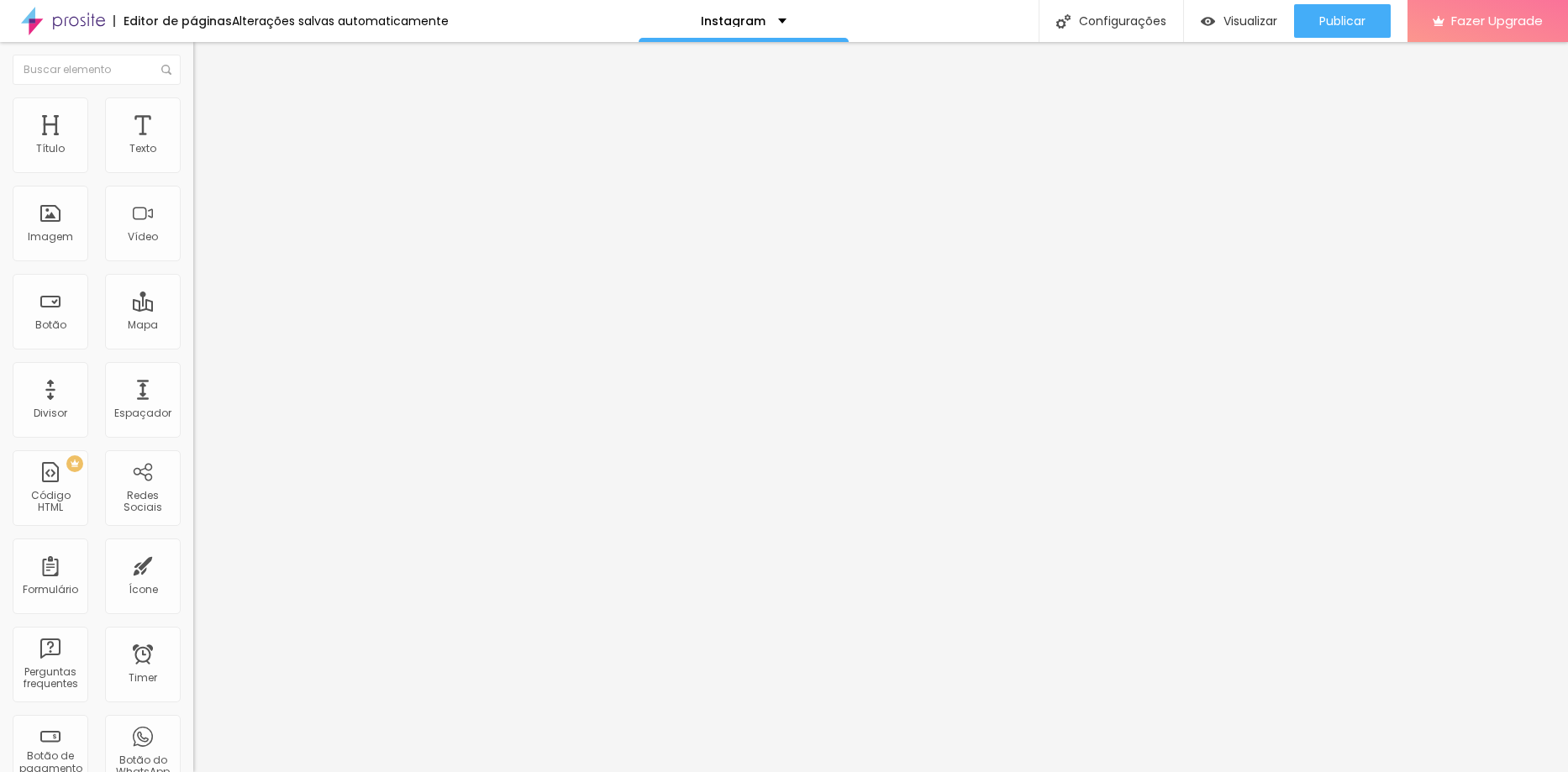
scroll to position [0, 5]
type input "[URL][DOMAIN_NAME]"
click at [138, 238] on div "Vídeo" at bounding box center [143, 236] width 31 height 12
click at [150, 225] on div "Vídeo" at bounding box center [143, 224] width 76 height 75
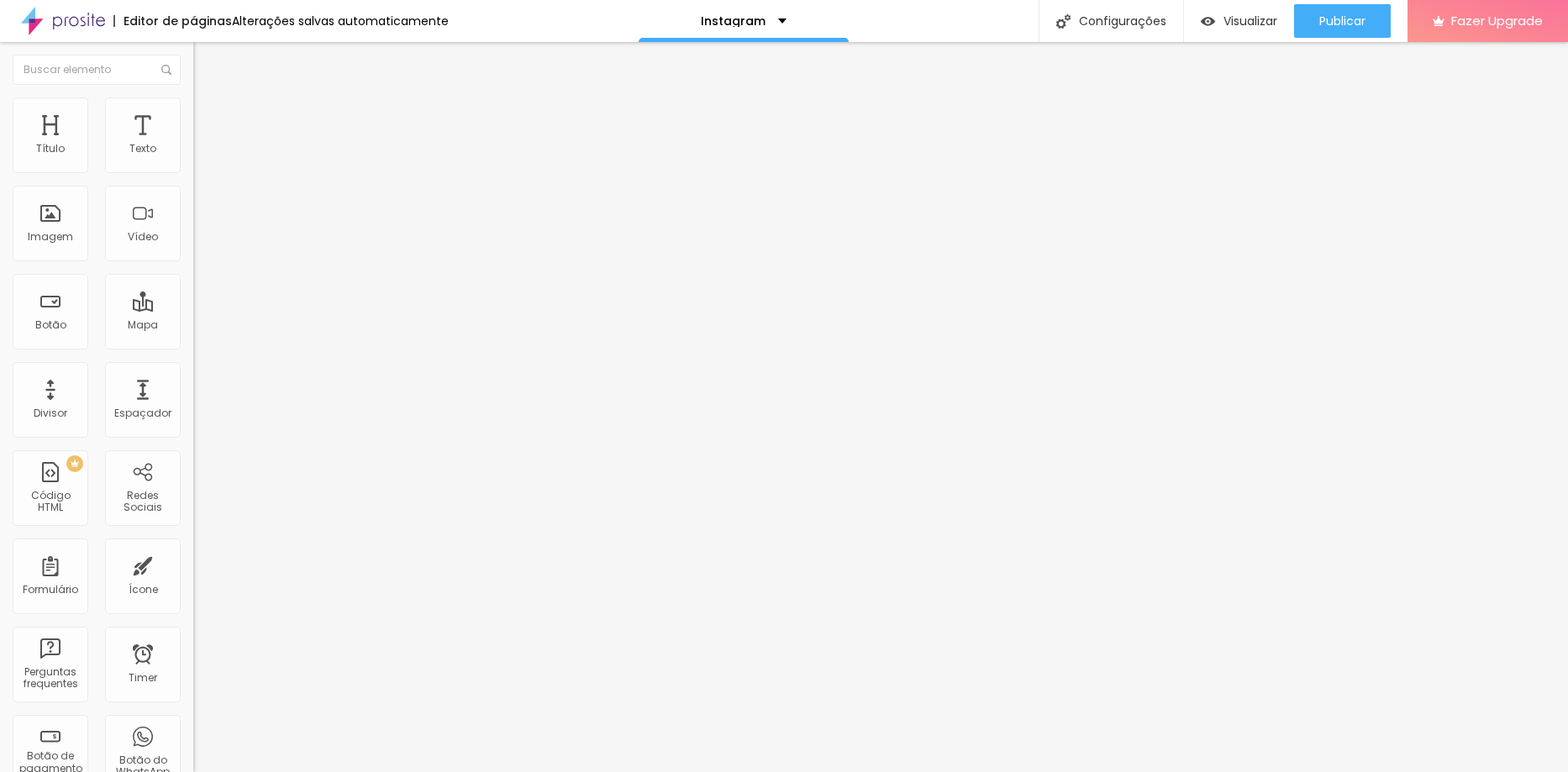
click at [193, 44] on button "Editar Coluna" at bounding box center [290, 61] width 193 height 39
